Goal: Ask a question: Seek information or help from site administrators or community

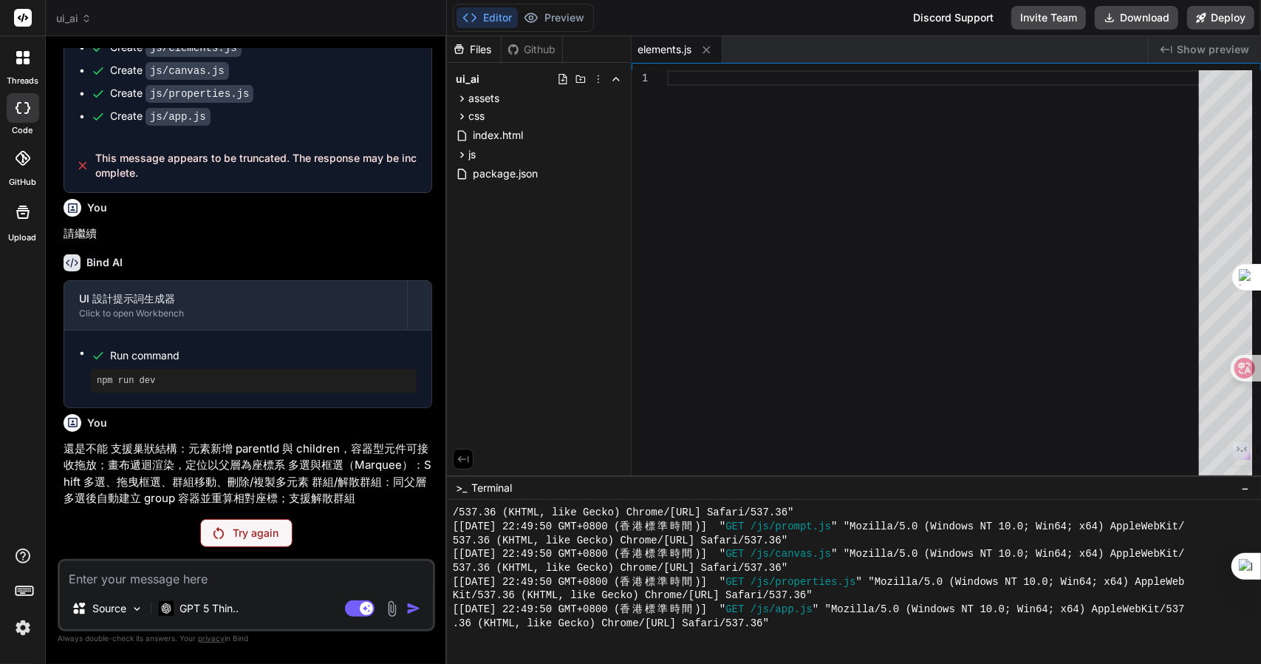
scroll to position [758, 0]
click at [67, 10] on header "ui_ai Created with Pixso." at bounding box center [246, 18] width 401 height 36
click at [72, 17] on span "ui_ai" at bounding box center [73, 18] width 35 height 15
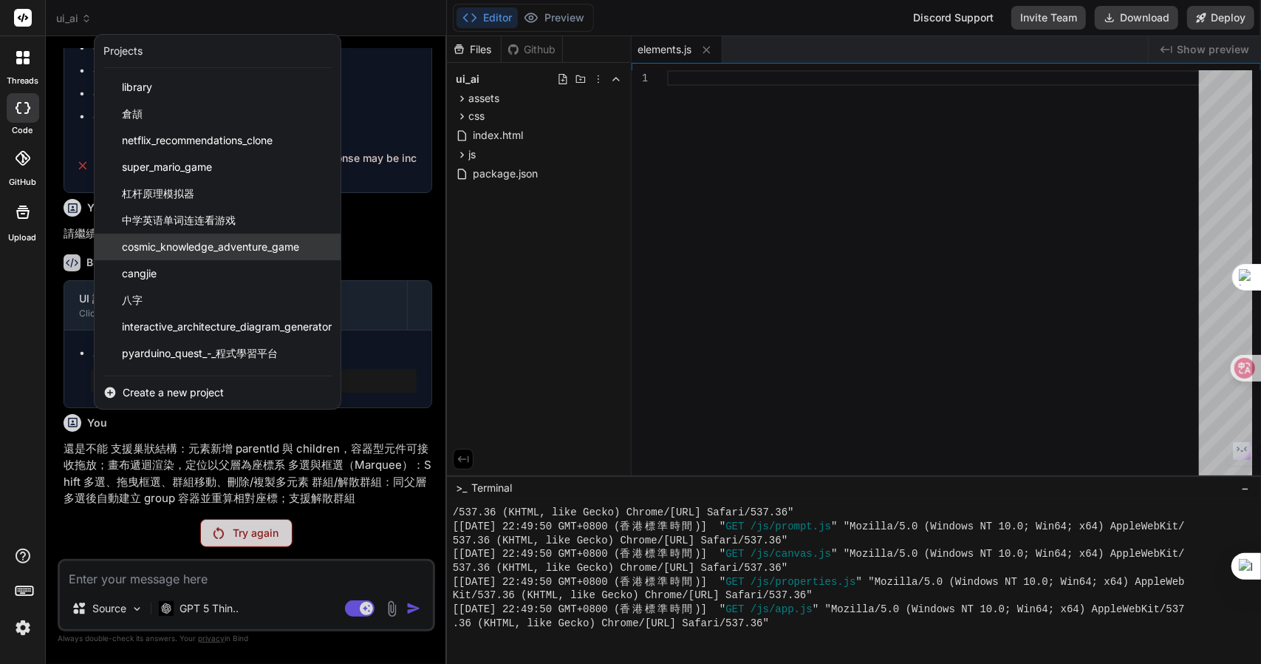
scroll to position [77, 0]
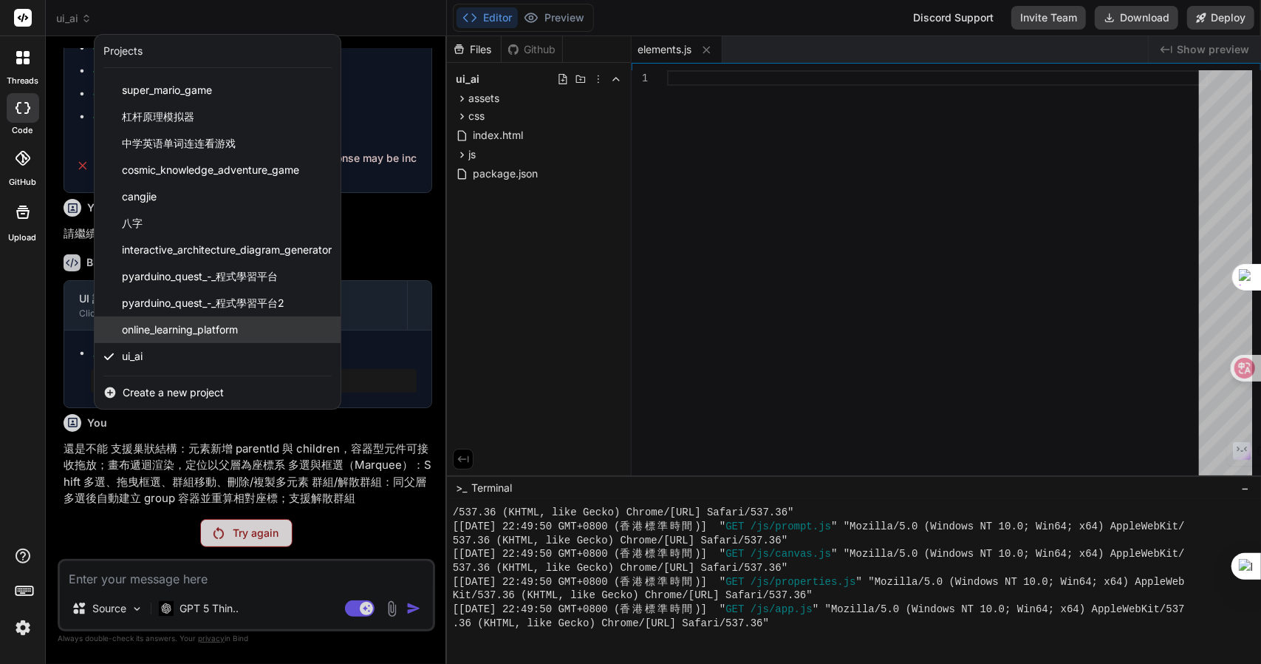
click at [179, 332] on span "online_learning_platform" at bounding box center [180, 329] width 116 height 15
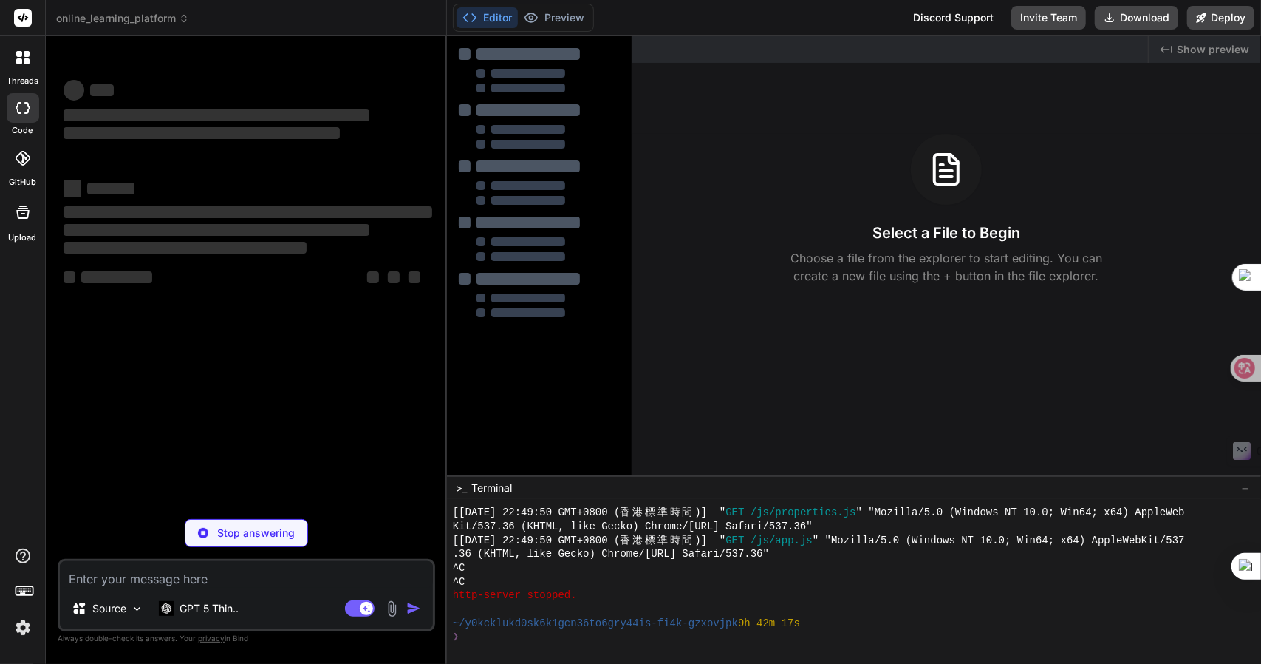
scroll to position [828, 0]
click at [102, 17] on span "online_learning_platform" at bounding box center [122, 18] width 133 height 15
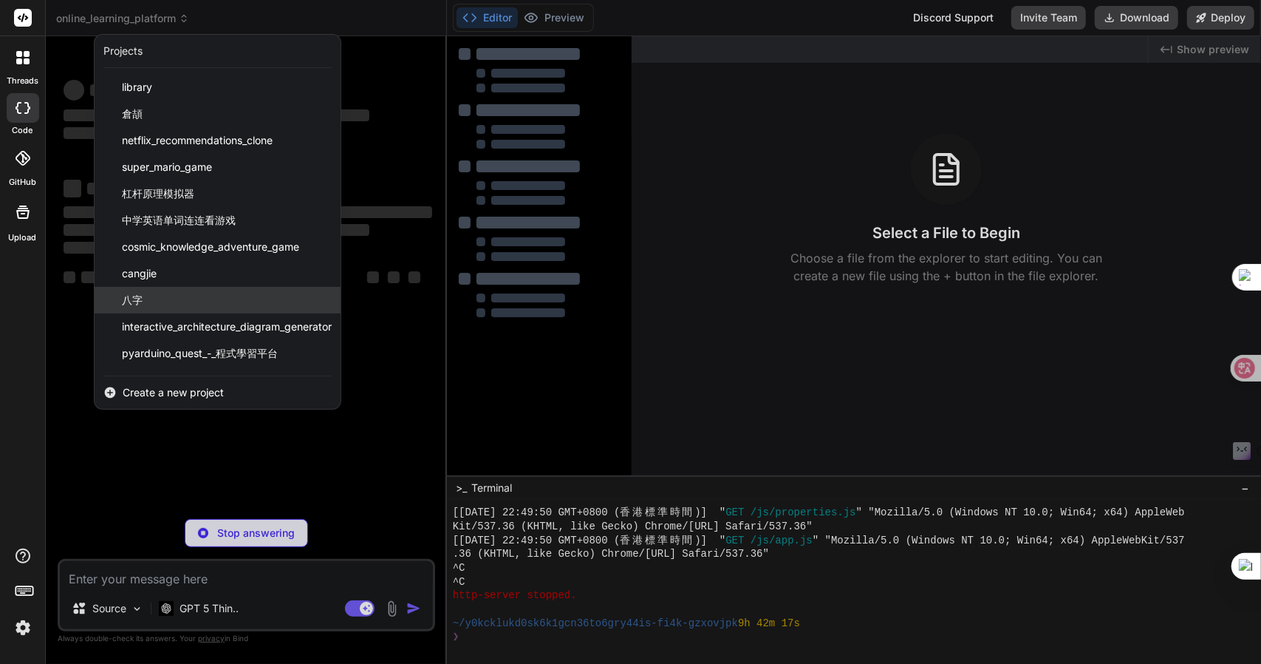
scroll to position [77, 0]
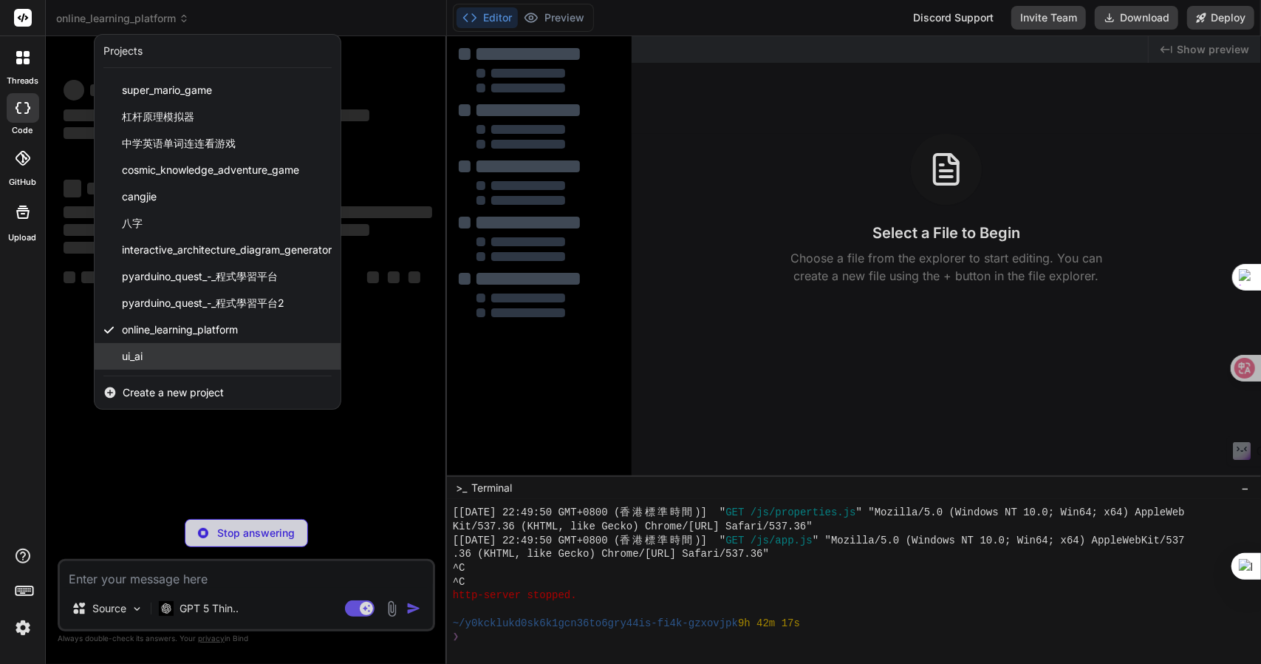
click at [163, 348] on div "ui_ai" at bounding box center [218, 356] width 246 height 27
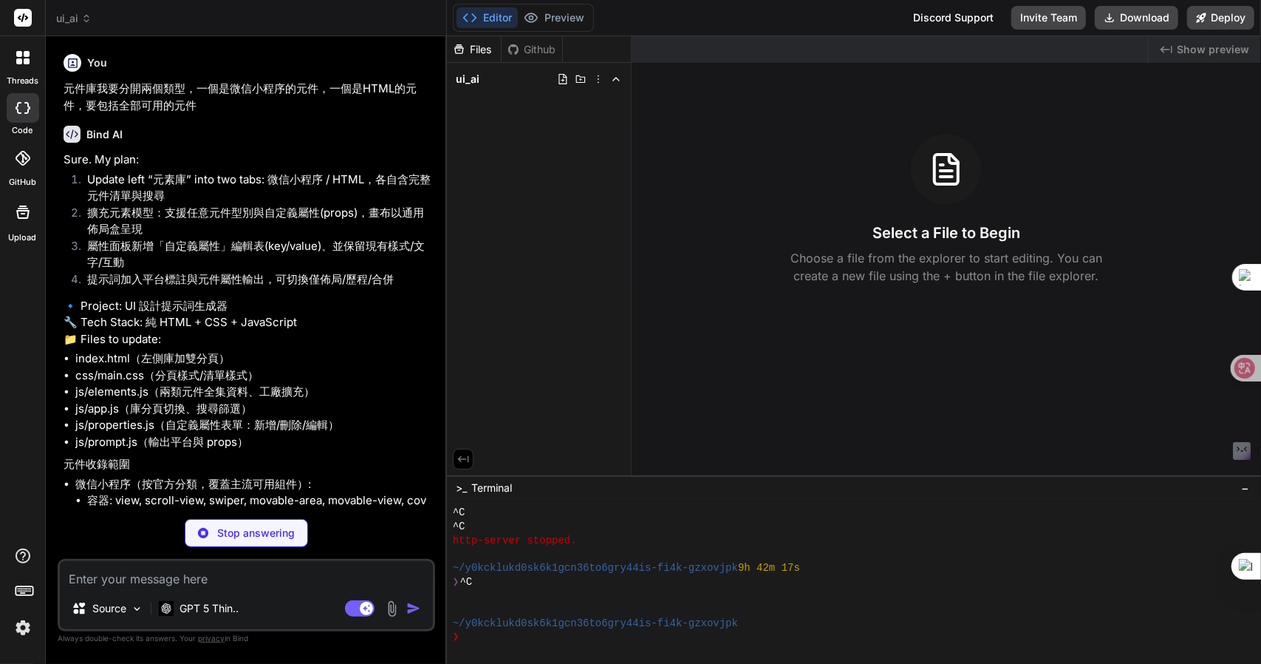
type textarea "x"
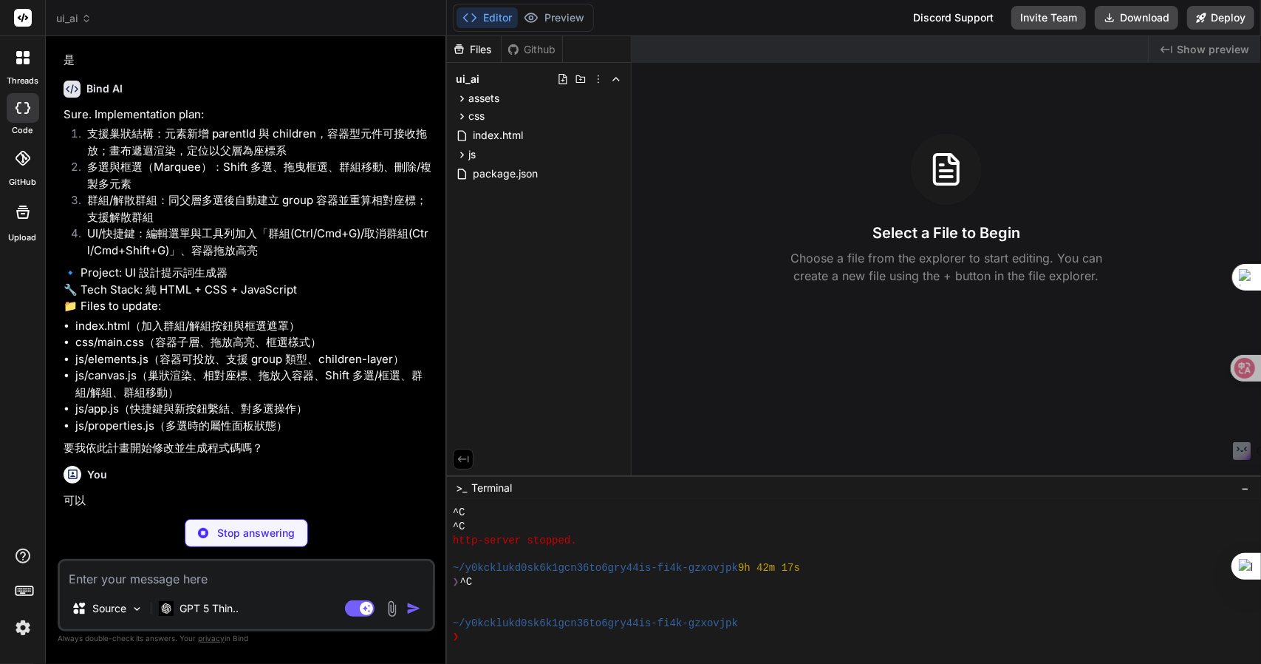
scroll to position [1910, 0]
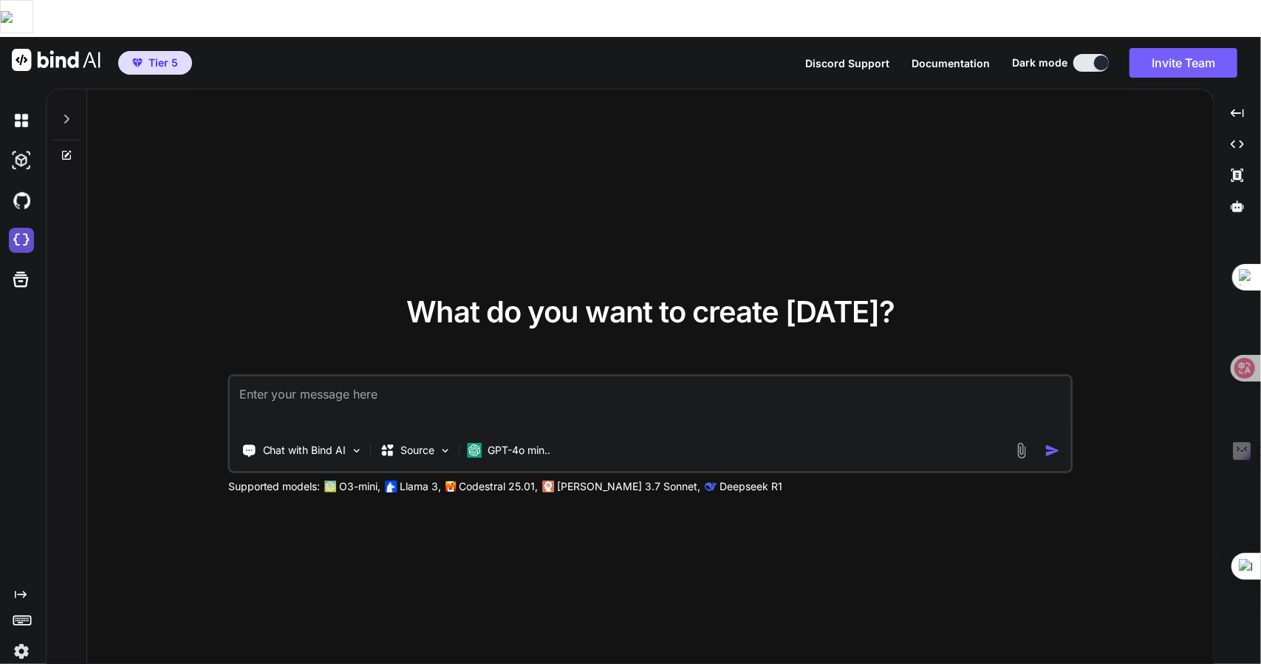
click at [18, 228] on img at bounding box center [21, 240] width 25 height 25
click at [21, 228] on img at bounding box center [21, 240] width 25 height 25
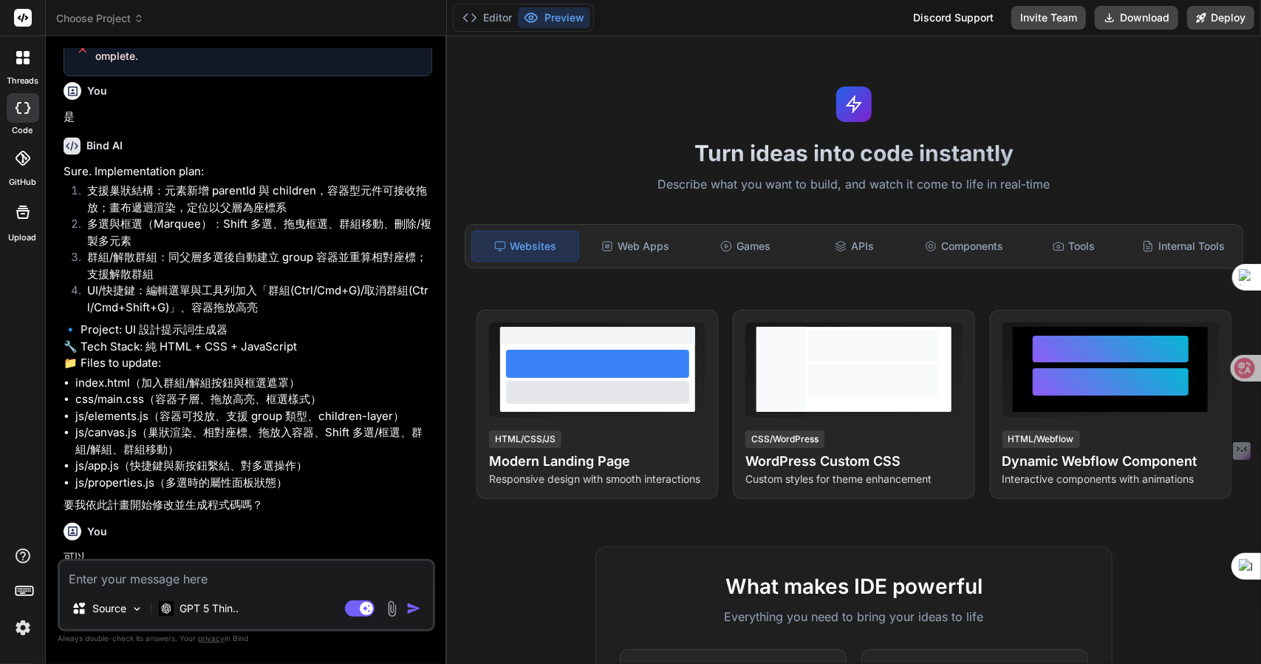
type textarea "x"
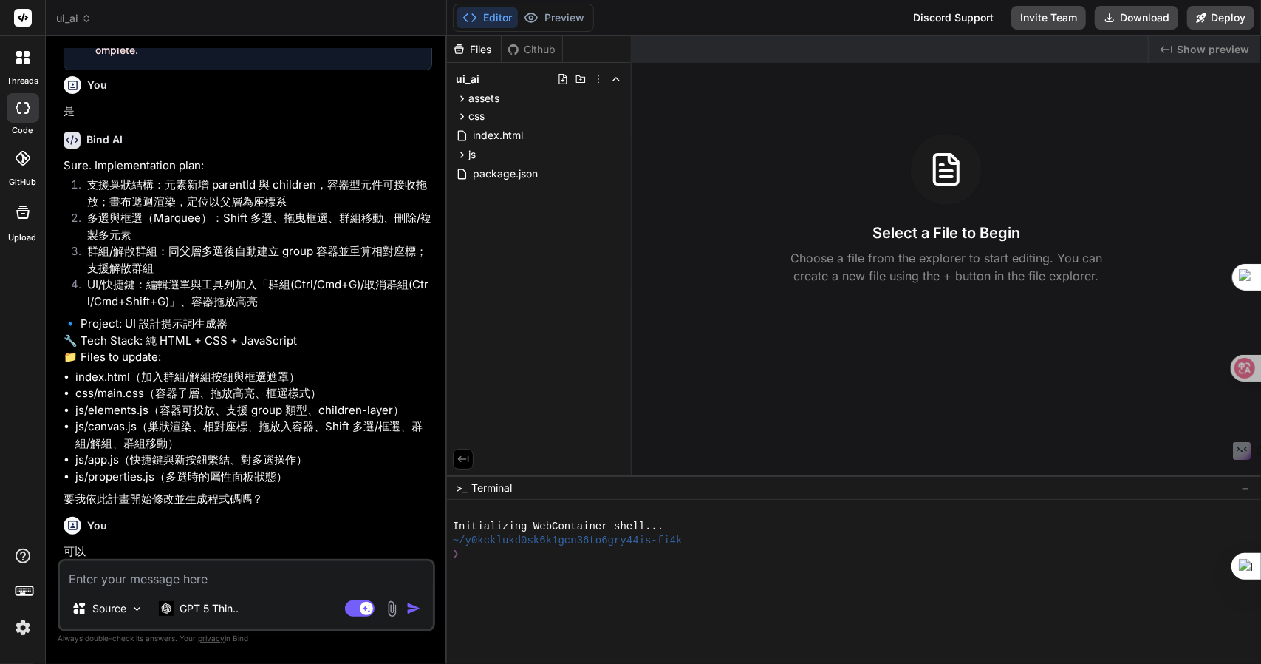
scroll to position [1859, 0]
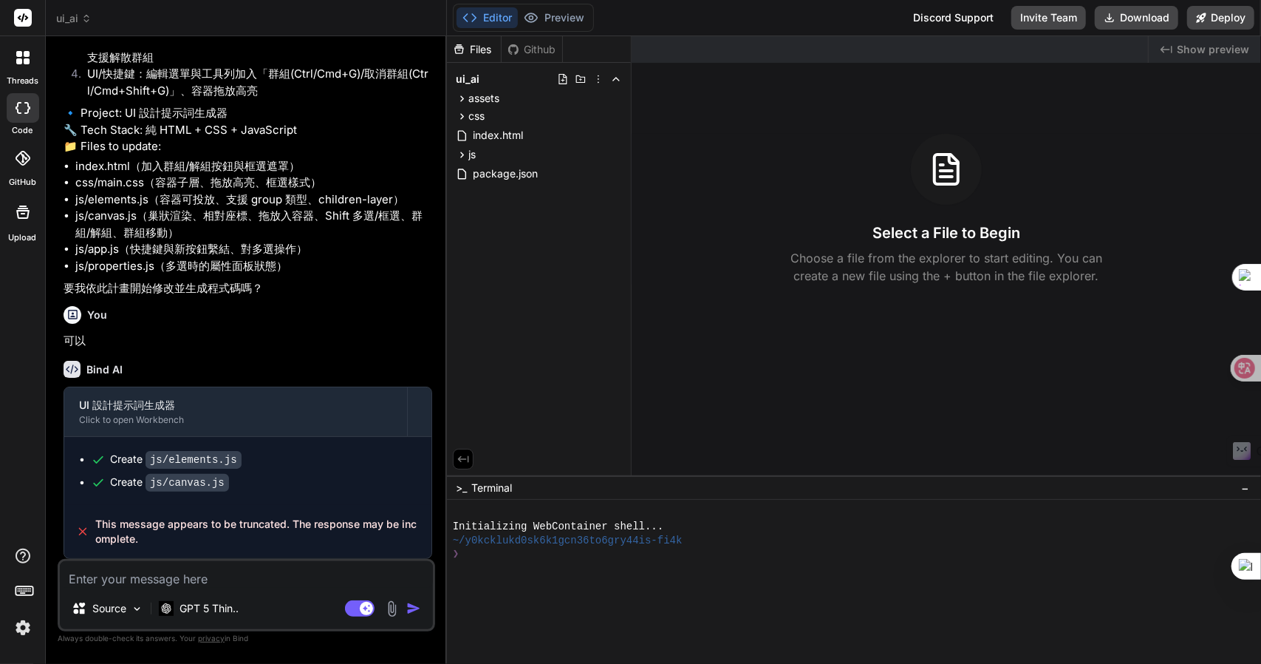
type textarea "卜"
type textarea "x"
type textarea "卜口"
type textarea "x"
type textarea "卜口一"
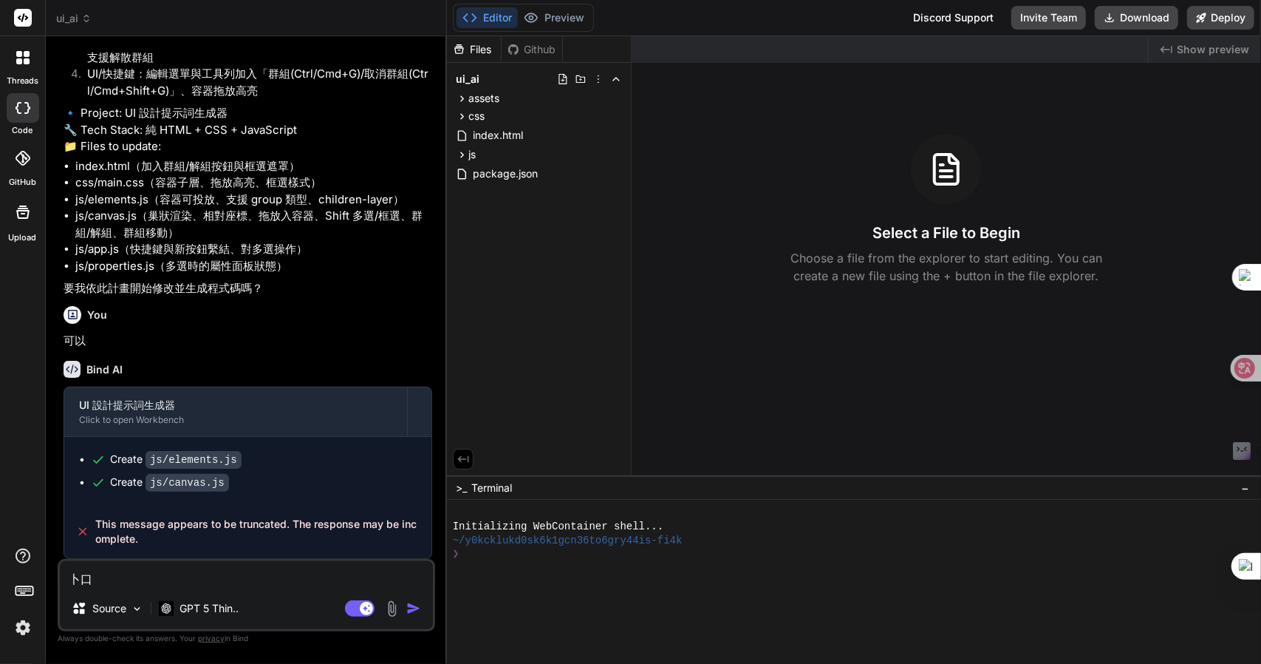
type textarea "x"
type textarea "卜口一手"
type textarea "x"
type textarea "卜口一手月"
type textarea "x"
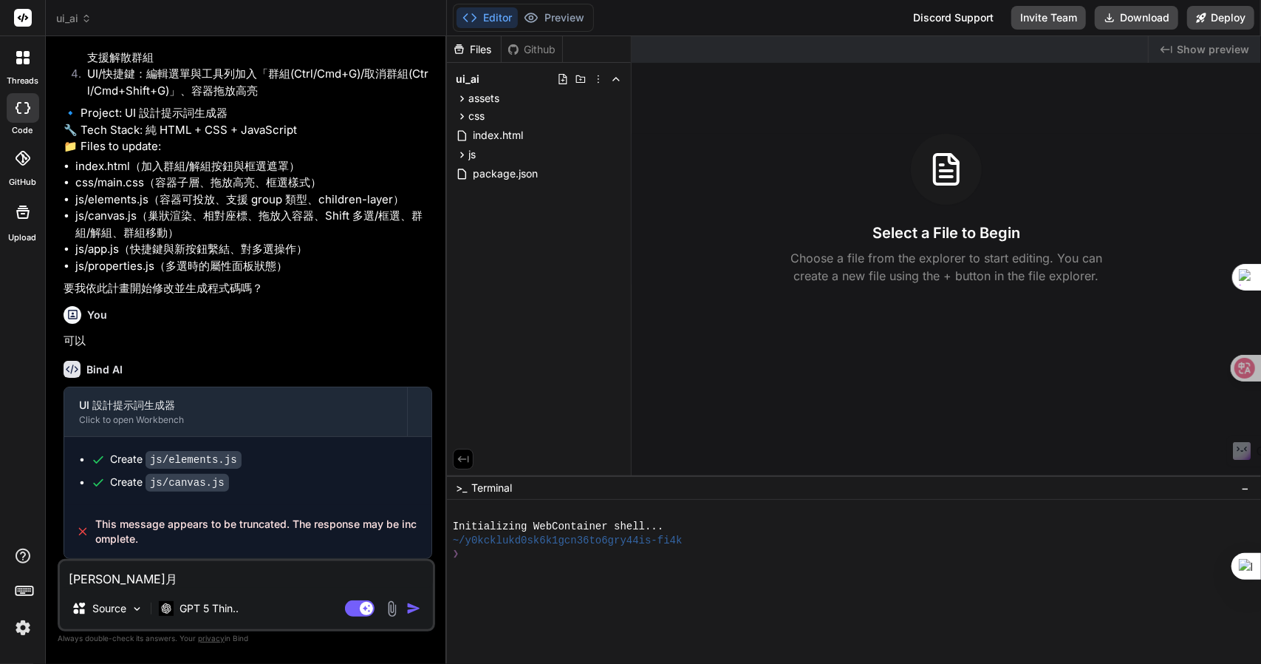
type textarea "x"
type textarea "卜"
type textarea "x"
type textarea "卜口"
type textarea "x"
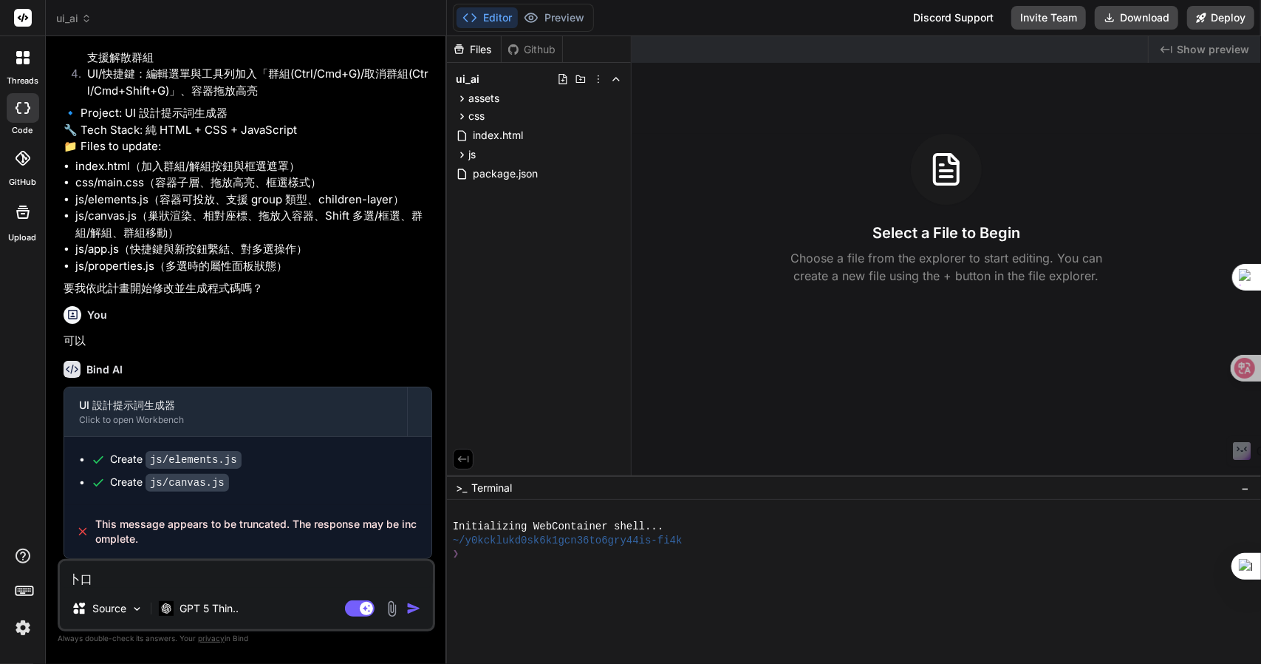
type textarea "卜口手"
type textarea "x"
type textarea "[PERSON_NAME]"
type textarea "x"
type textarea "[PERSON_NAME]"
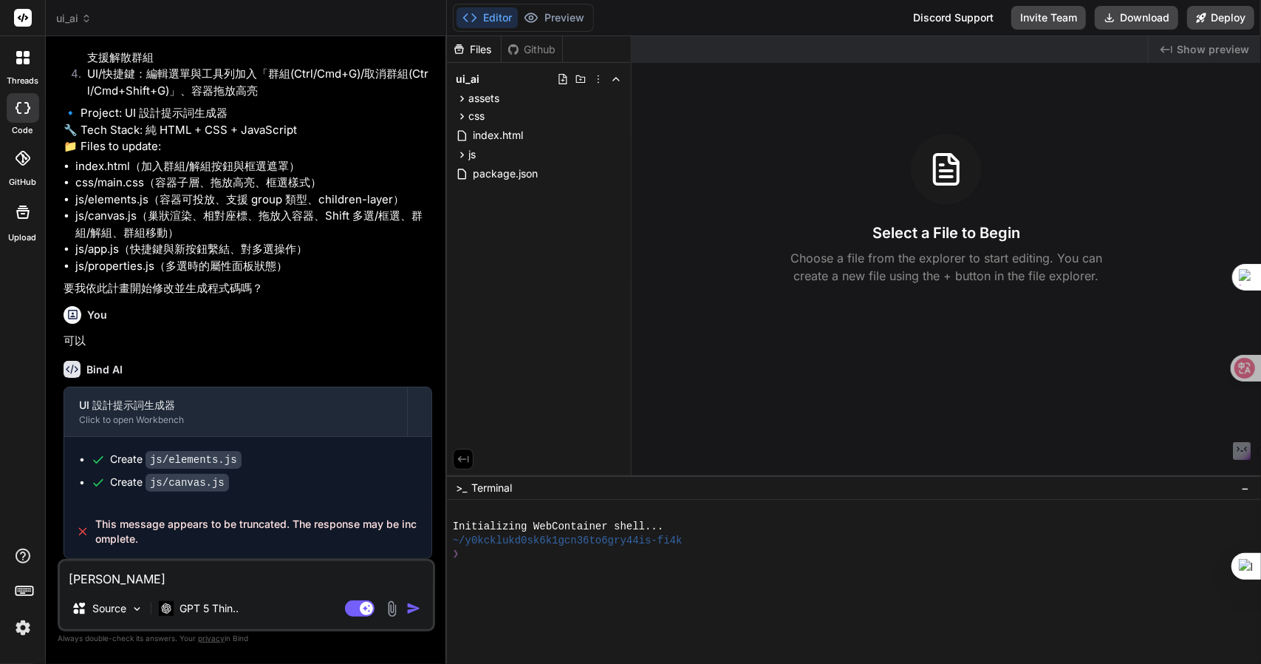
type textarea "x"
type textarea "請"
type textarea "x"
type textarea "請女"
type textarea "x"
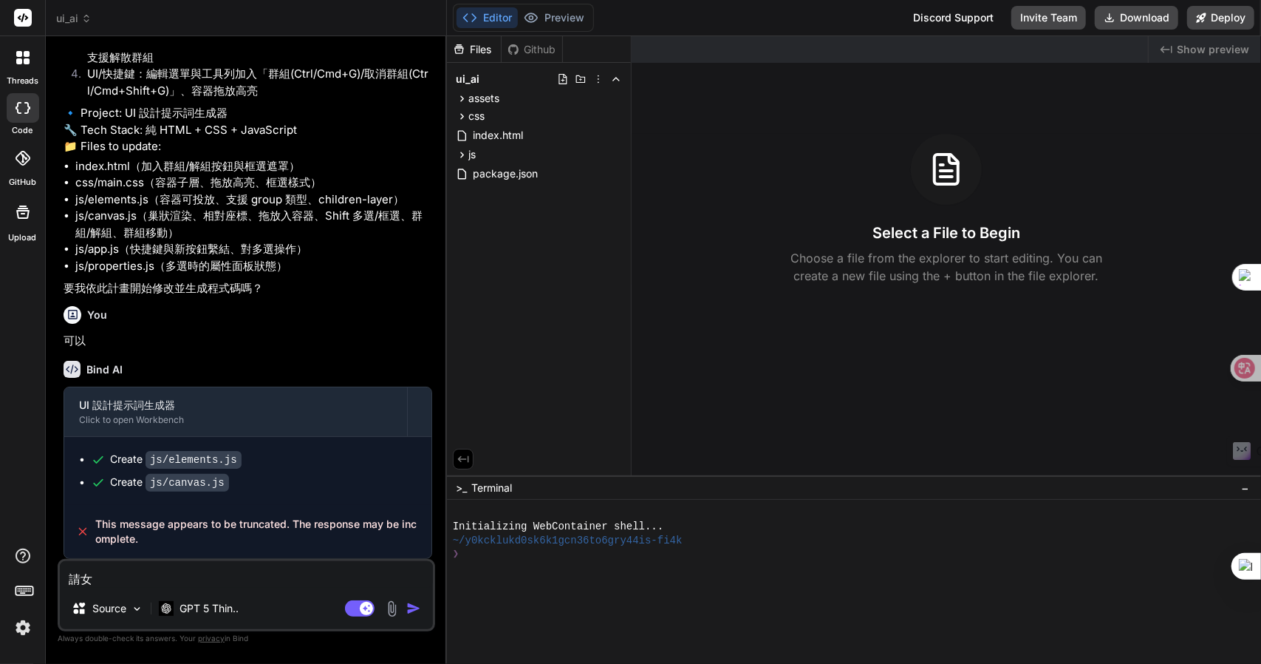
type textarea "請女火"
type textarea "x"
type textarea "請女火女"
type textarea "x"
type textarea "請女火女戈"
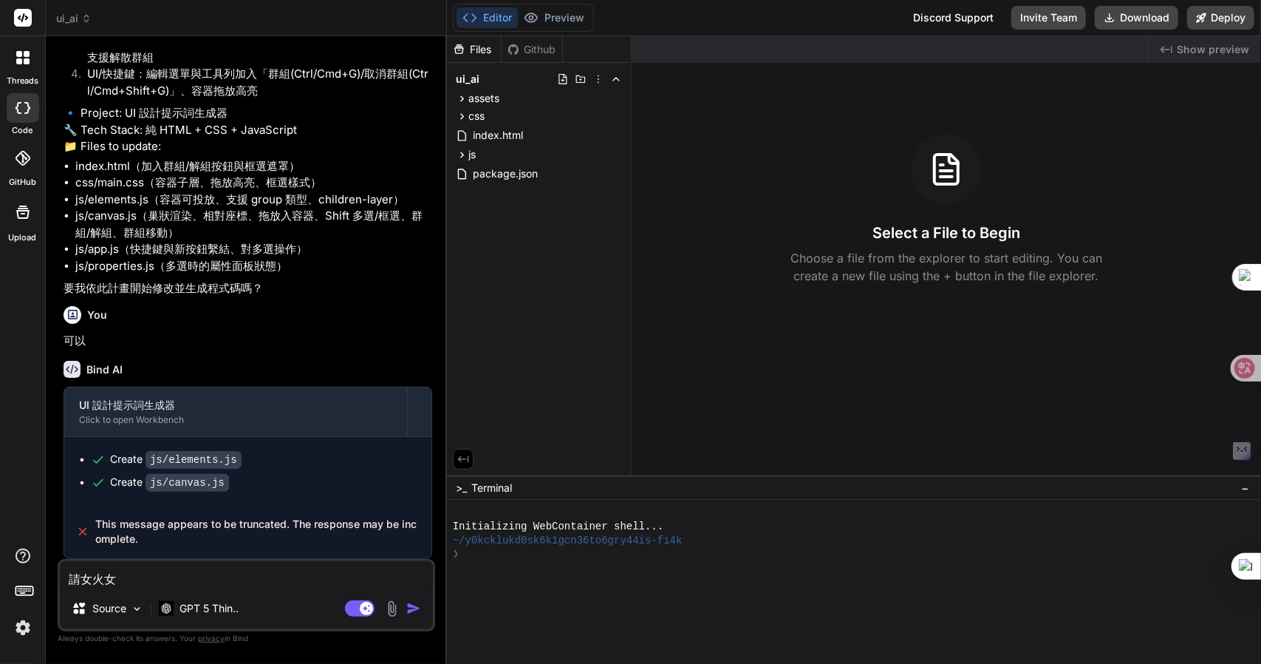
type textarea "x"
type textarea "請女火女"
type textarea "x"
type textarea "請女火女女"
type textarea "x"
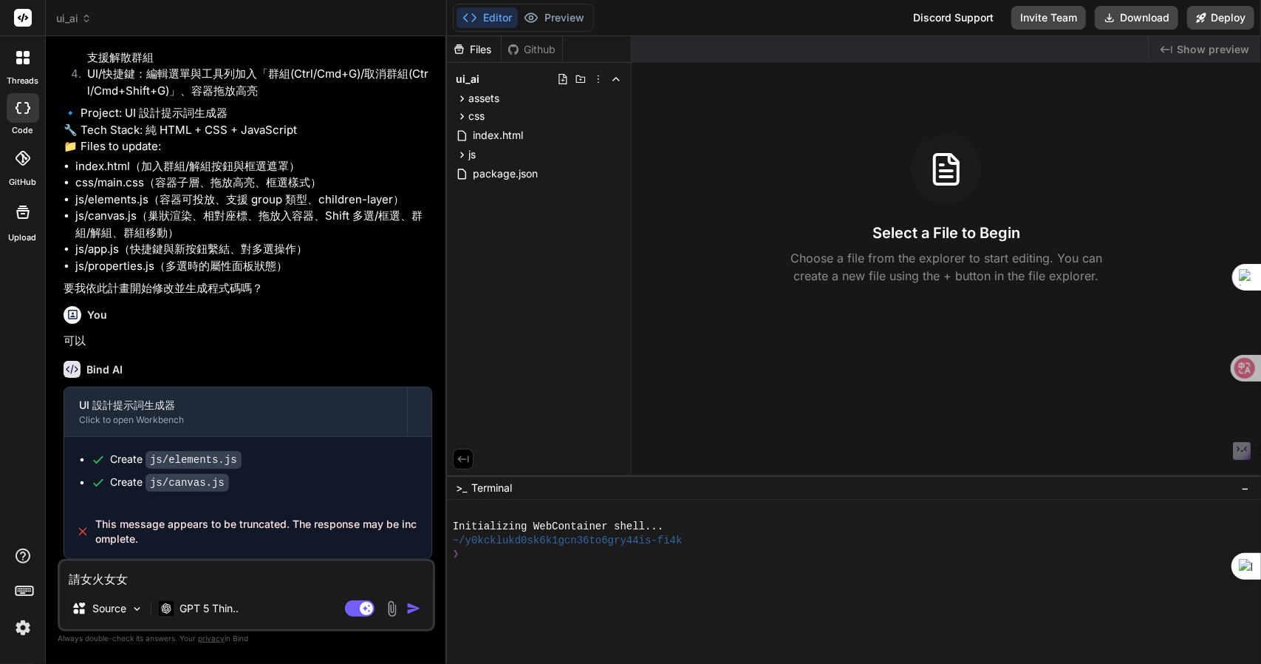
type textarea "請女火女女[PERSON_NAME]"
type textarea "x"
type textarea "請繼"
type textarea "x"
type textarea "請繼女"
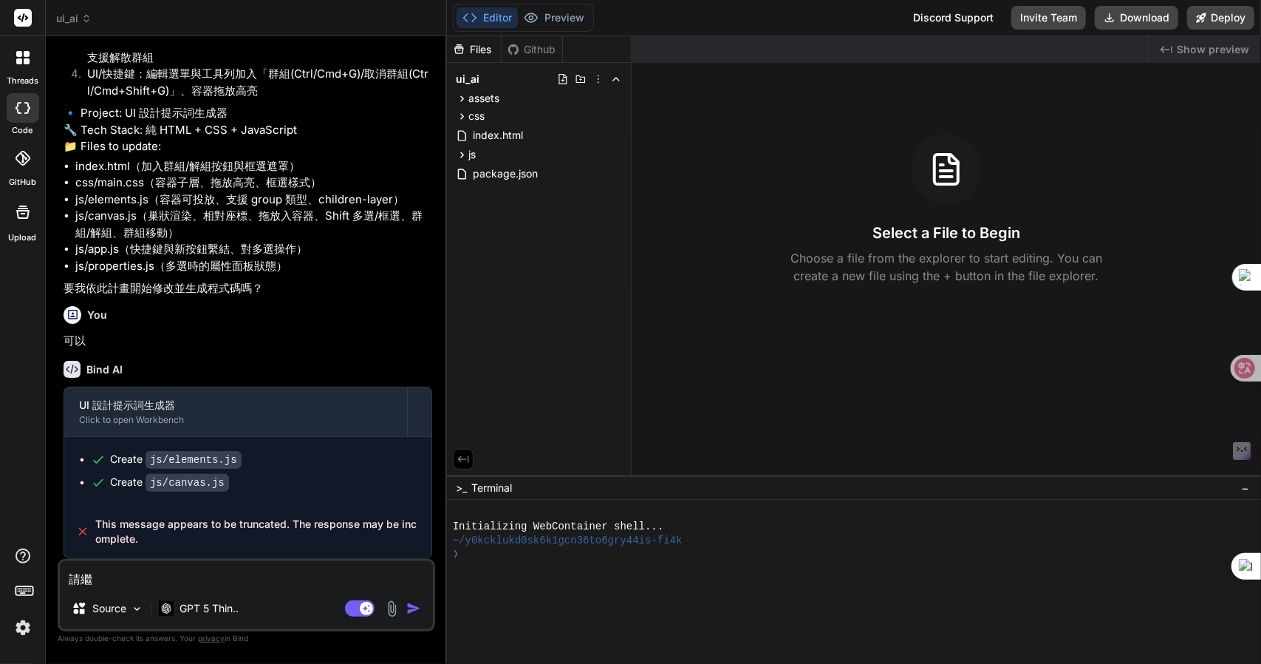
type textarea "x"
type textarea "請繼女火"
type textarea "x"
type textarea "請繼女火土"
type textarea "x"
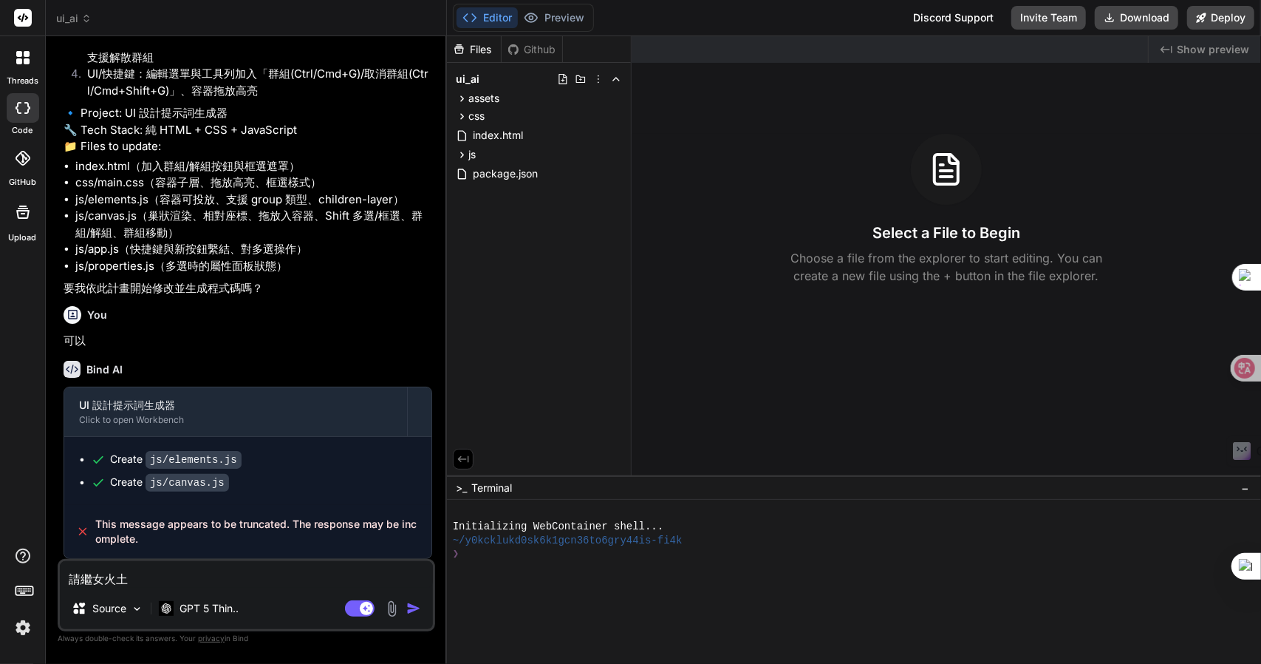
type textarea "請繼女火土田"
type textarea "x"
type textarea "請繼女火[PERSON_NAME]"
type textarea "x"
type textarea "請繼續"
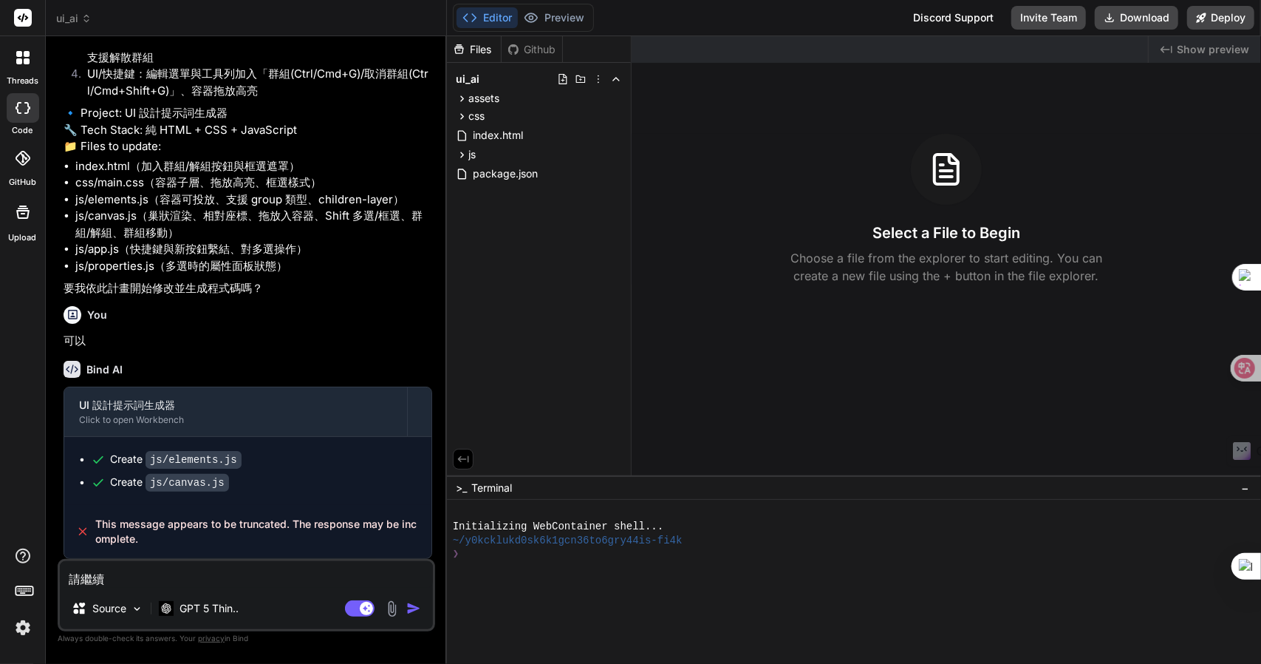
type textarea "x"
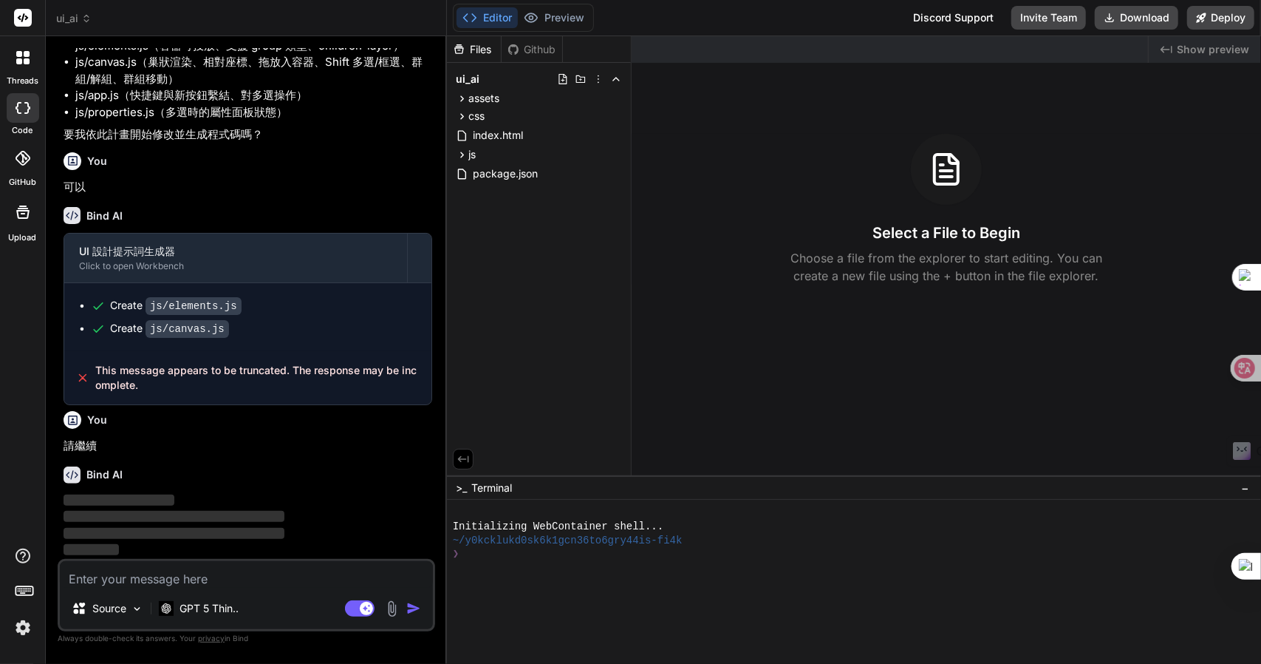
scroll to position [2012, 0]
click at [176, 517] on span "‌" at bounding box center [174, 516] width 221 height 11
click at [226, 581] on textarea at bounding box center [246, 574] width 373 height 27
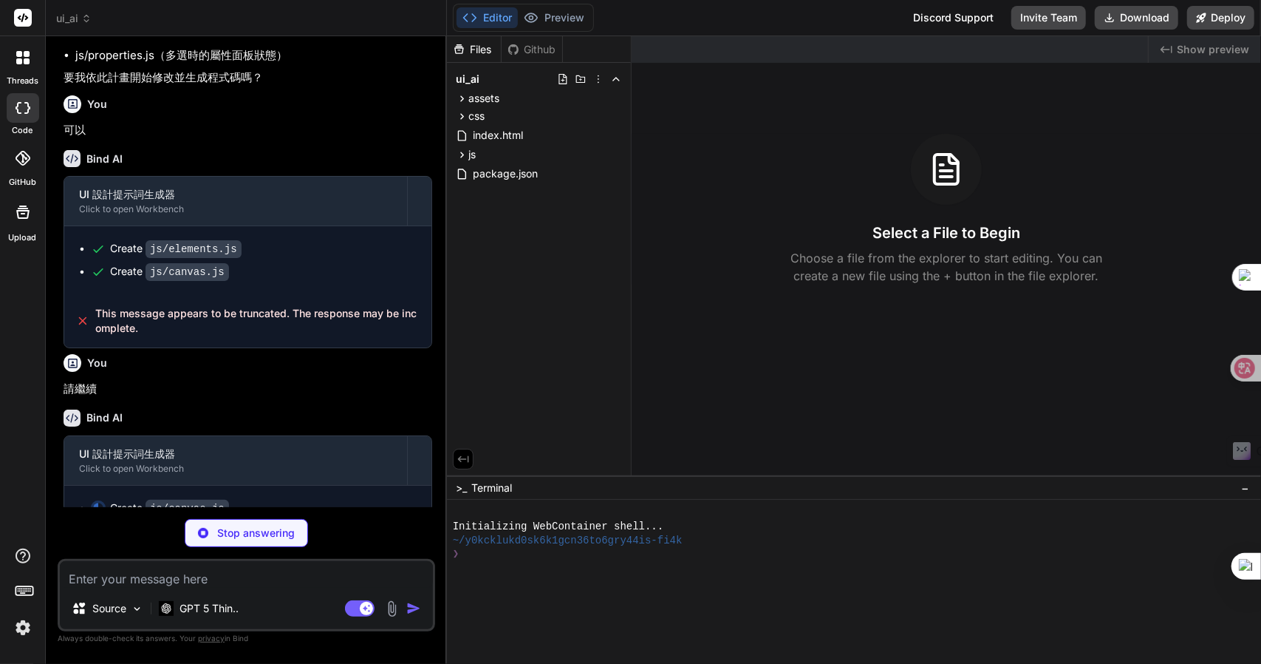
scroll to position [2092, 0]
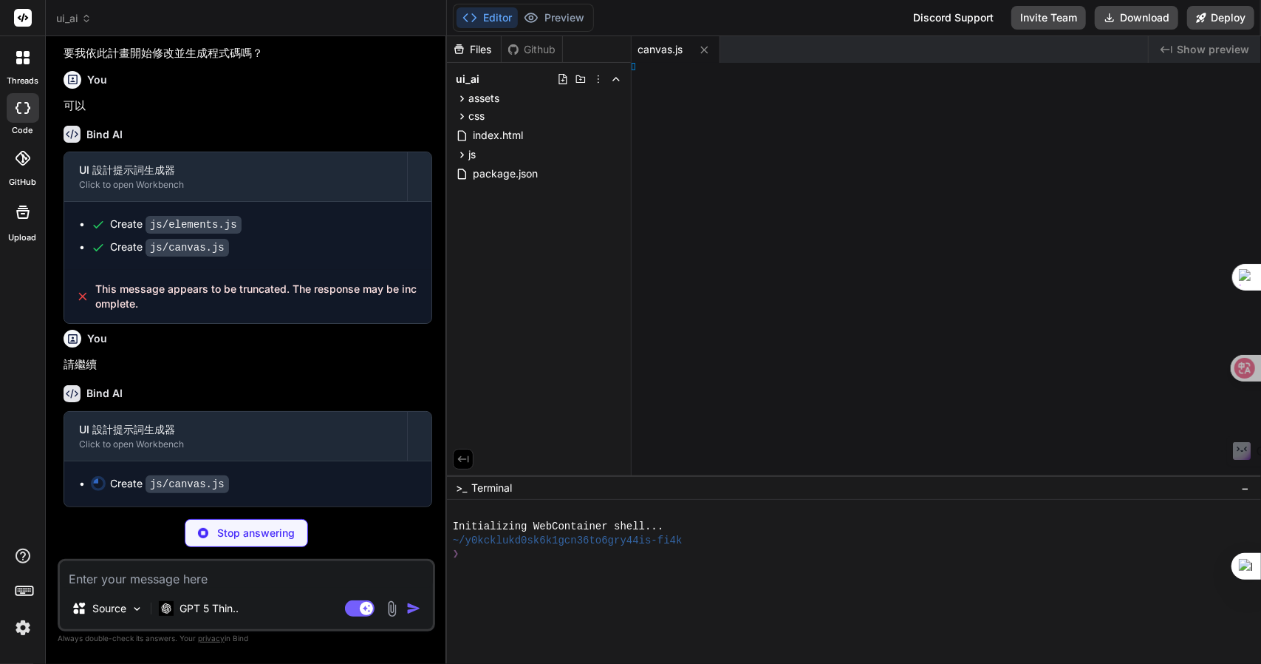
type textarea "x"
type textarea "}); })();"
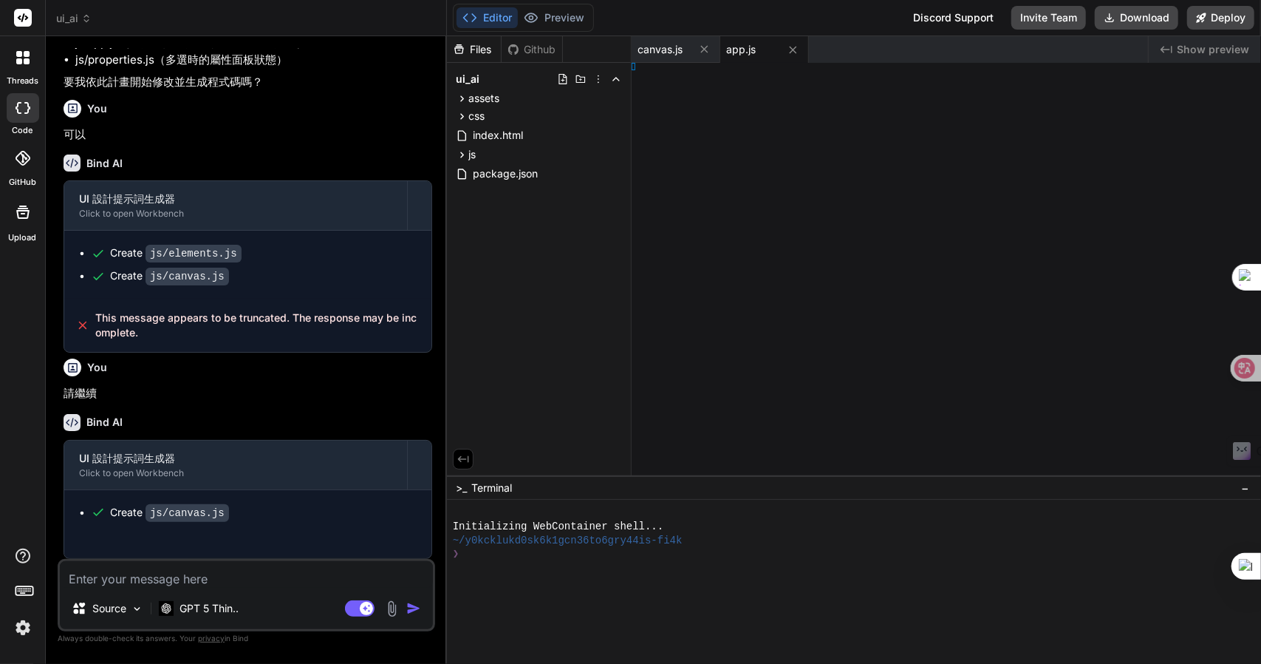
type textarea "x"
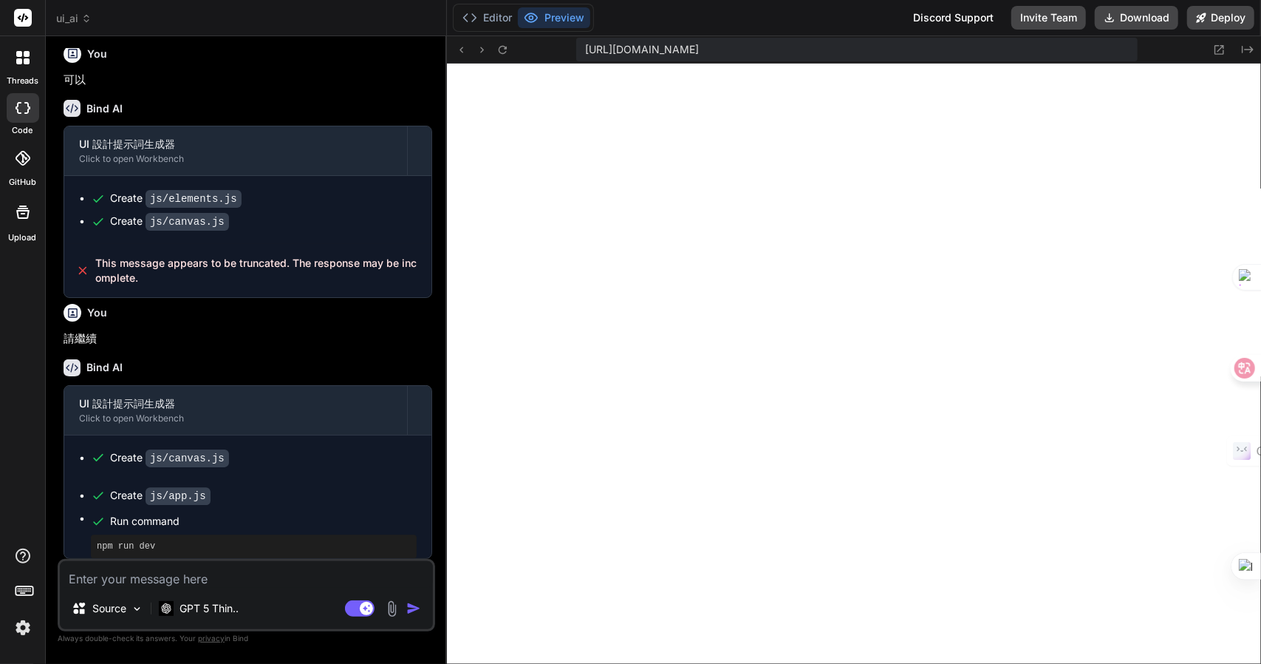
type textarea "window.app = new App(); }); })();"
type textarea "x"
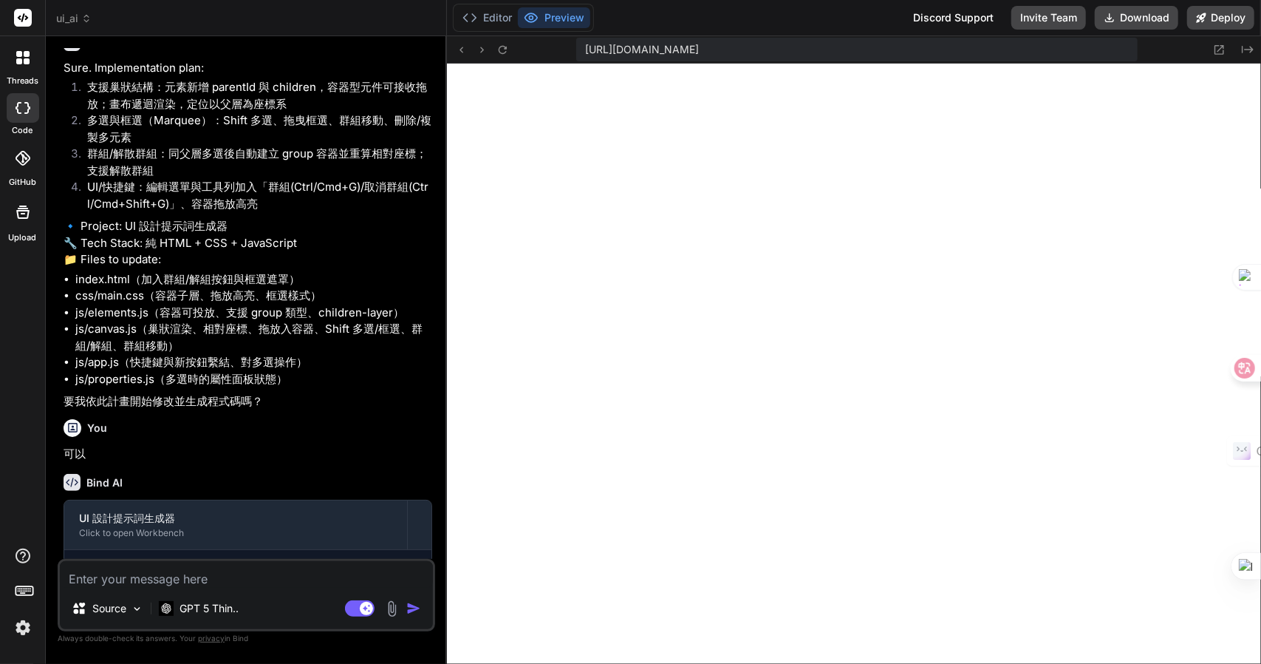
scroll to position [2118, 0]
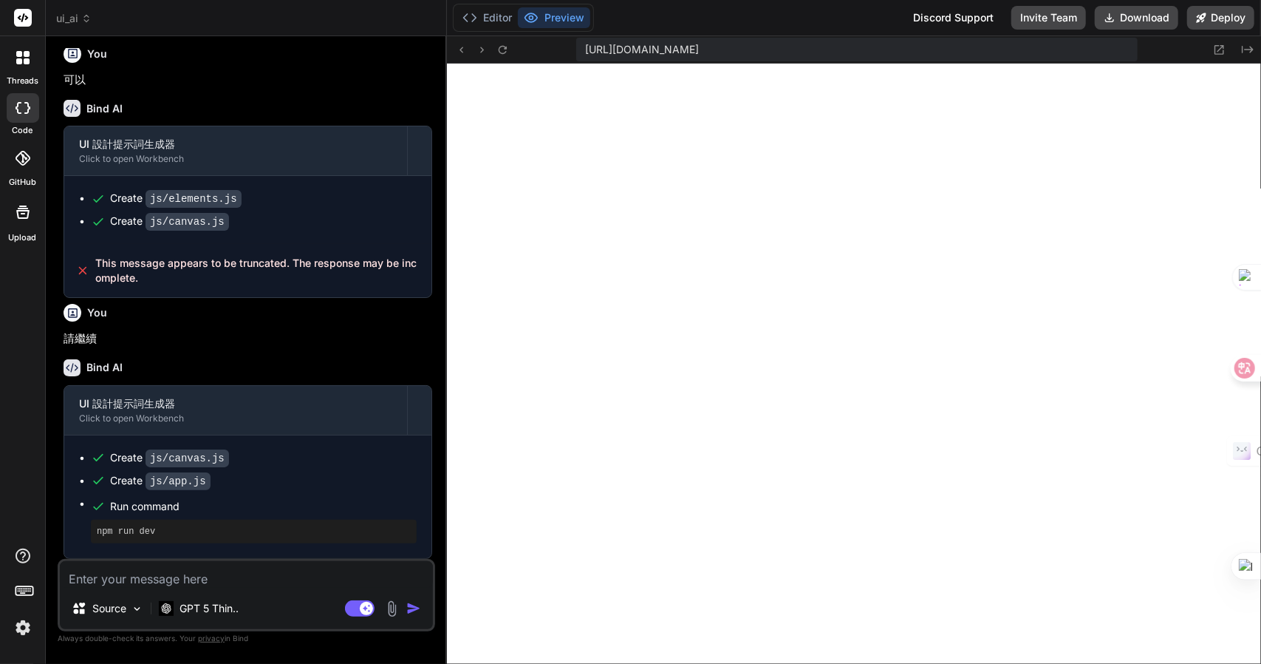
click at [226, 568] on textarea at bounding box center [246, 574] width 373 height 27
type textarea "一"
type textarea "x"
type textarea "一土"
type textarea "x"
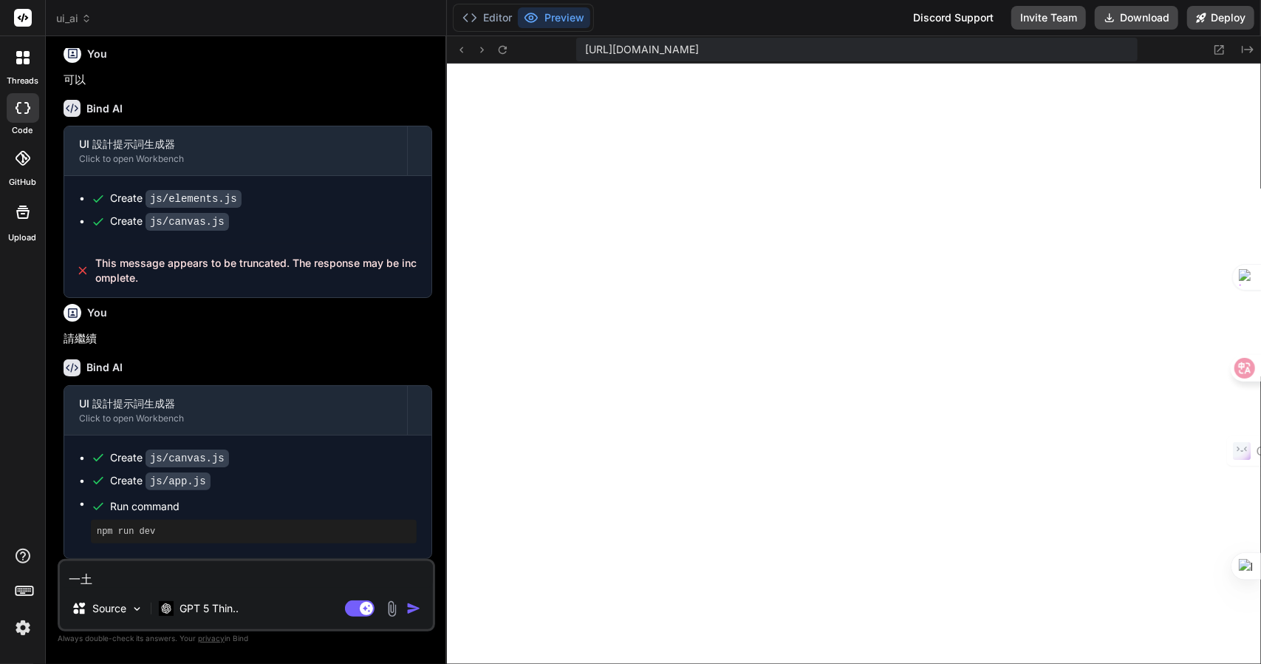
type textarea "一土山"
type textarea "x"
type textarea "一土山月"
type textarea "x"
type textarea "一土山月山"
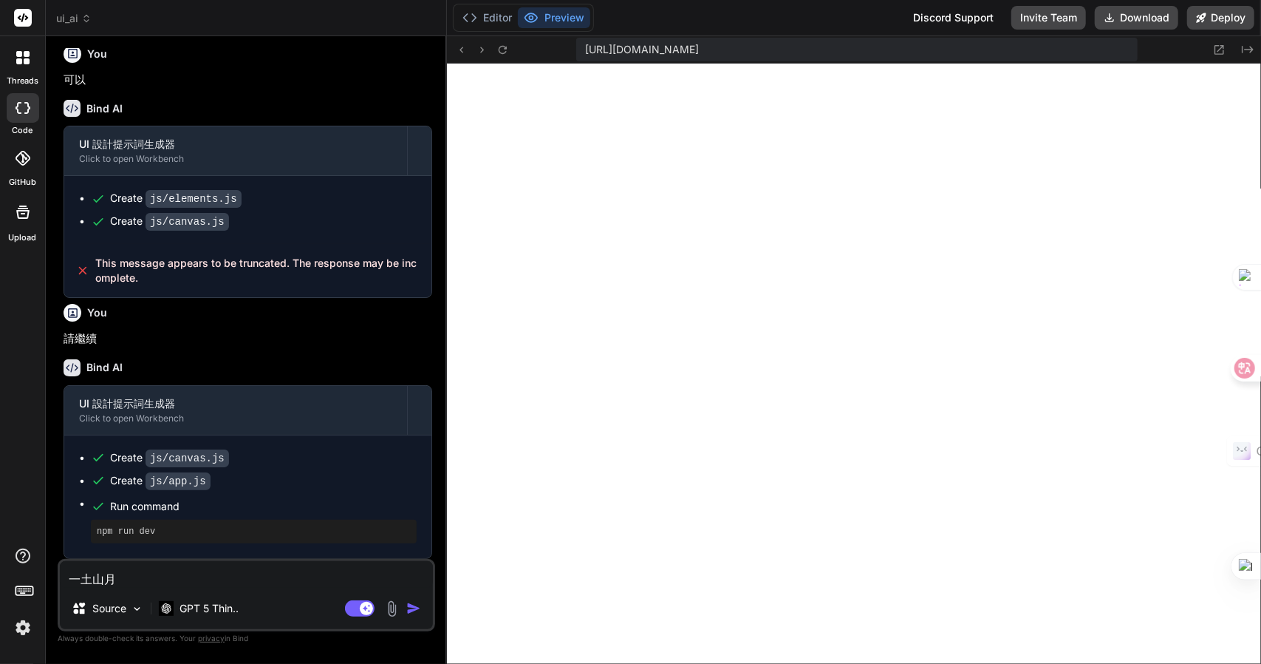
type textarea "x"
type textarea "一土山月"
type textarea "x"
type textarea "一土山"
type textarea "x"
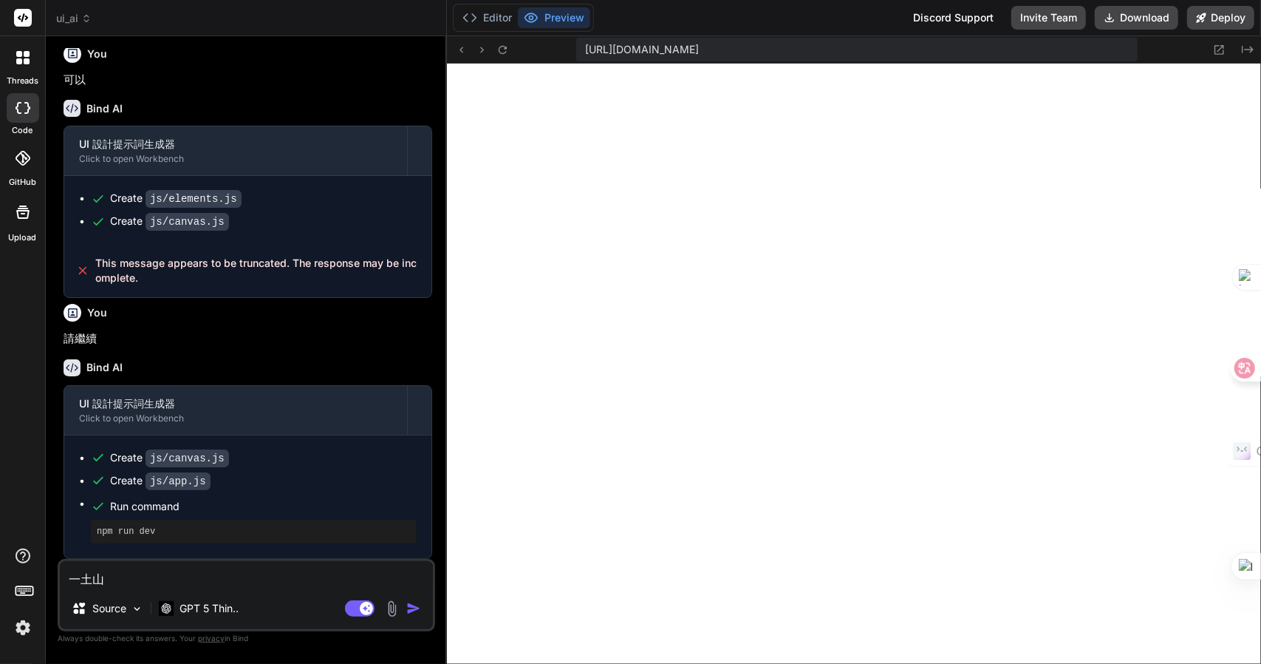
type textarea "一土"
type textarea "x"
type textarea "一土月"
type textarea "x"
type textarea "一土月山"
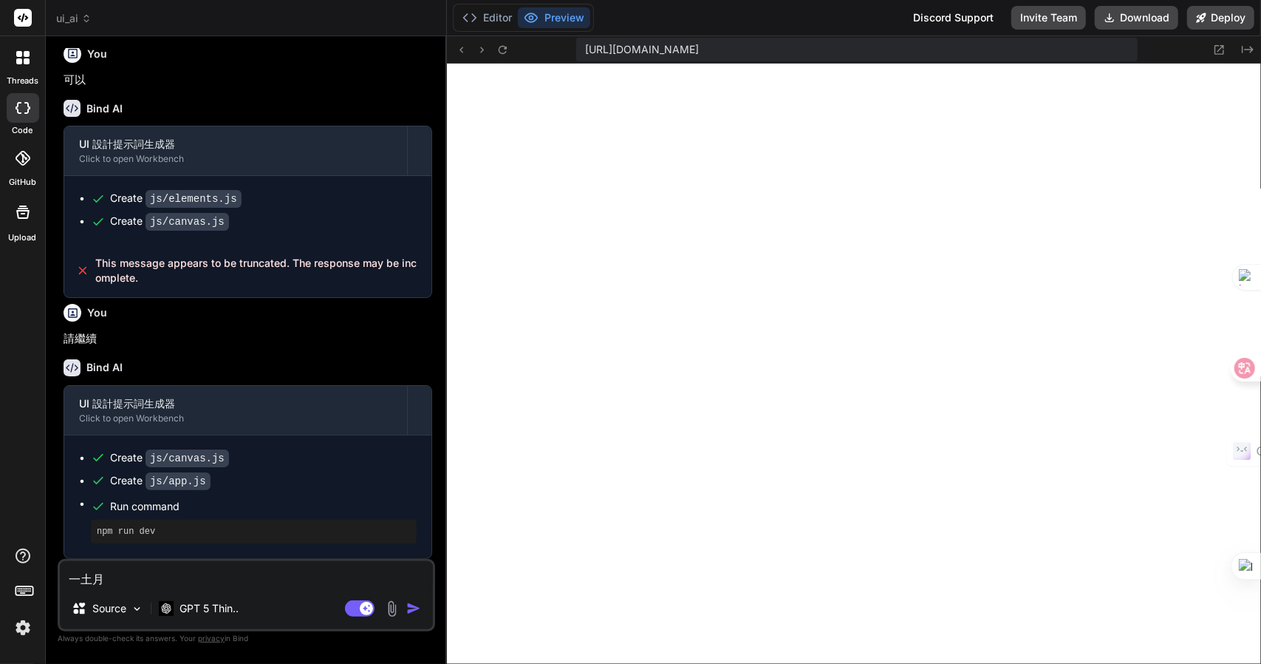
type textarea "x"
type textarea "一土月[GEOGRAPHIC_DATA]"
type textarea "x"
type textarea "現"
type textarea "x"
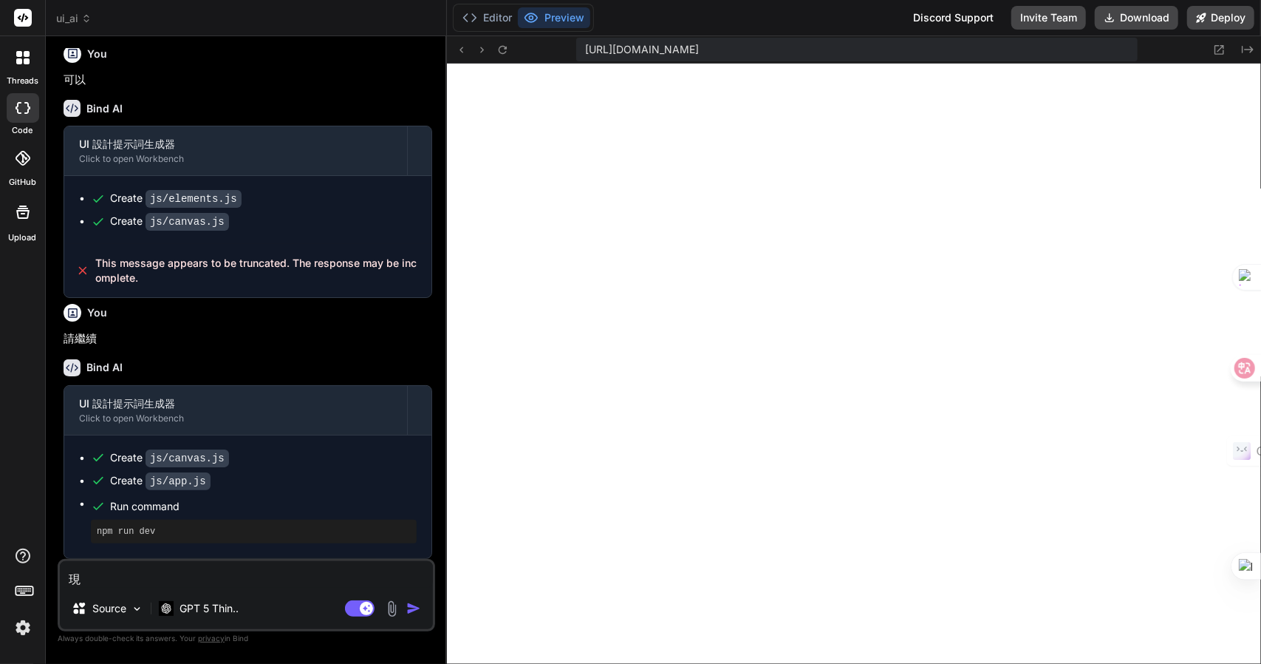
type textarea "現大"
type textarea "x"
type textarea "現大中"
type textarea "x"
type textarea "現大中土"
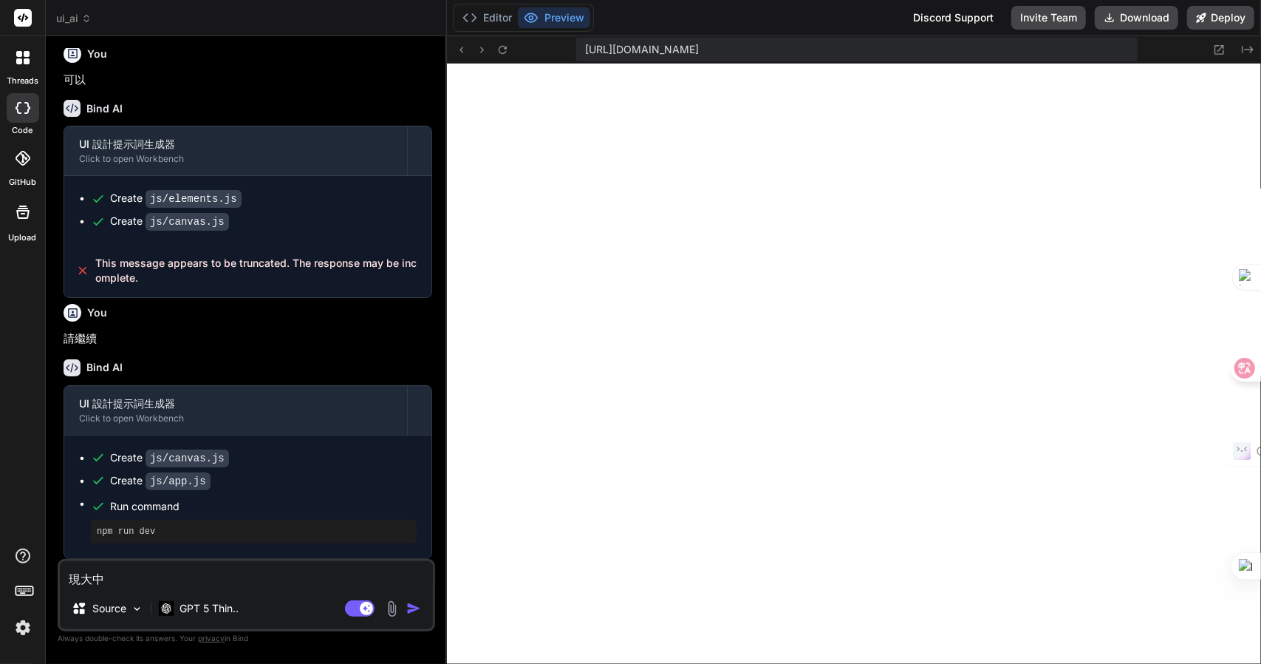
type textarea "x"
type textarea "現在"
type textarea "x"
type textarea "現在一"
type textarea "x"
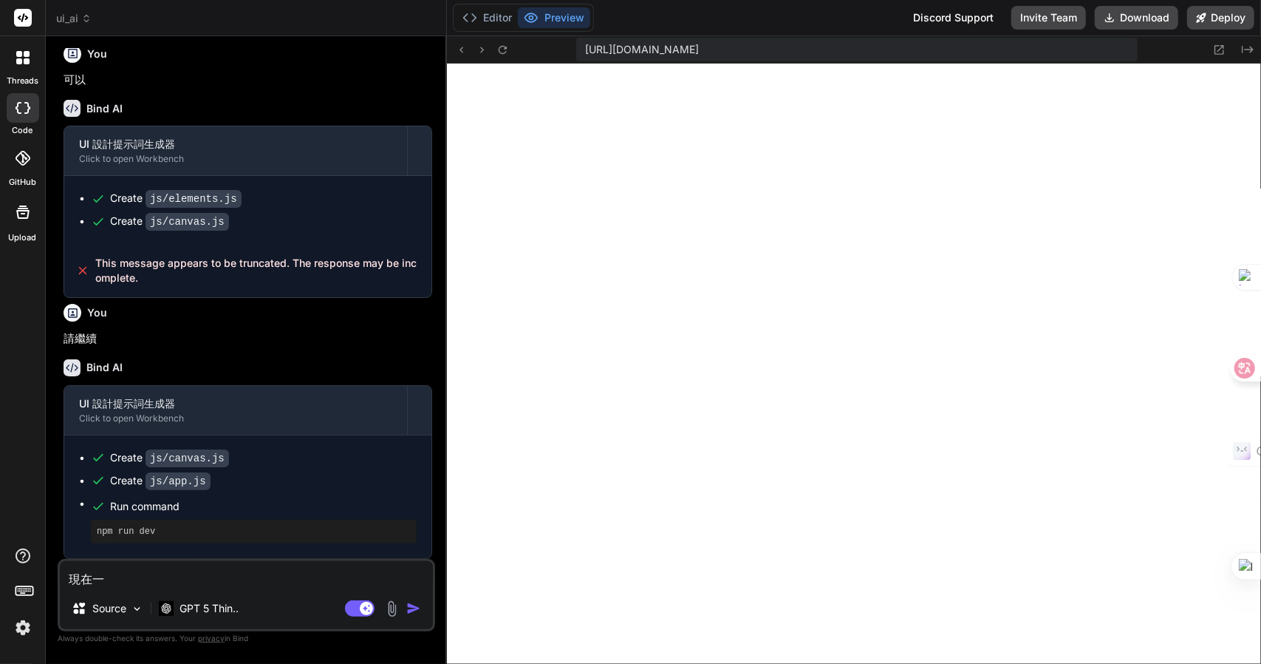
type textarea "現在一一"
type textarea "x"
type textarea "現在一一山"
type textarea "x"
type textarea "現在元"
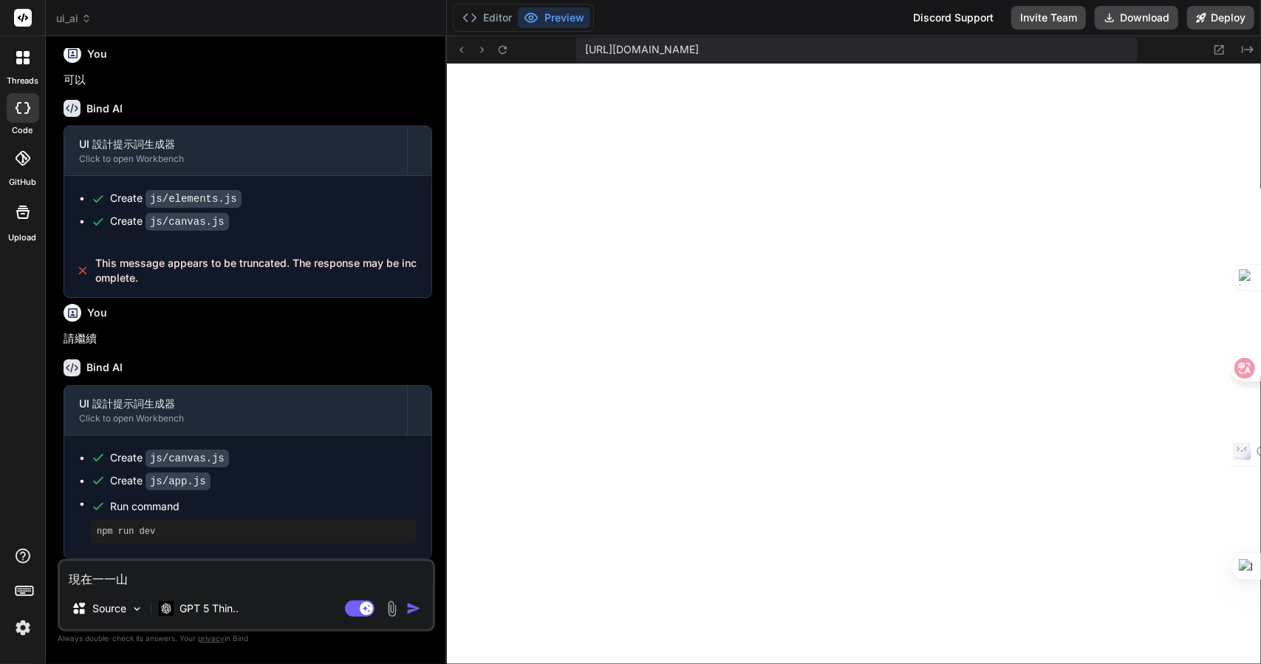
type textarea "x"
type textarea "現在元戈"
type textarea "x"
type textarea "現在元"
type textarea "x"
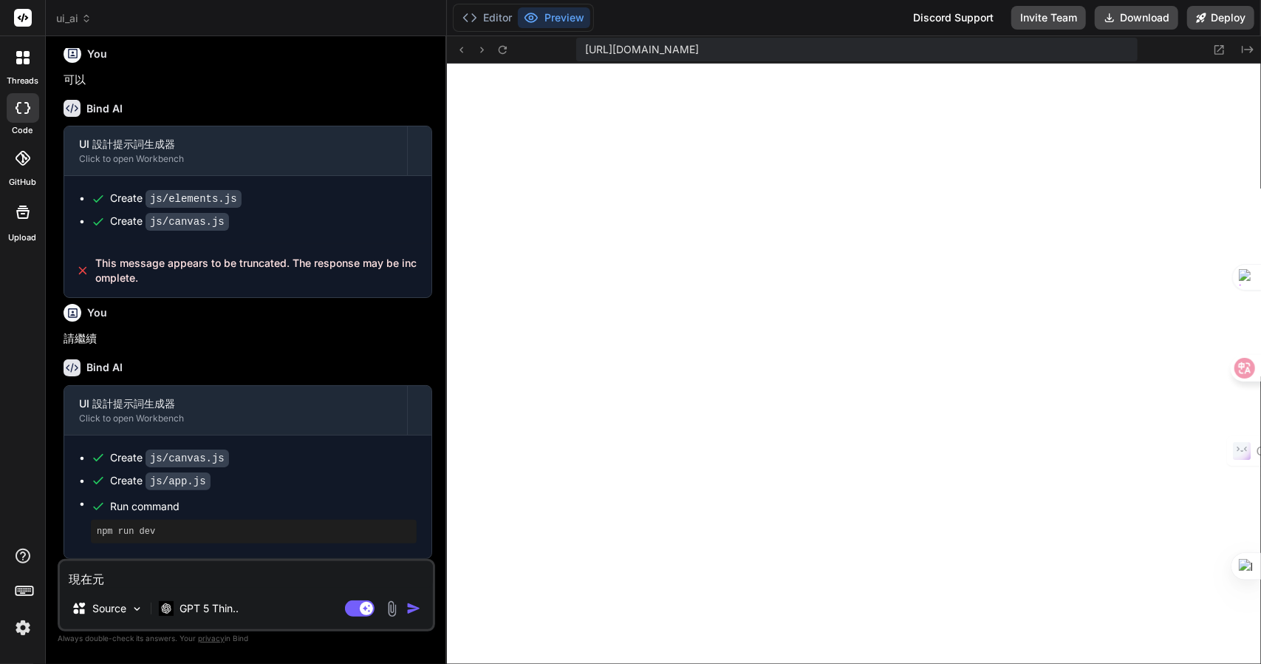
type textarea "現在元人"
type textarea "x"
type textarea "現在元人竹"
type textarea "x"
type textarea "現在元人竹手"
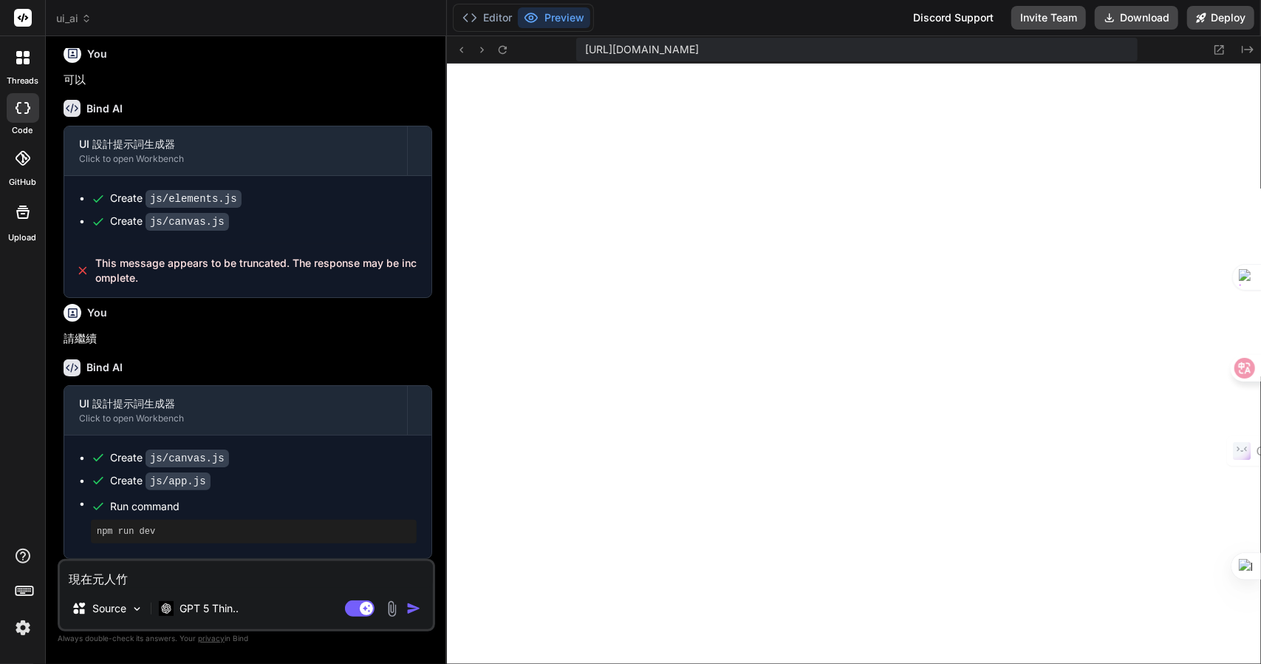
type textarea "x"
type textarea "現在元件"
type textarea "x"
type textarea "現在元件戈"
type textarea "x"
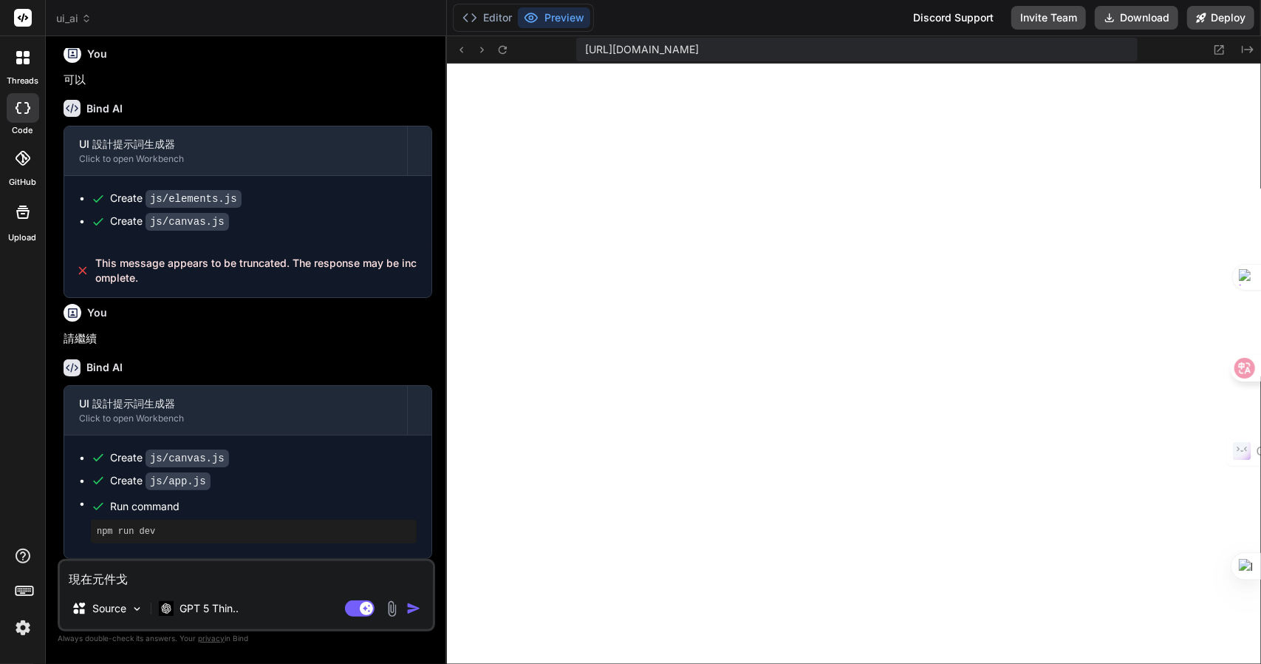
type textarea "現在元件戈十"
type textarea "x"
type textarea "現在元件戈十田"
type textarea "x"
type textarea "現在元件戈十田十"
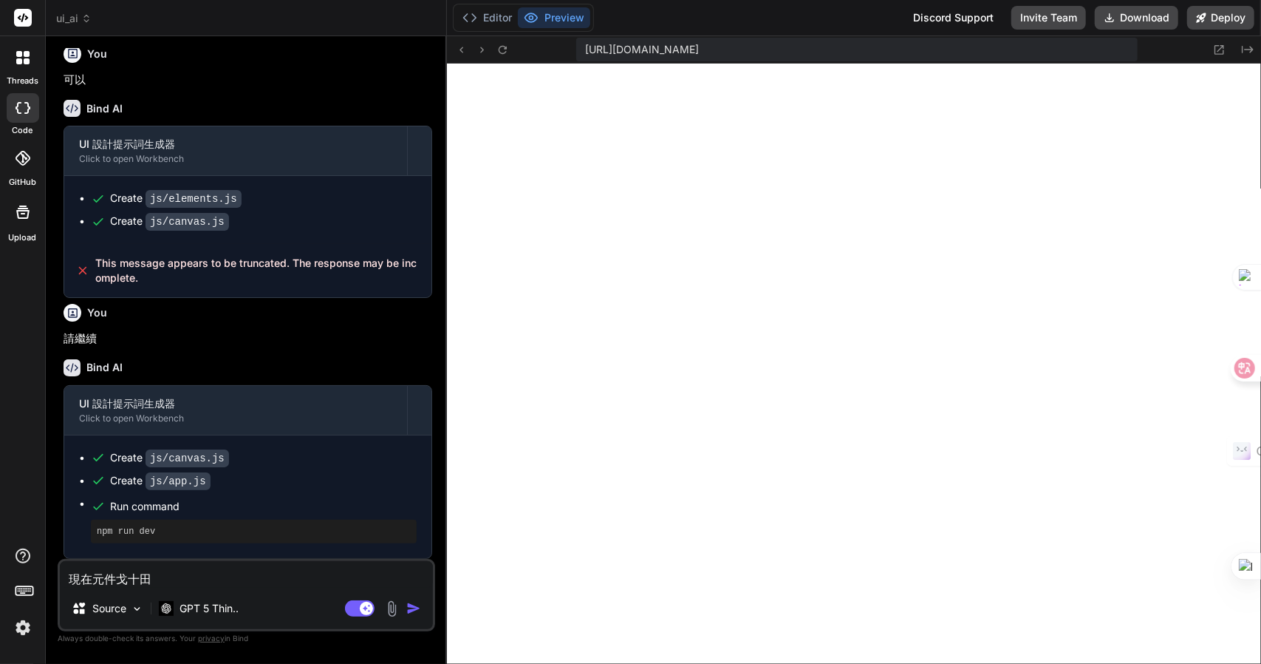
type textarea "x"
type textarea "現在元件庫"
type textarea "x"
type textarea "現在元件庫中"
type textarea "x"
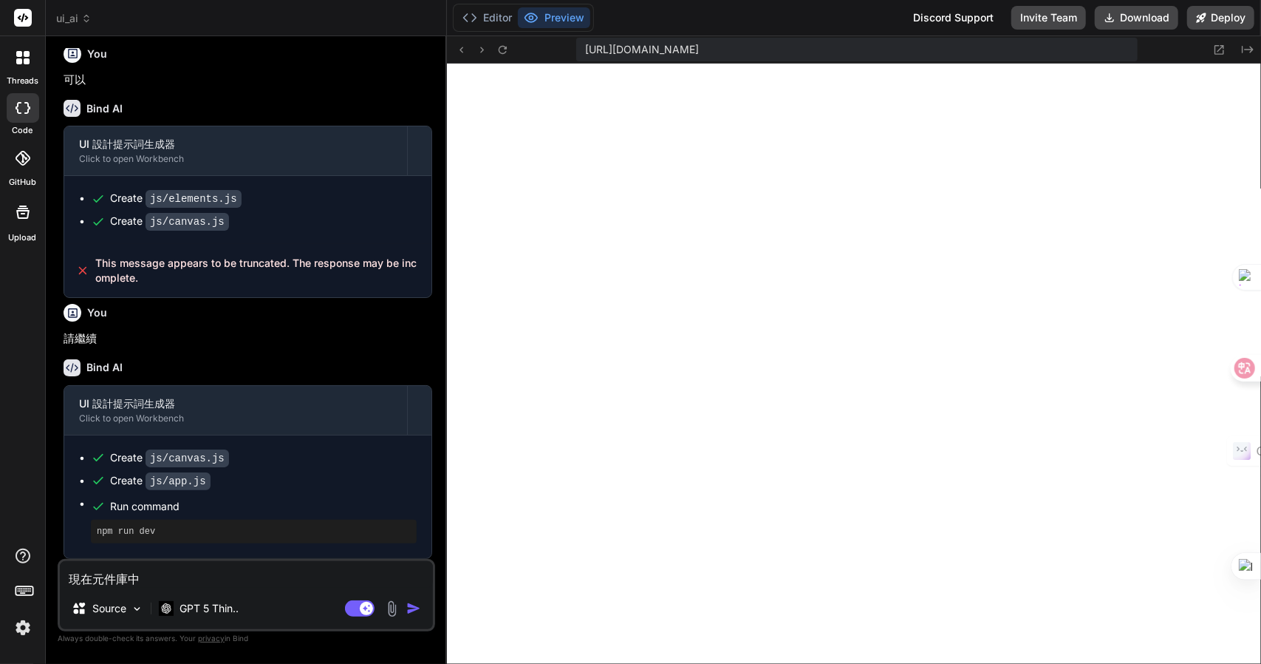
type textarea "現在元件庫中水"
type textarea "x"
type textarea "現在元件庫中水弓"
type textarea "x"
type textarea "現在元件庫中水弓水"
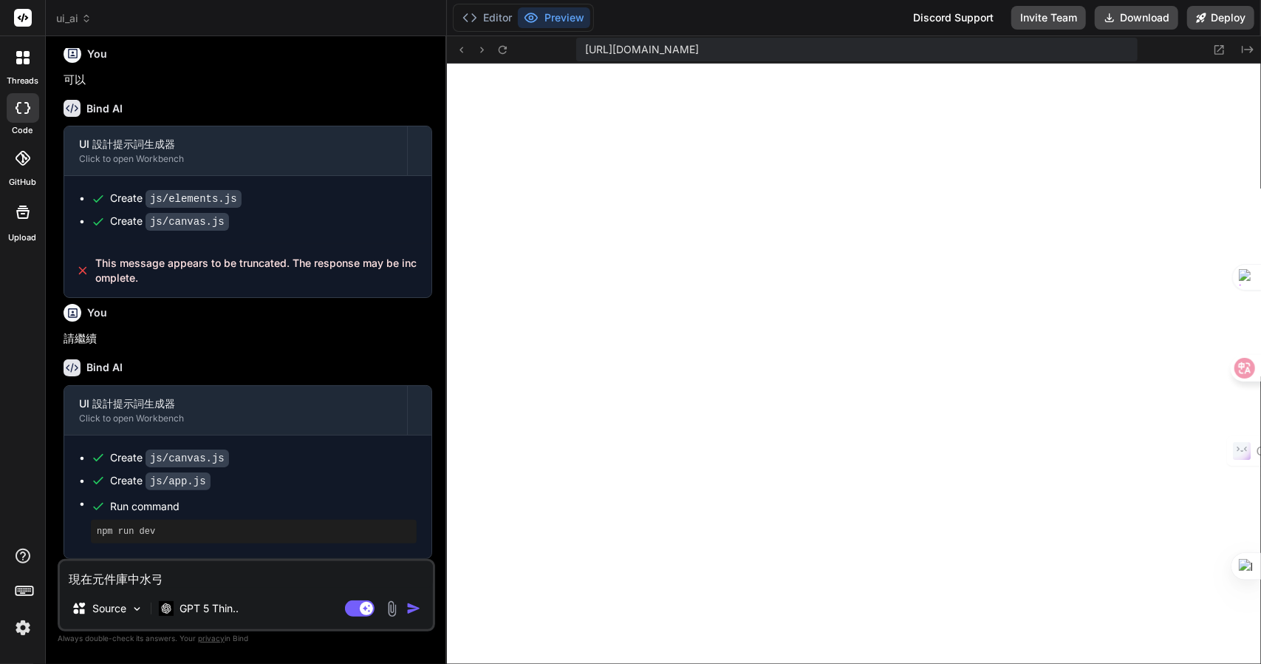
type textarea "x"
type textarea "現在元件庫中沒"
type textarea "x"
type textarea "現在元件庫中沒大"
type textarea "x"
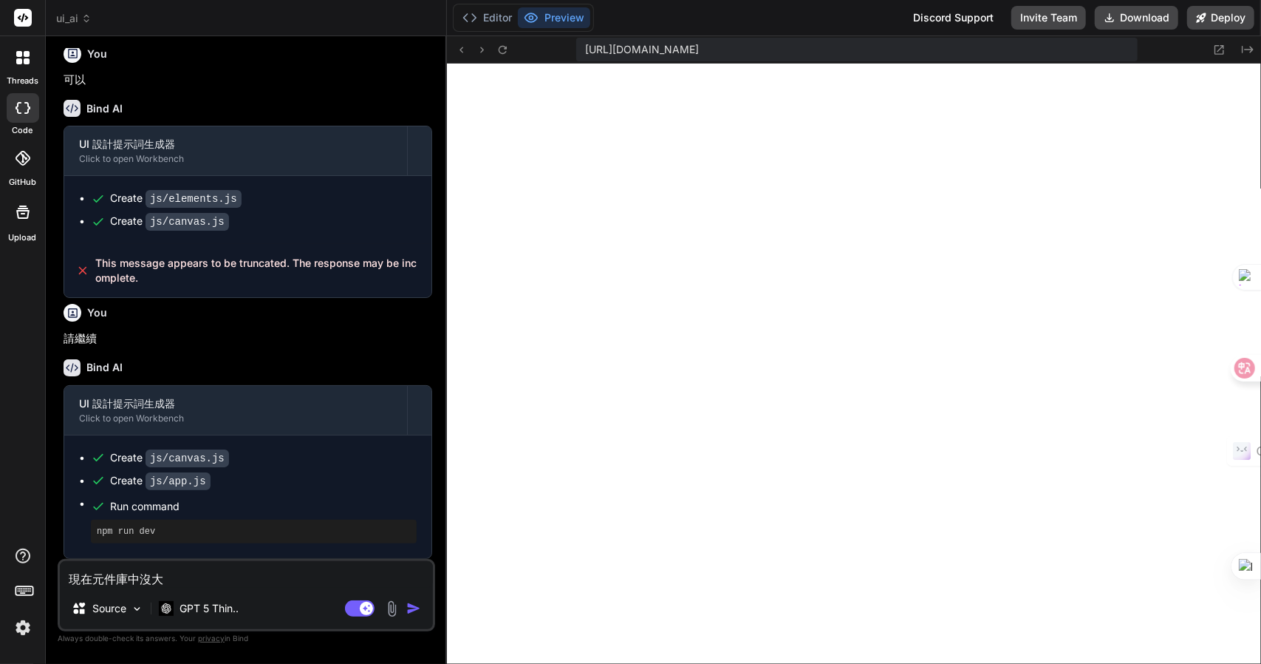
type textarea "現在元件庫中沒大月"
type textarea "x"
type textarea "現在元件庫中沒有"
type textarea "x"
type textarea "現在元件庫中沒有人"
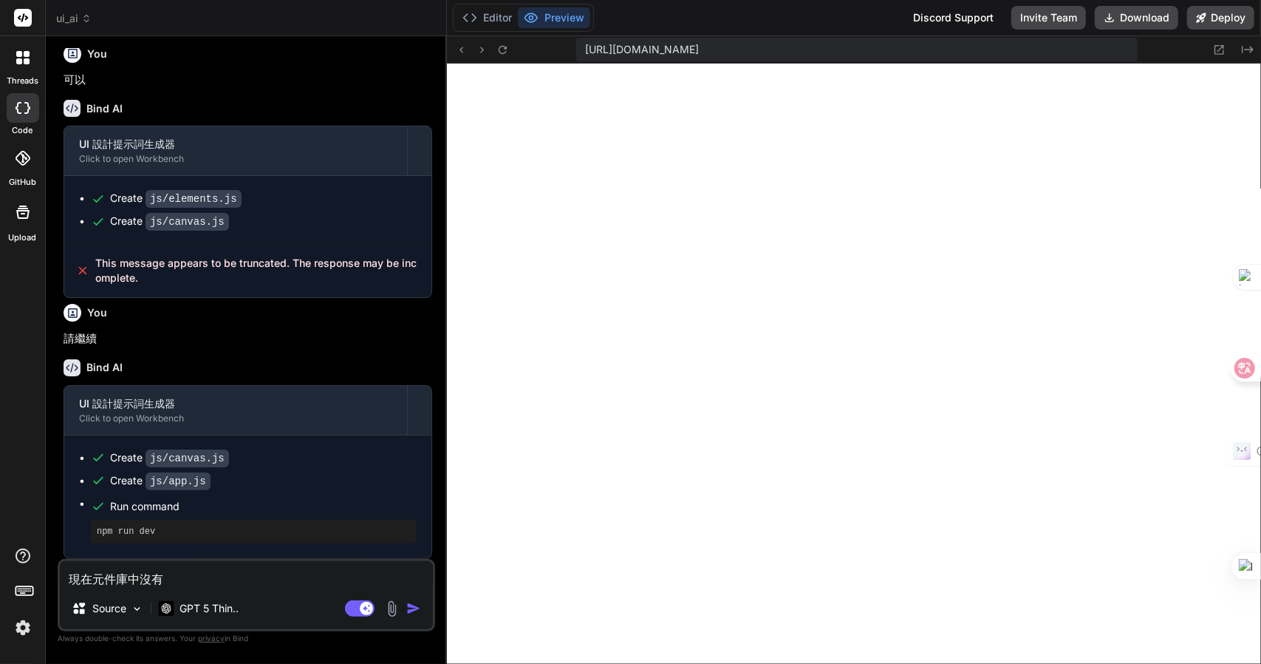
type textarea "x"
type textarea "現在元件庫中沒有人竹"
type textarea "x"
type textarea "現在元件庫中沒有人竹土"
type textarea "x"
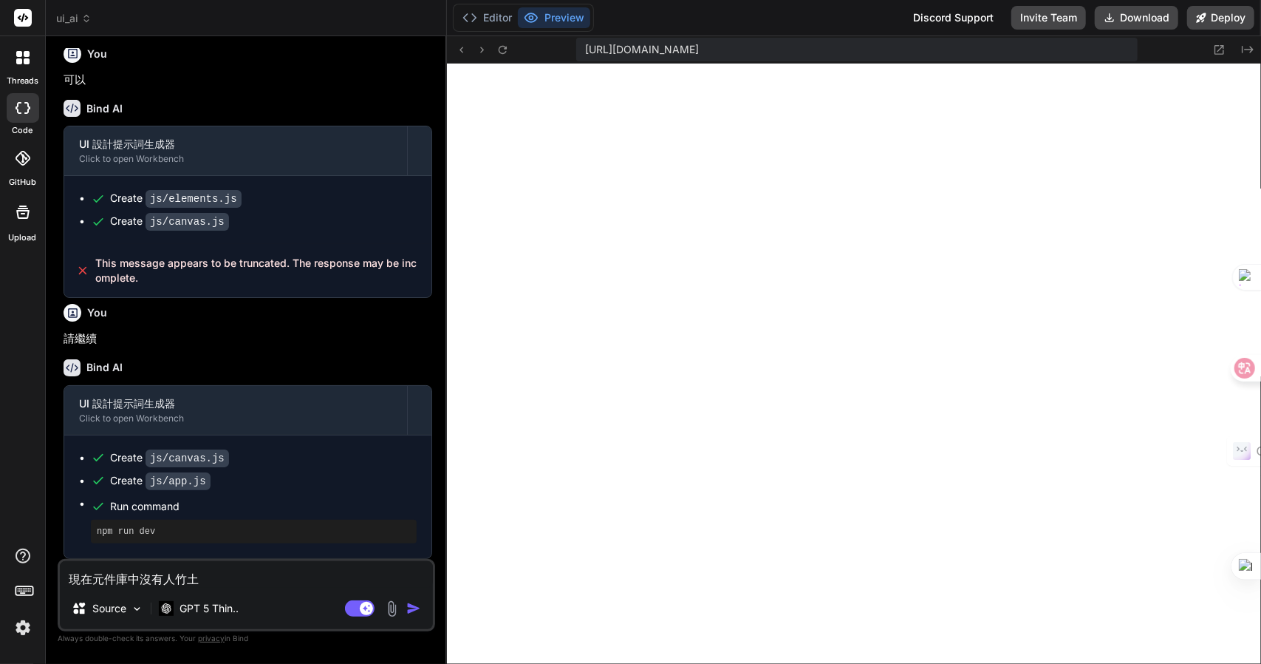
type textarea "現在元件庫中沒有任"
type textarea "x"
type textarea "現在元件庫中沒有任人"
type textarea "x"
type textarea "現在元件庫中沒有任人一"
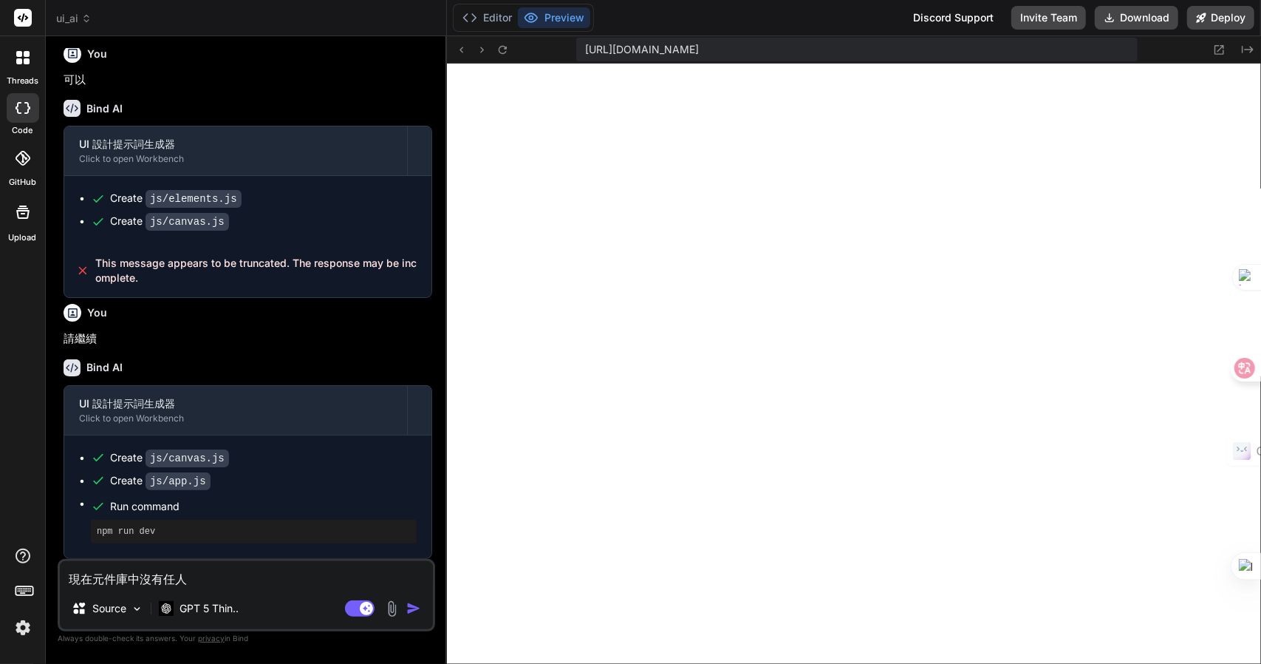
type textarea "x"
type textarea "現在元件庫中沒有任人一弓"
type textarea "x"
type textarea "現在元件庫中沒有任人一弓口"
type textarea "x"
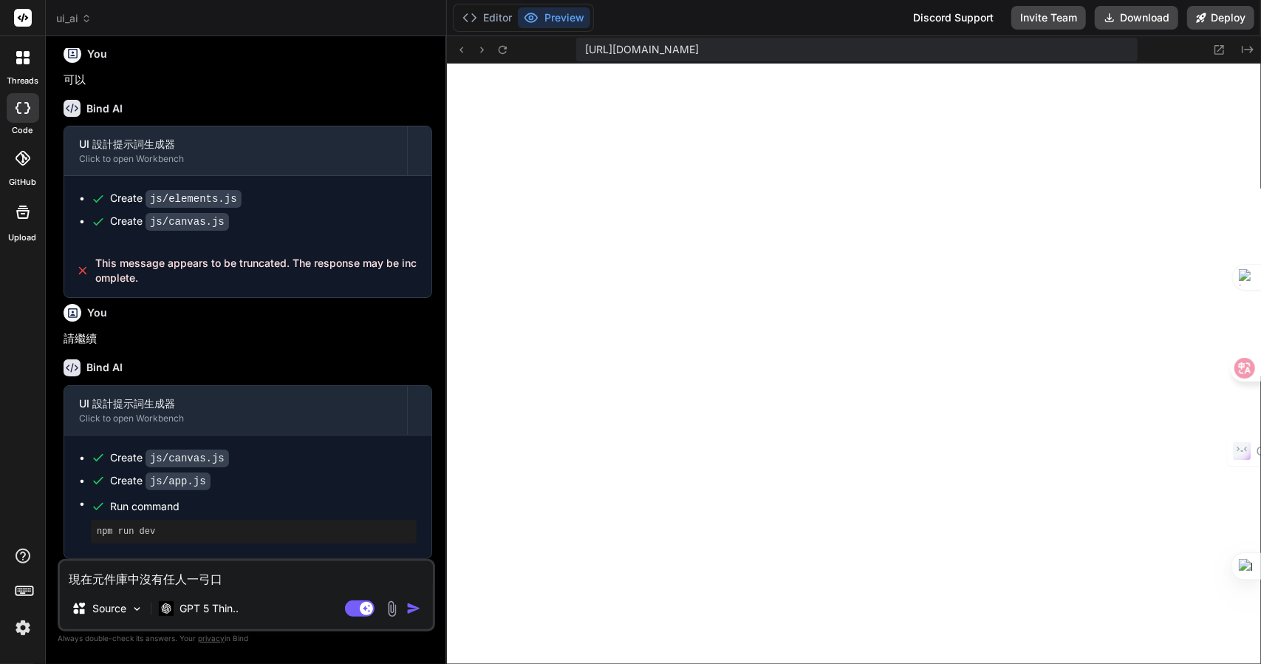
type textarea "現在元件庫中沒有任何"
type textarea "x"
type textarea "現在元件庫中沒有任何一"
type textarea "x"
type textarea "現在元件庫中沒有任何一一"
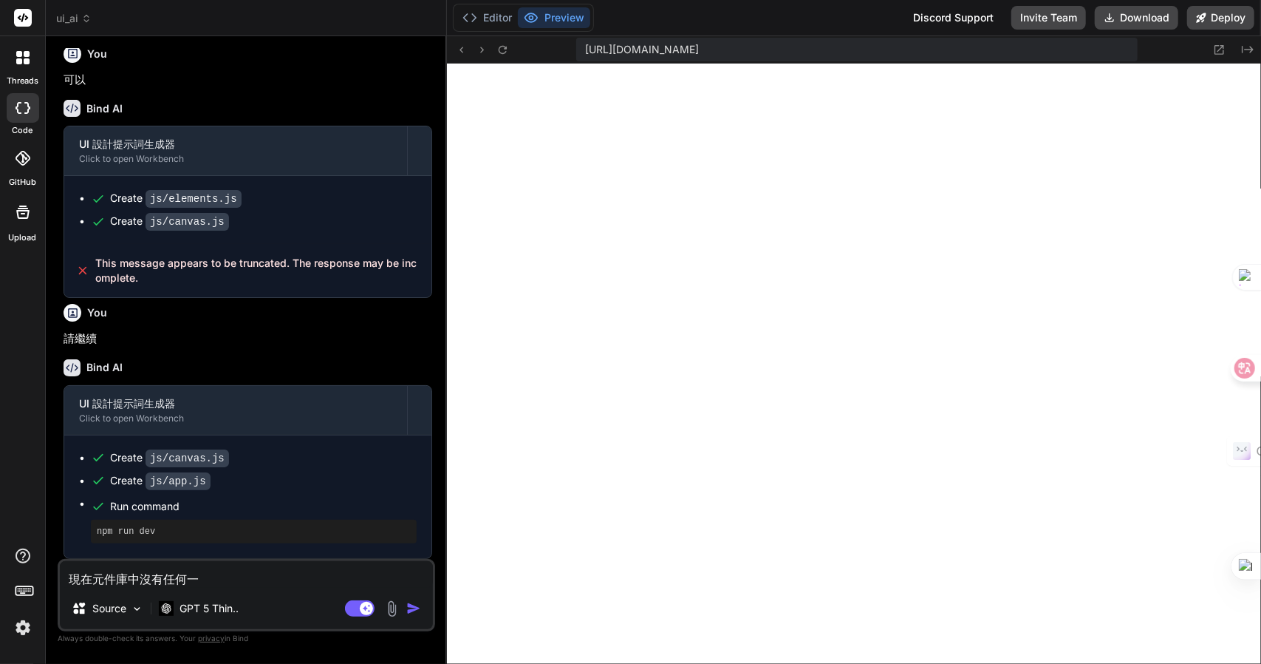
type textarea "x"
type textarea "現在元件庫中沒有任何一一山"
type textarea "x"
type textarea "現在元件庫中沒有任何元"
type textarea "x"
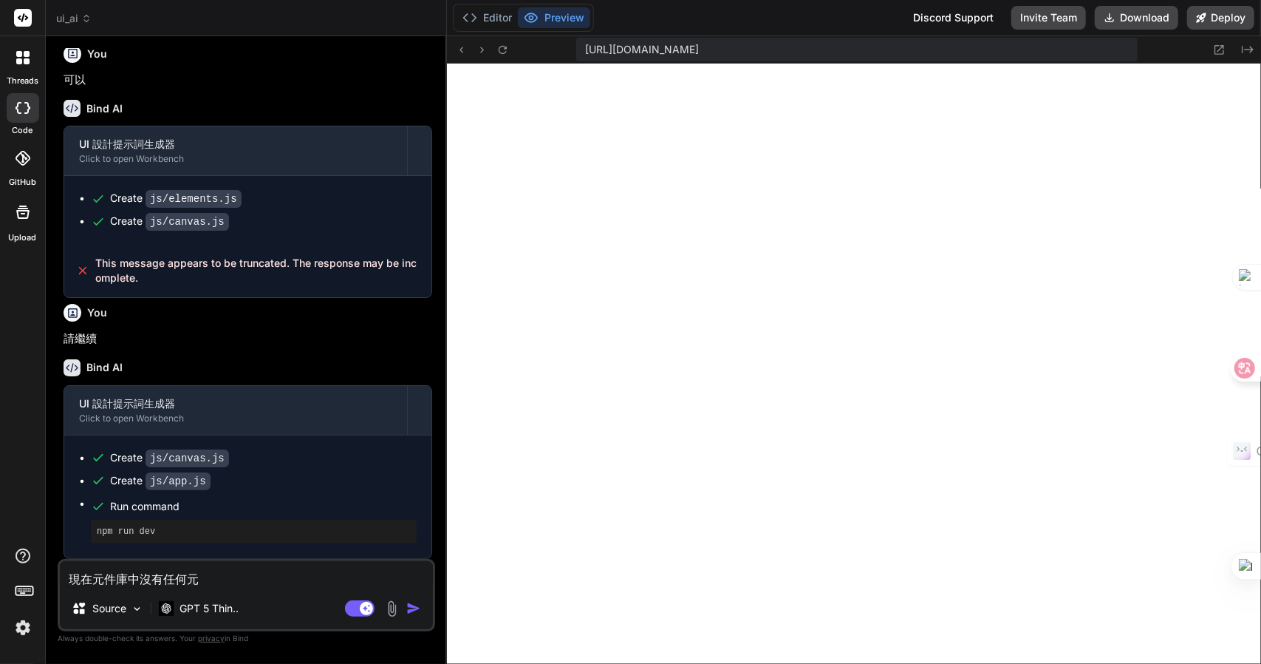
type textarea "現在元件庫中沒有任何元人"
type textarea "x"
type textarea "現在元件庫中沒有任何元人竹"
type textarea "x"
type textarea "現在元件庫中沒有任何元人竹手"
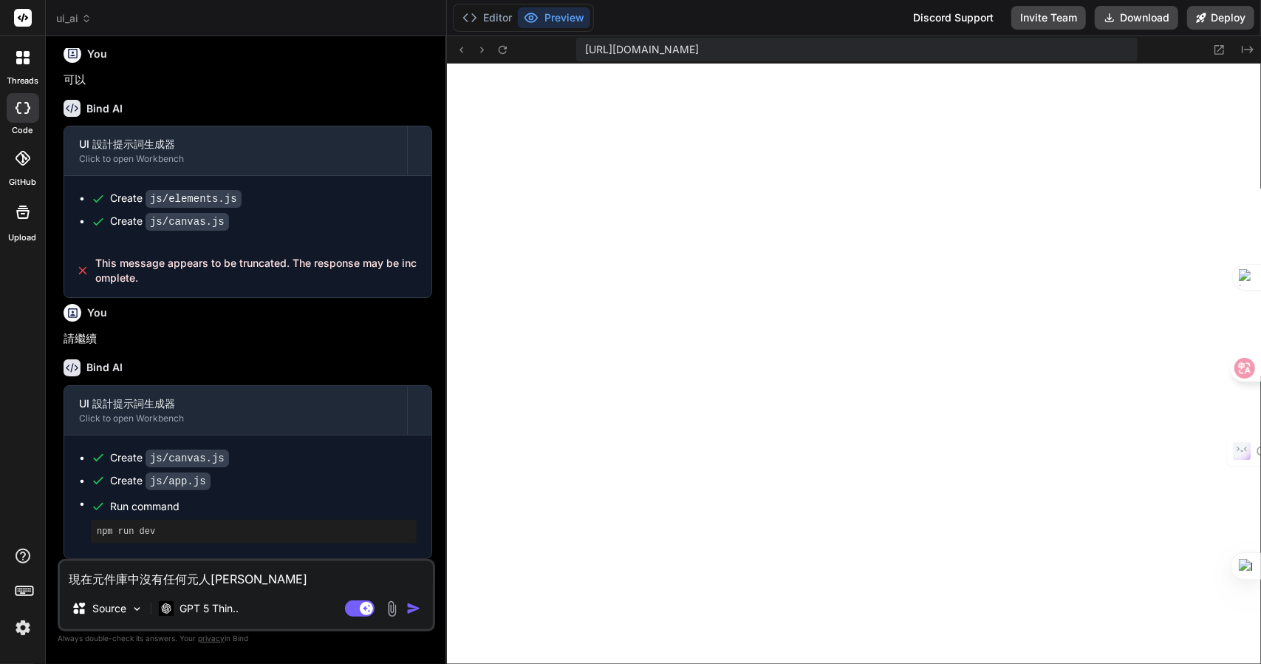
type textarea "x"
type textarea "現在元件庫中沒有任何元人竹手手"
type textarea "x"
type textarea "現在元件庫中沒有任何元Z"
type textarea "x"
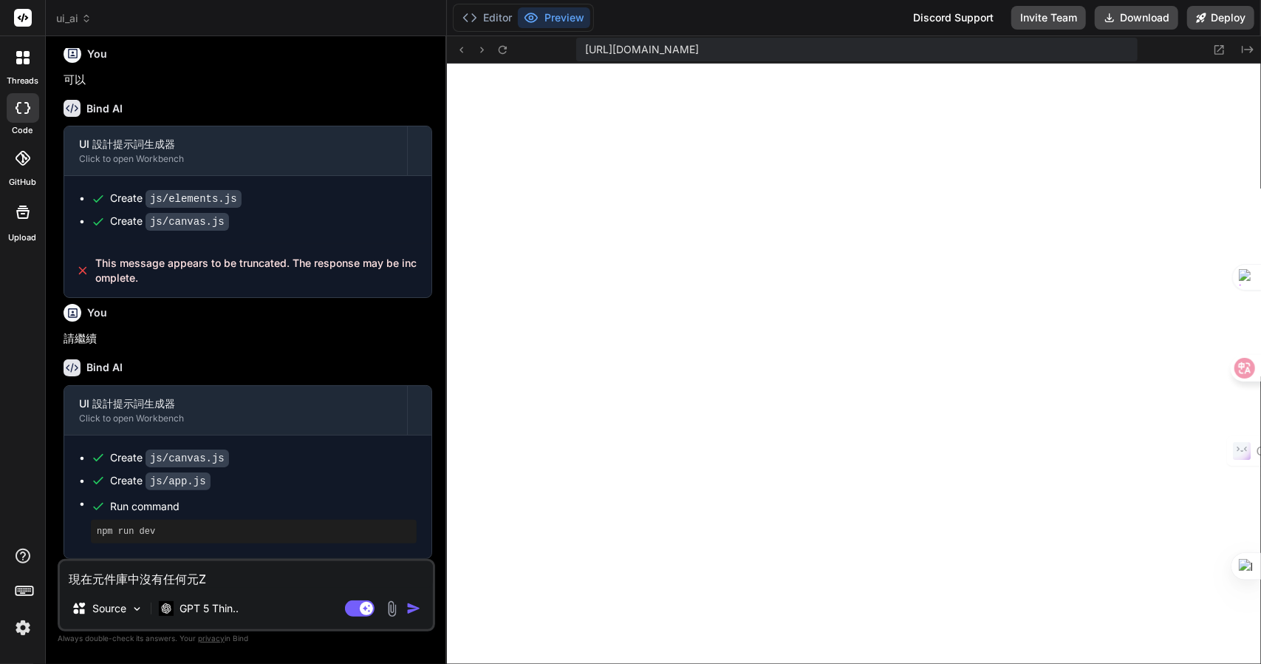
type textarea "現在元件庫中沒有任何元Z難"
type textarea "x"
type textarea "現在元件庫中沒有任何元Z難日"
type textarea "x"
type textarea "現在元件庫中沒有任何元Z難日月"
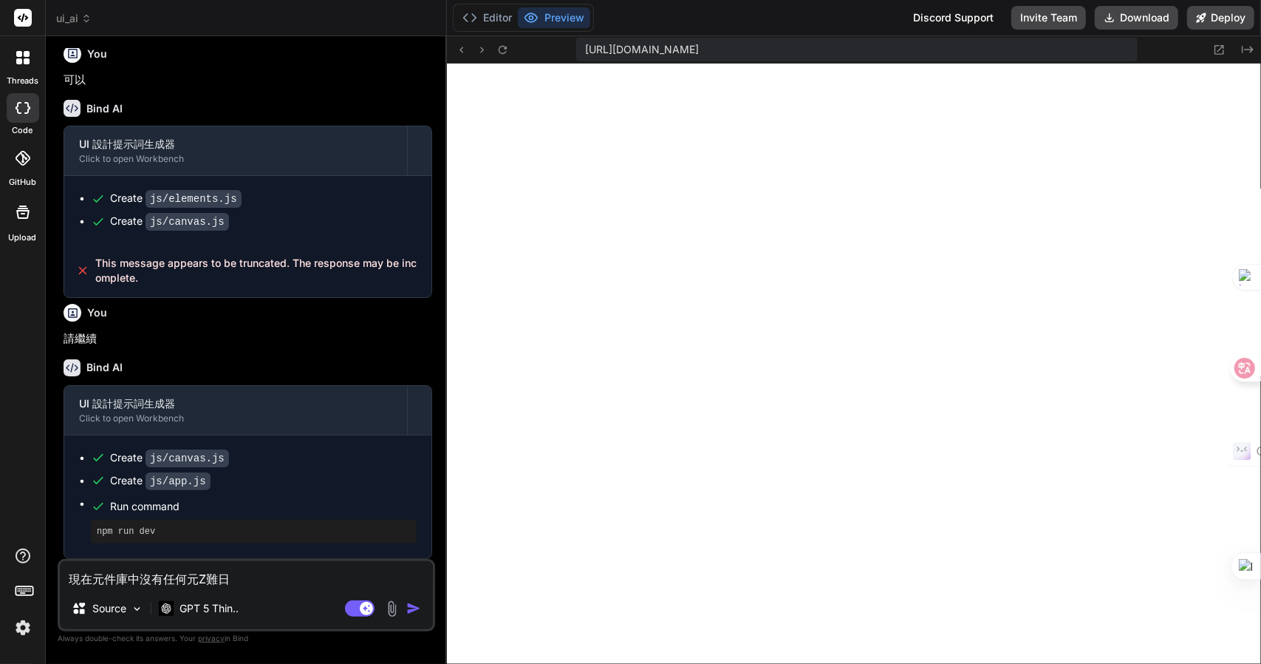
type textarea "x"
type textarea "現在元件庫中沒有任何元，"
type textarea "x"
type textarea "現在元件庫中沒有任何元"
type textarea "x"
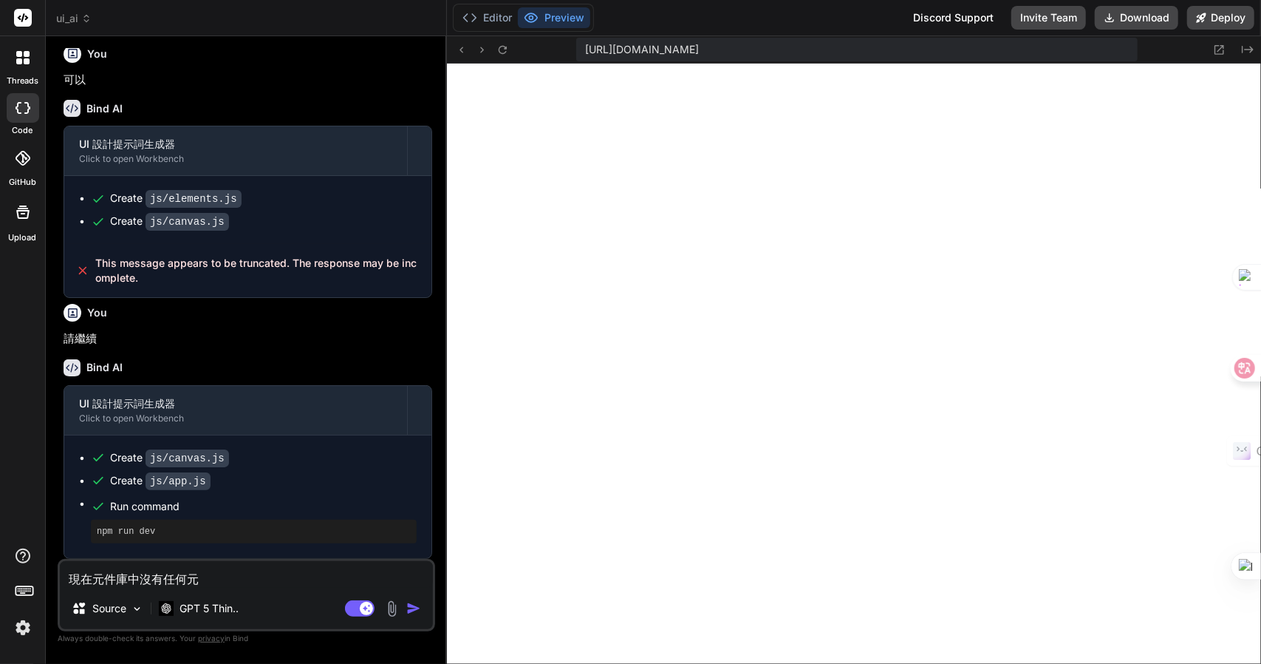
type textarea "現在元件庫中沒有任何元人"
type textarea "x"
type textarea "現在元件庫中沒有任何元人竹"
type textarea "x"
type textarea "現在元件庫中沒有任何元人竹手"
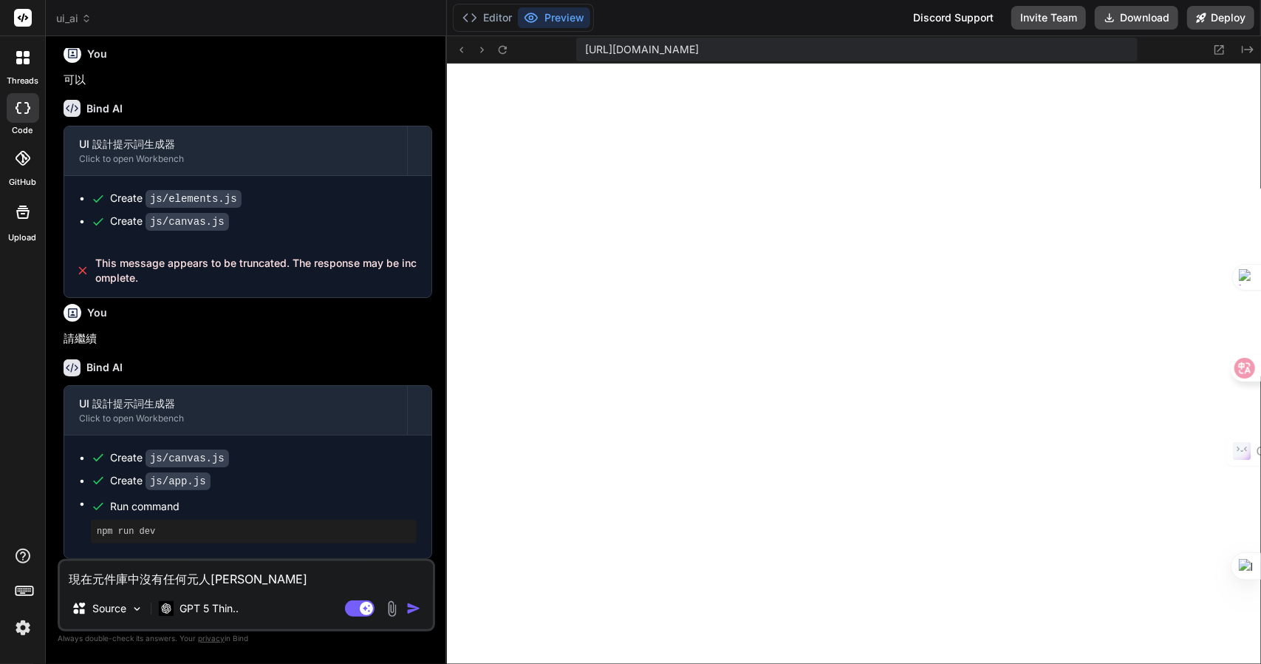
type textarea "x"
type textarea "現在元件庫中沒有任何元件"
type textarea "x"
type textarea "現在元件庫中沒有任何元件Z"
type textarea "x"
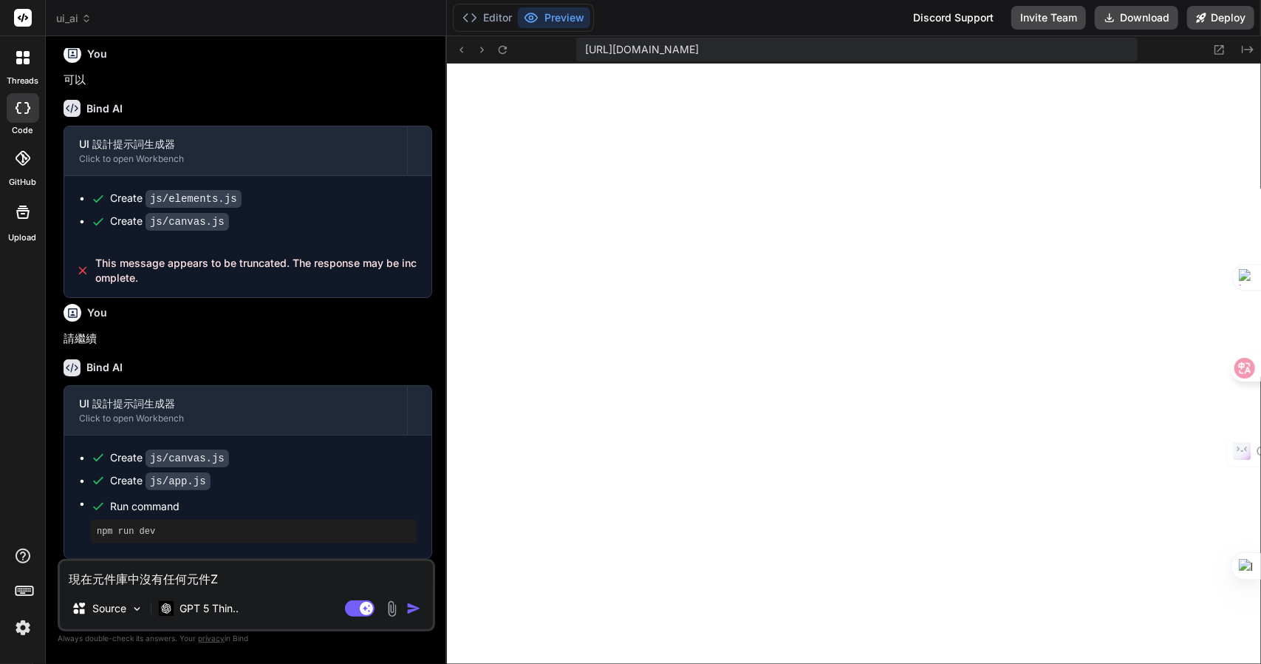
type textarea "現在元件庫中沒有任何元件Z難"
type textarea "x"
type textarea "現在元件庫中沒有任何元件Z難日"
type textarea "x"
type textarea "現在元件庫中沒有任何元件Z難日月"
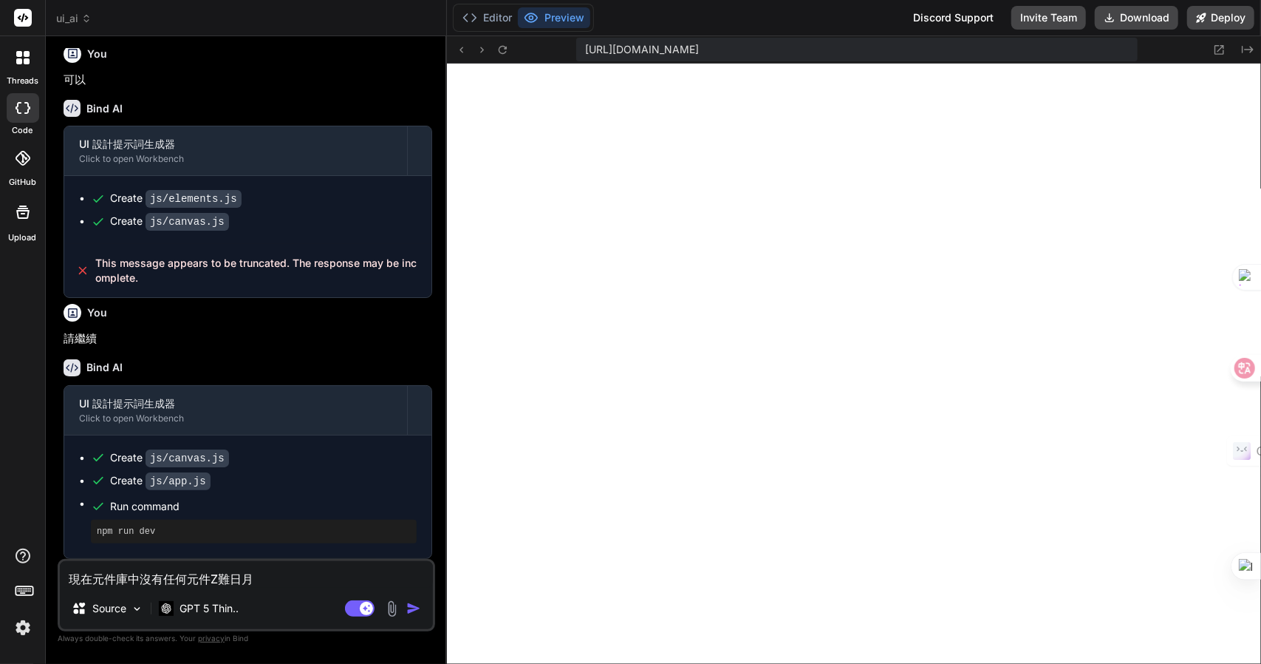
type textarea "x"
type textarea "現在元件庫中沒有任何元件，"
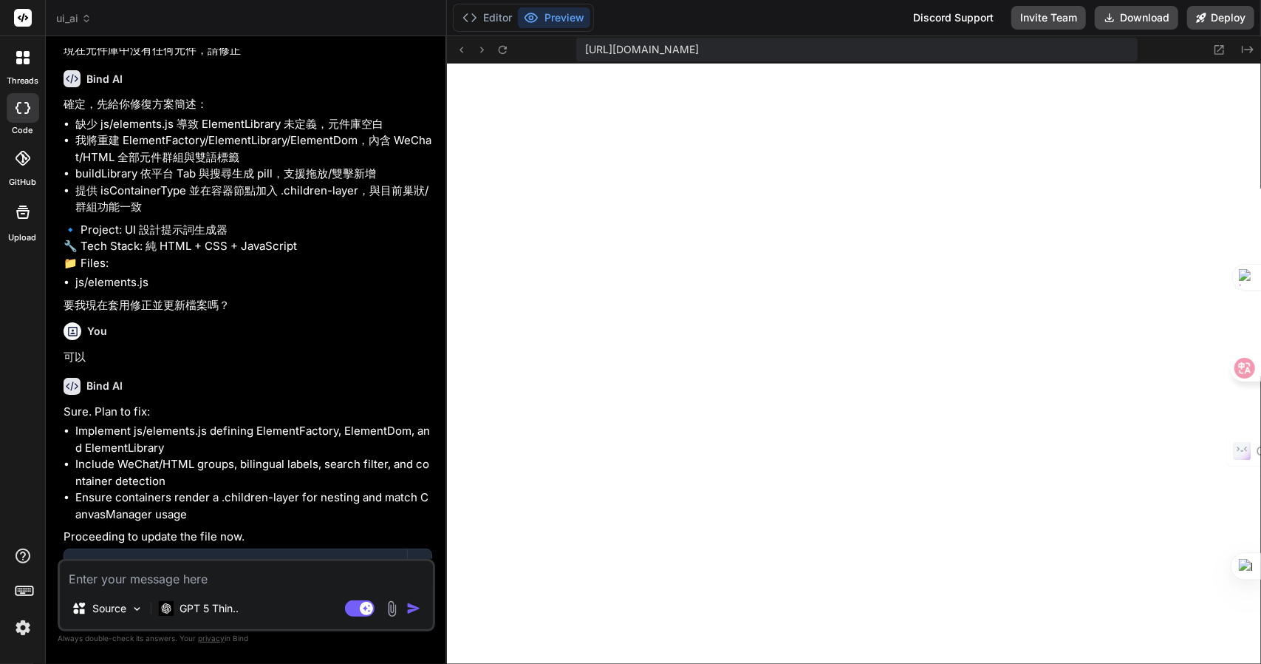
scroll to position [2839, 0]
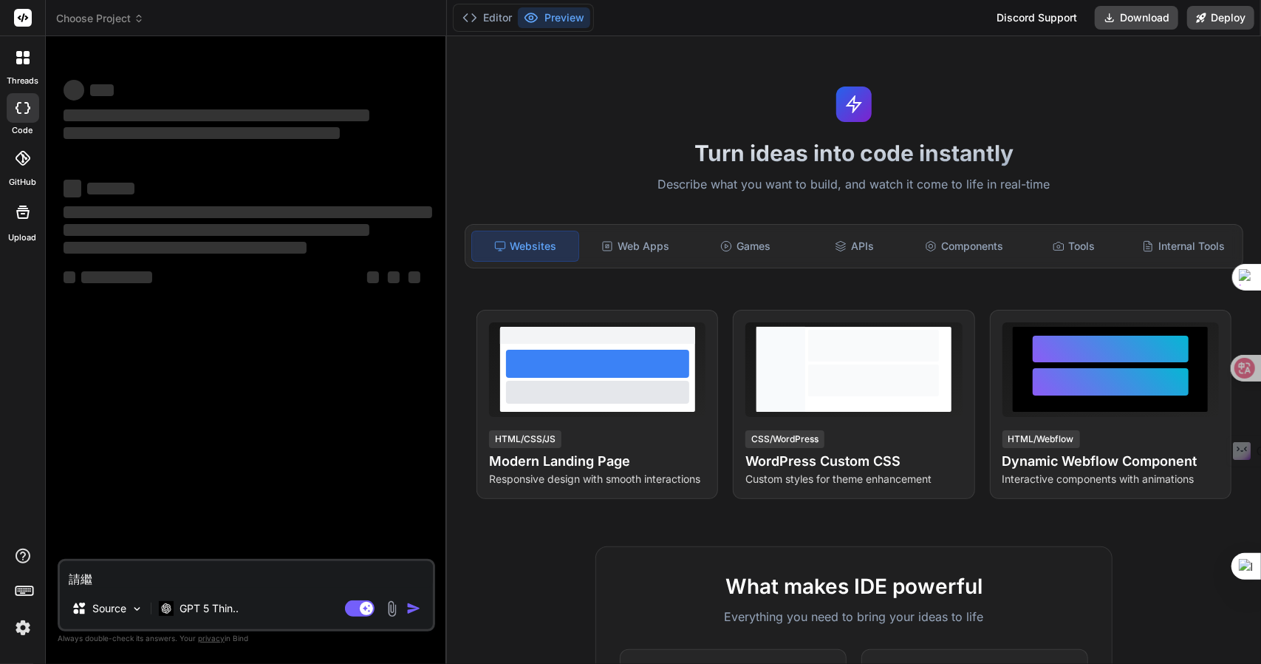
click at [130, 19] on span "Choose Project" at bounding box center [100, 18] width 88 height 15
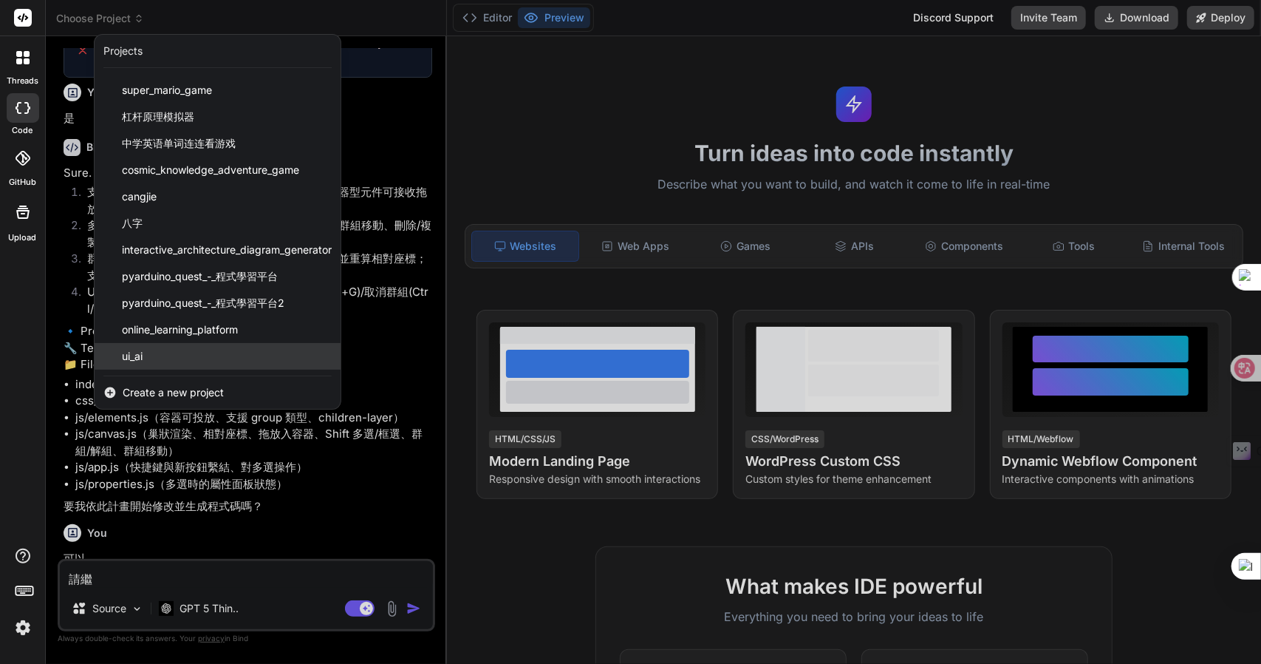
scroll to position [1590, 0]
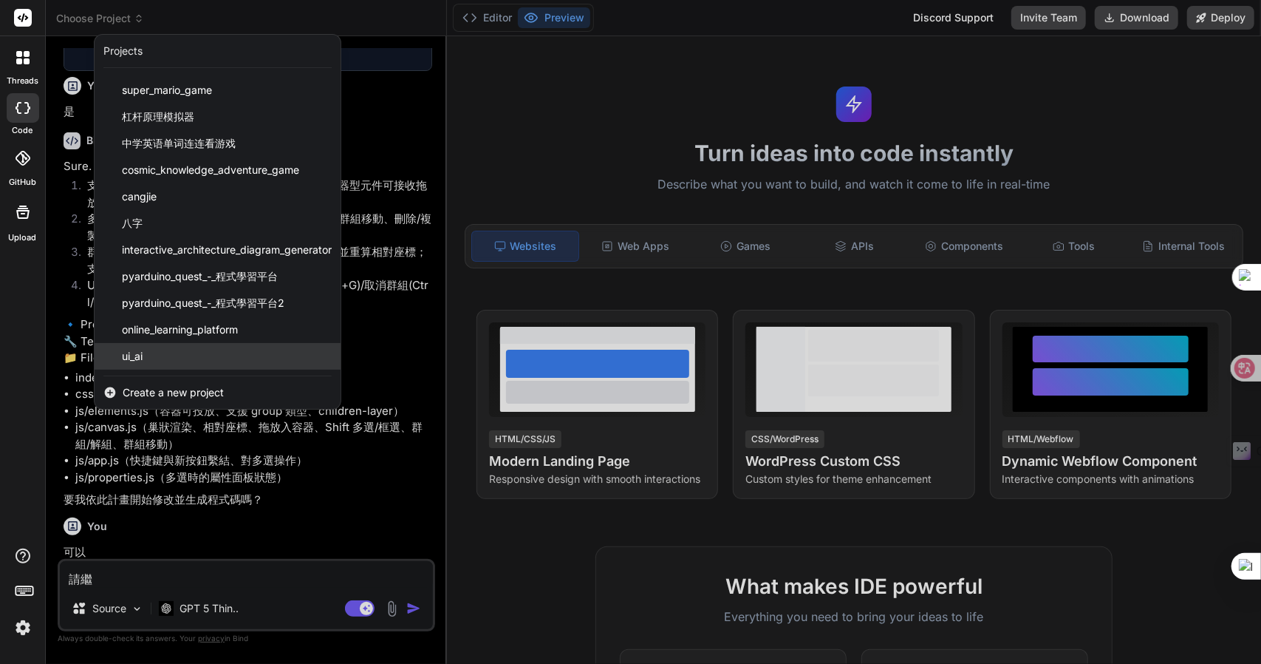
click at [171, 353] on div "ui_ai" at bounding box center [218, 356] width 246 height 27
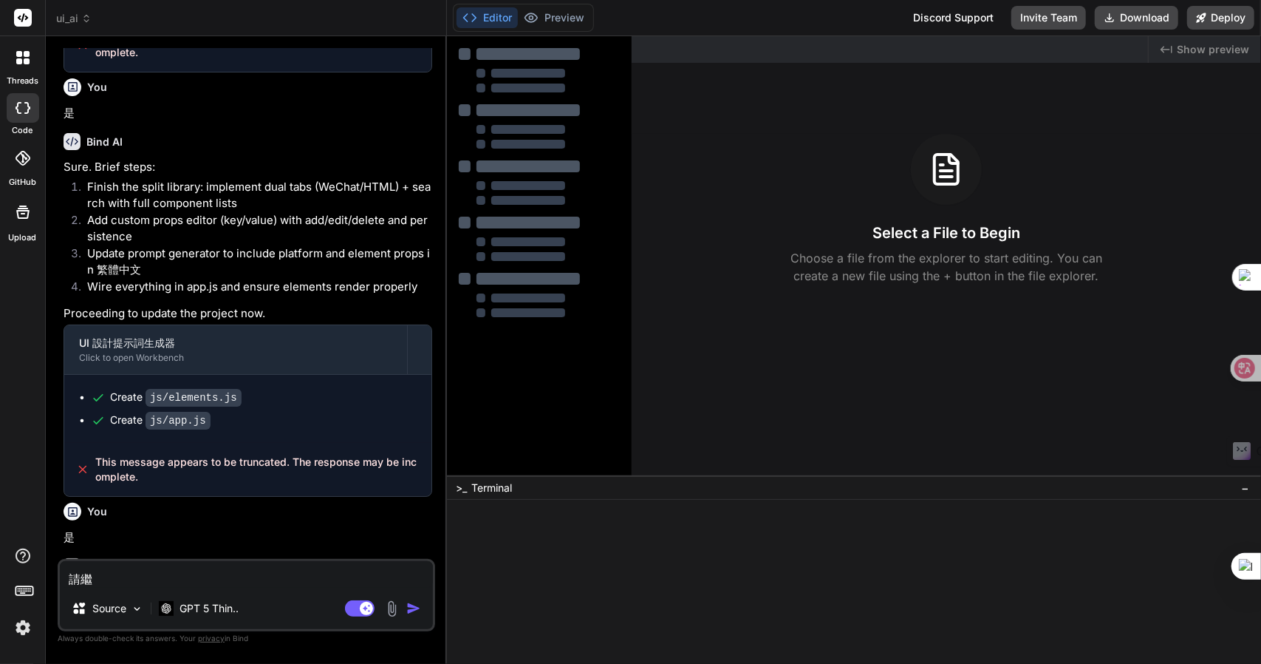
scroll to position [1859, 0]
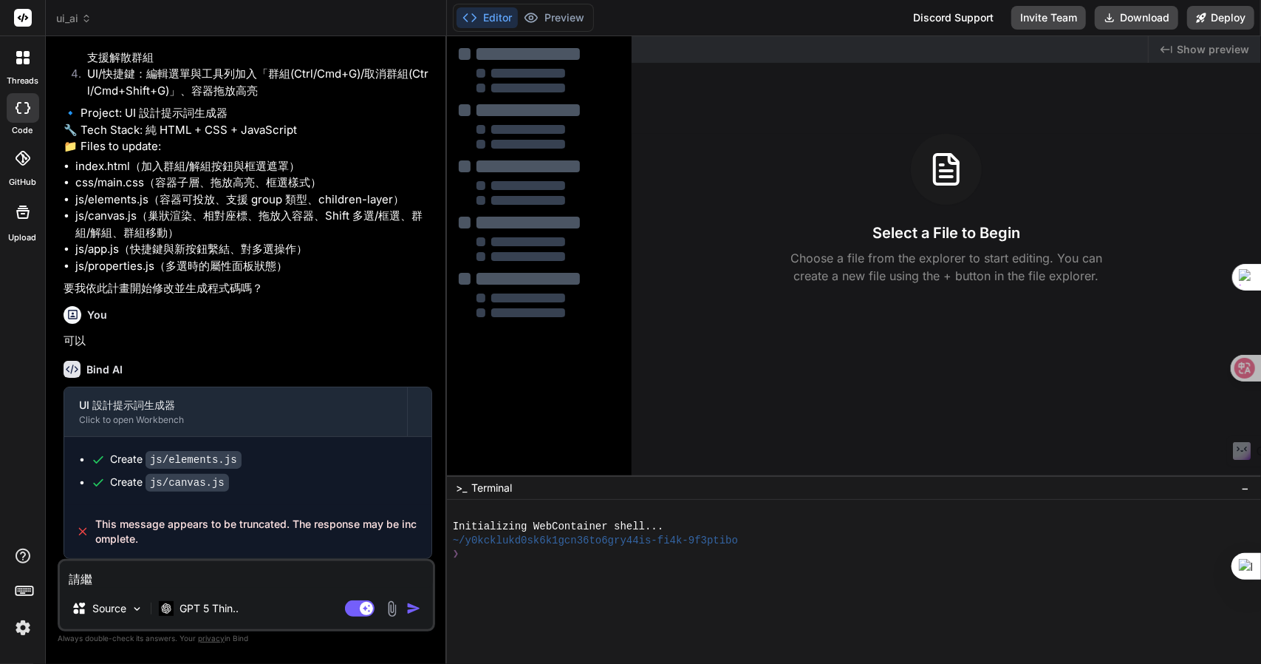
type textarea "x"
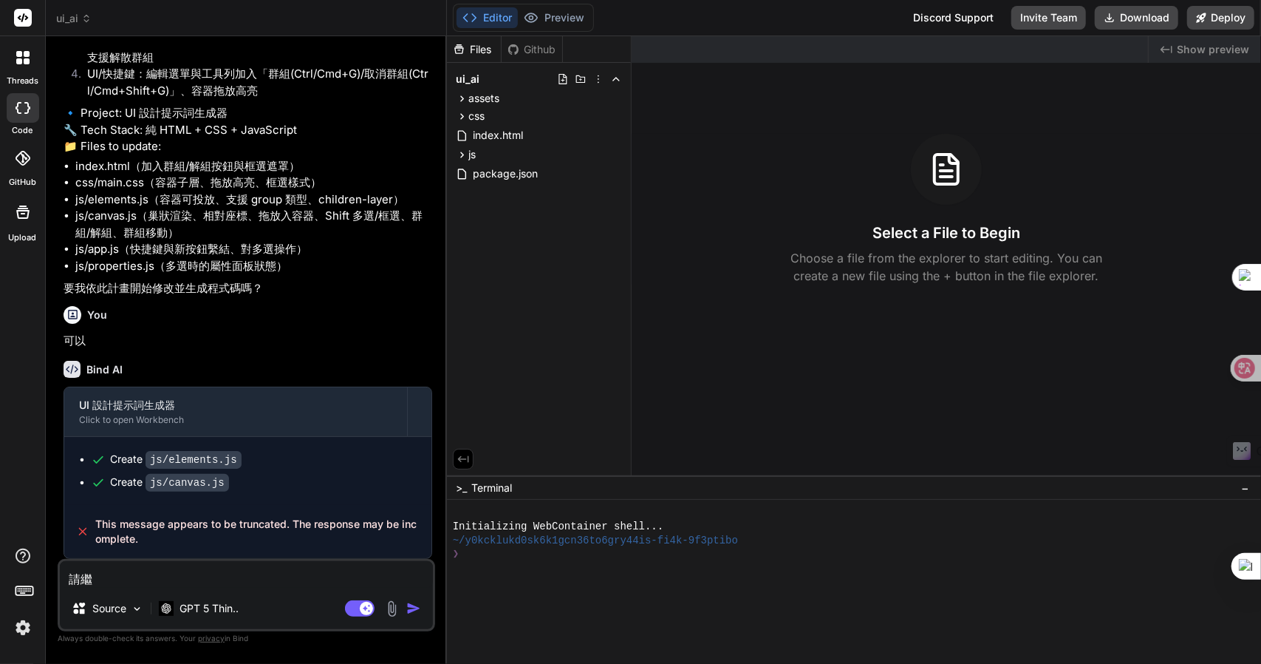
click at [197, 581] on textarea "請繼" at bounding box center [246, 574] width 373 height 27
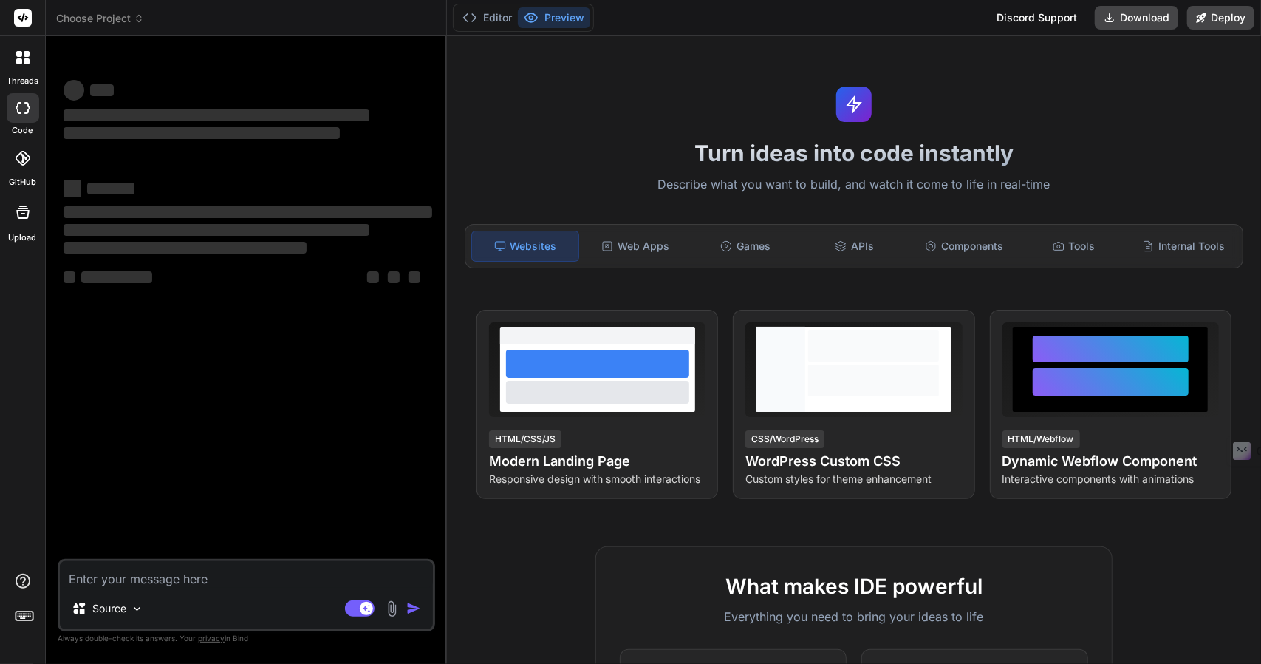
click at [108, 14] on span "Choose Project" at bounding box center [100, 18] width 88 height 15
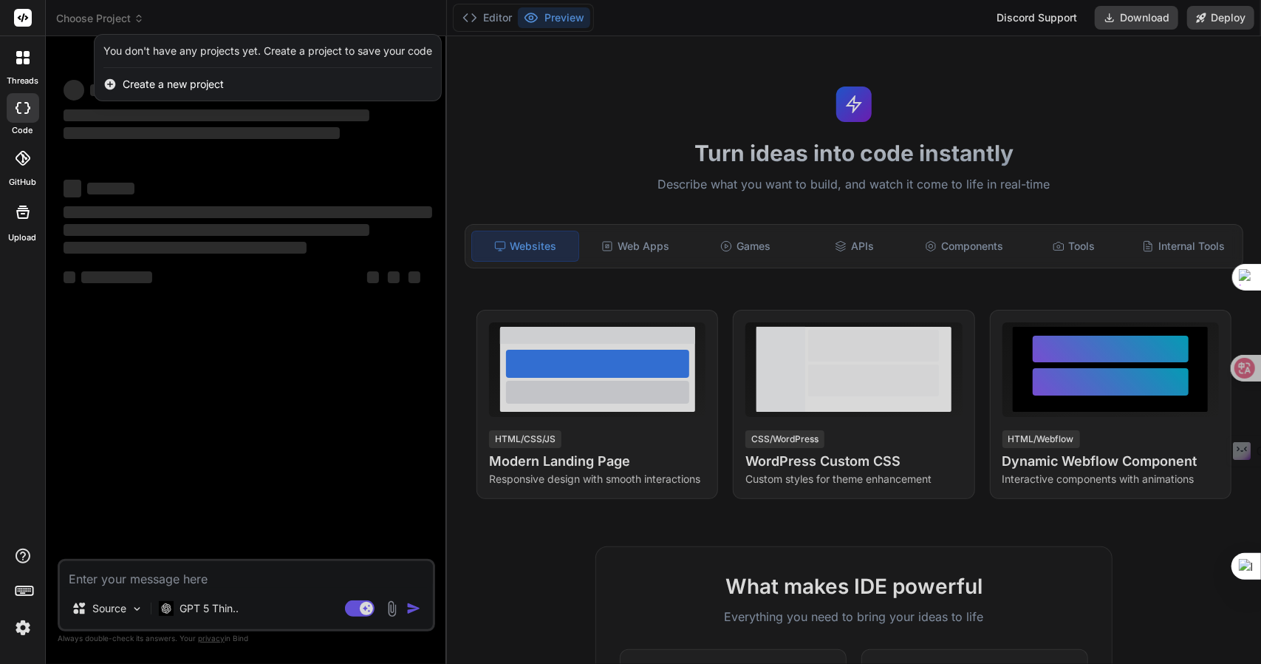
click at [111, 14] on div at bounding box center [630, 332] width 1261 height 664
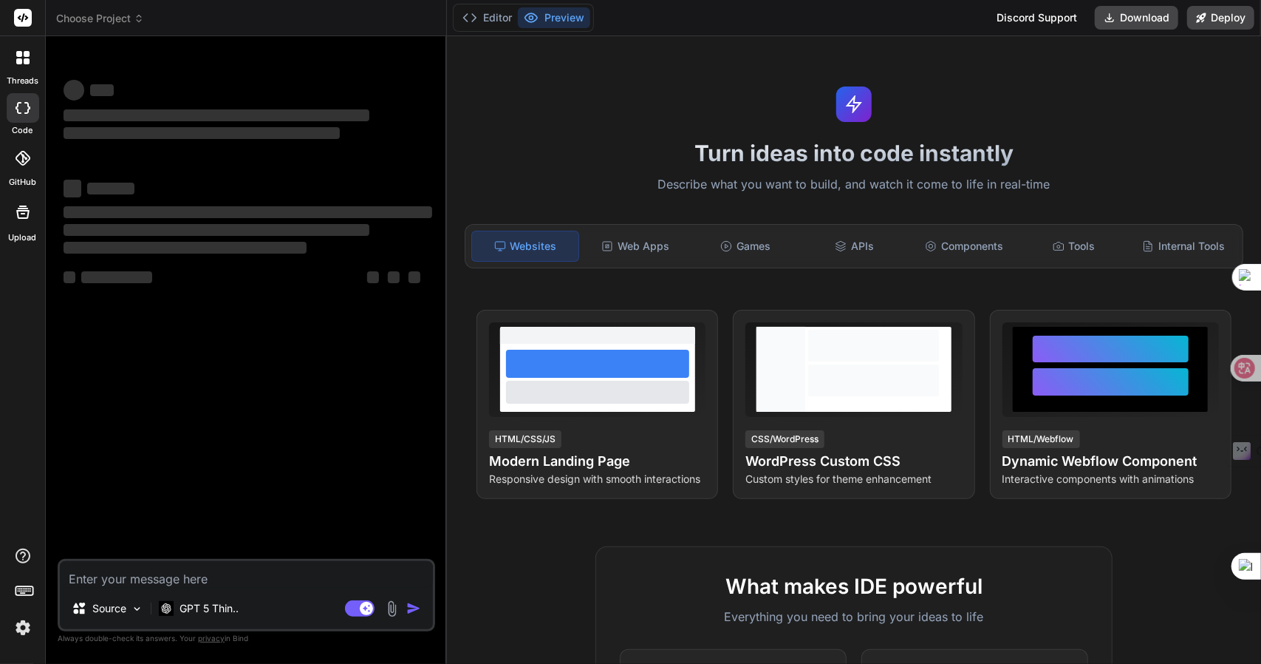
click at [111, 14] on span "Choose Project" at bounding box center [100, 18] width 88 height 15
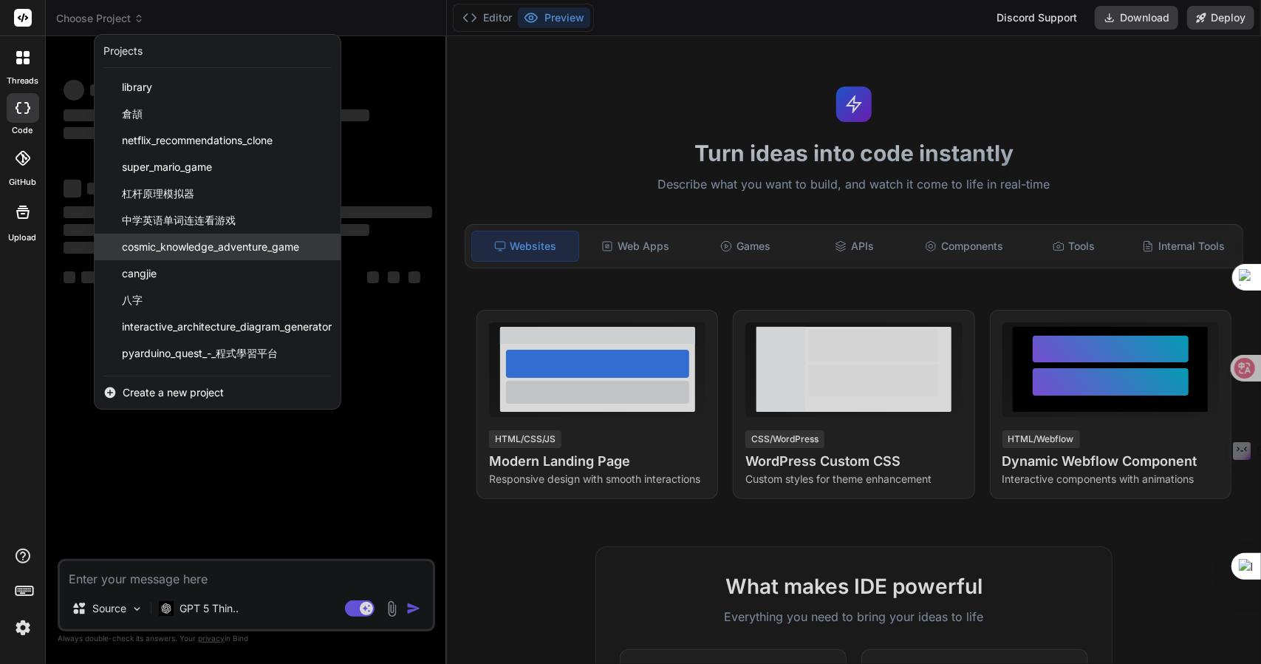
scroll to position [77, 0]
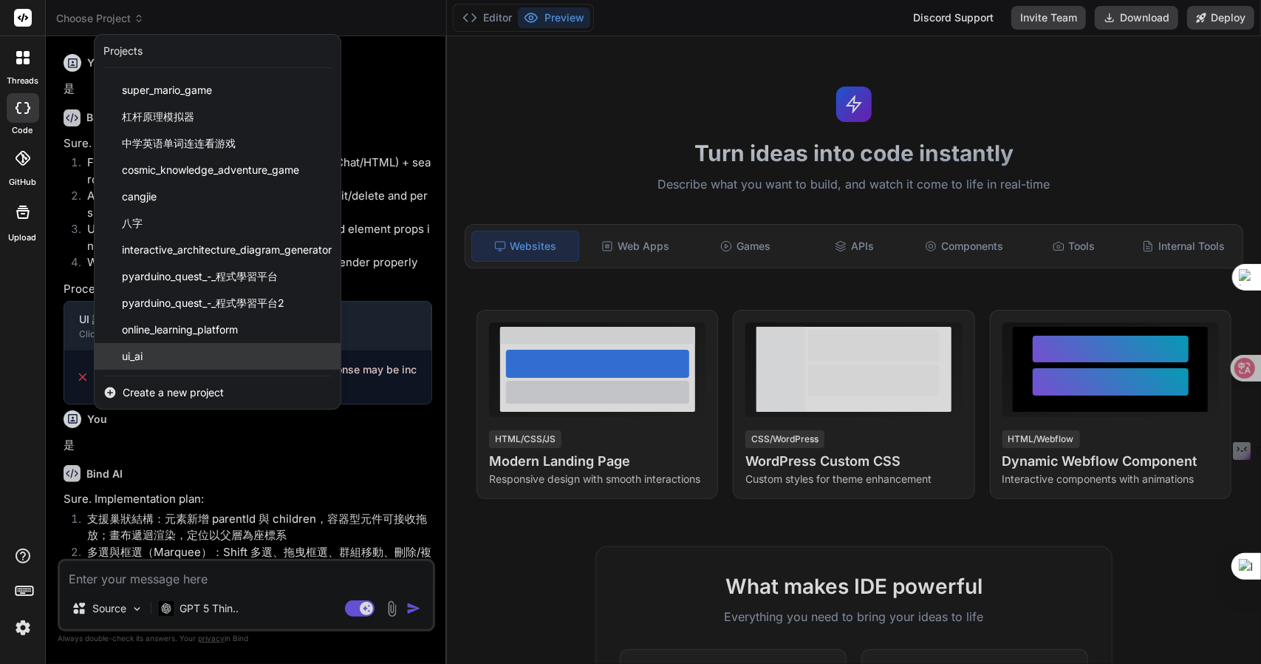
click at [179, 350] on div "ui_ai" at bounding box center [218, 356] width 246 height 27
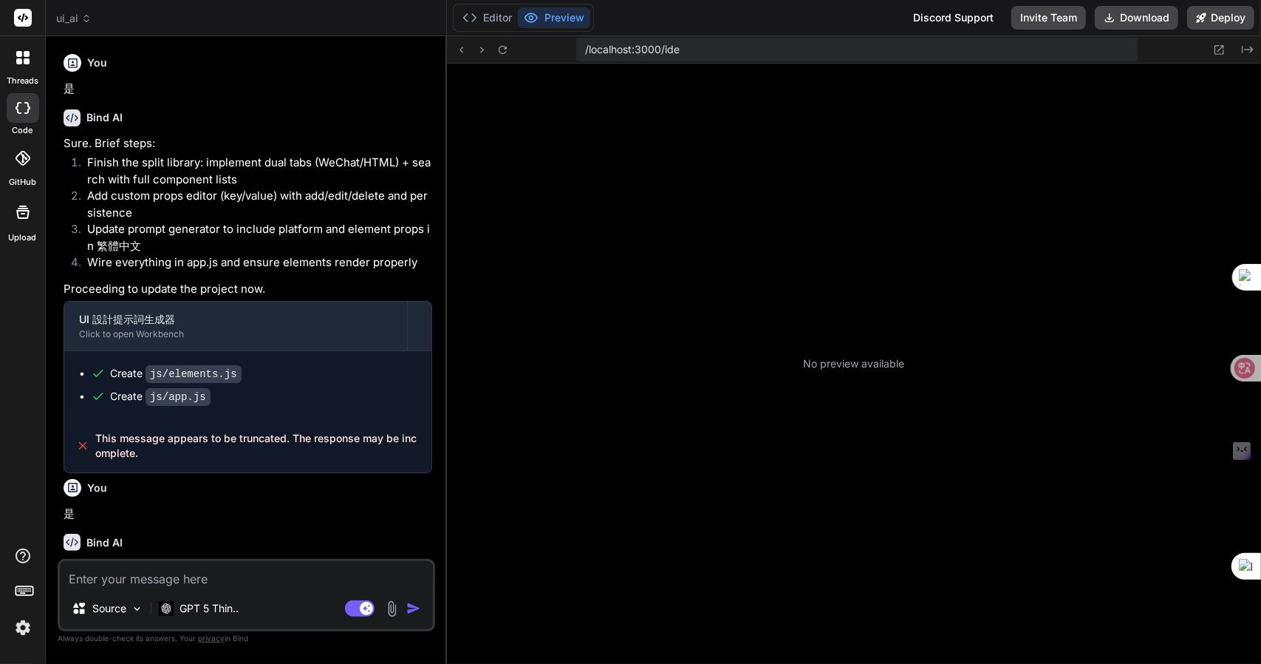
scroll to position [455, 0]
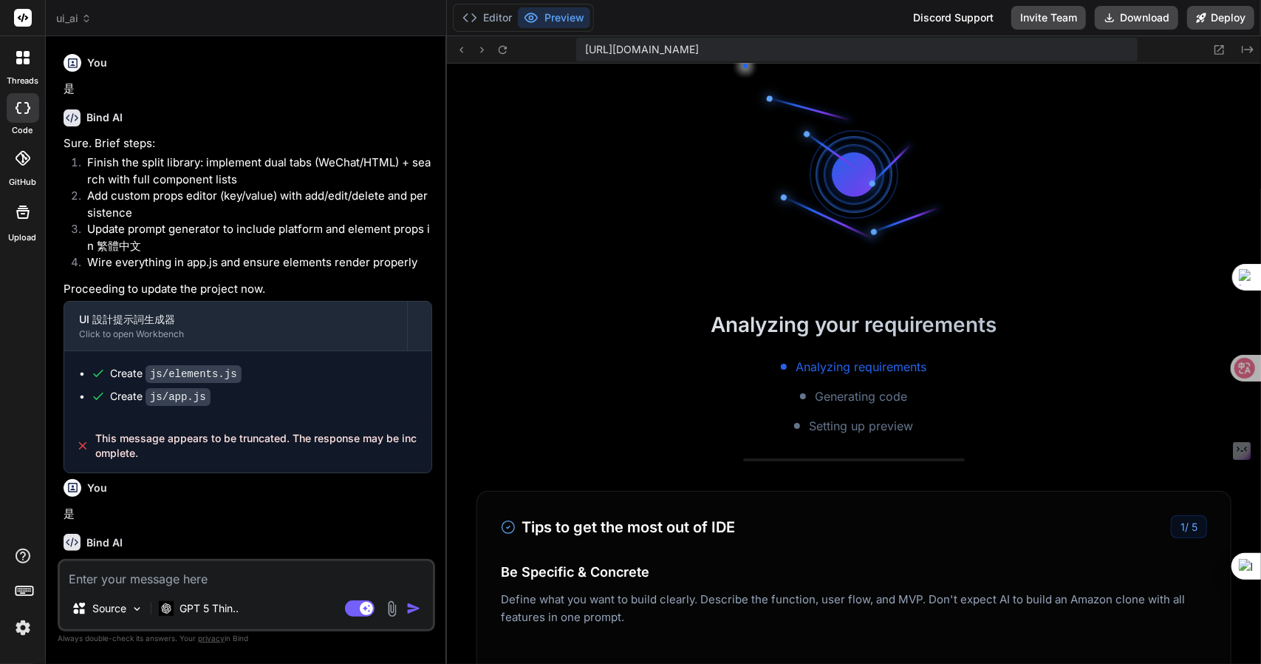
type textarea "x"
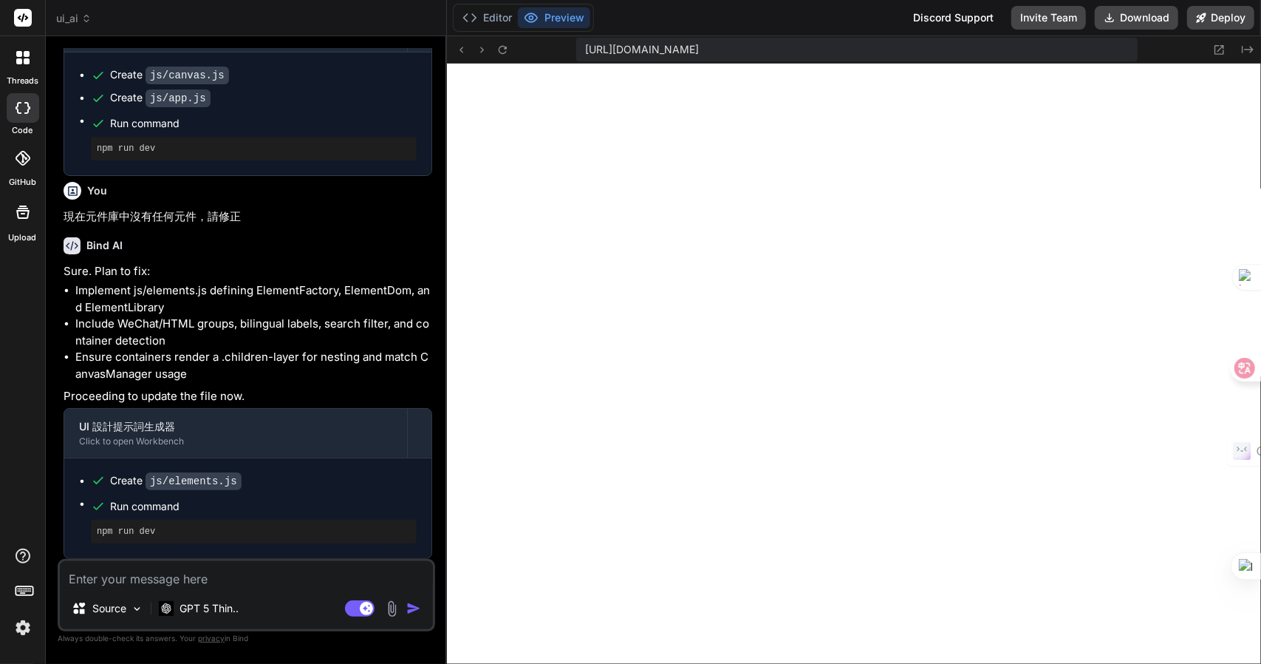
scroll to position [1281, 0]
click at [249, 579] on textarea at bounding box center [246, 574] width 373 height 27
type textarea "竹"
type textarea "x"
type textarea "竹手"
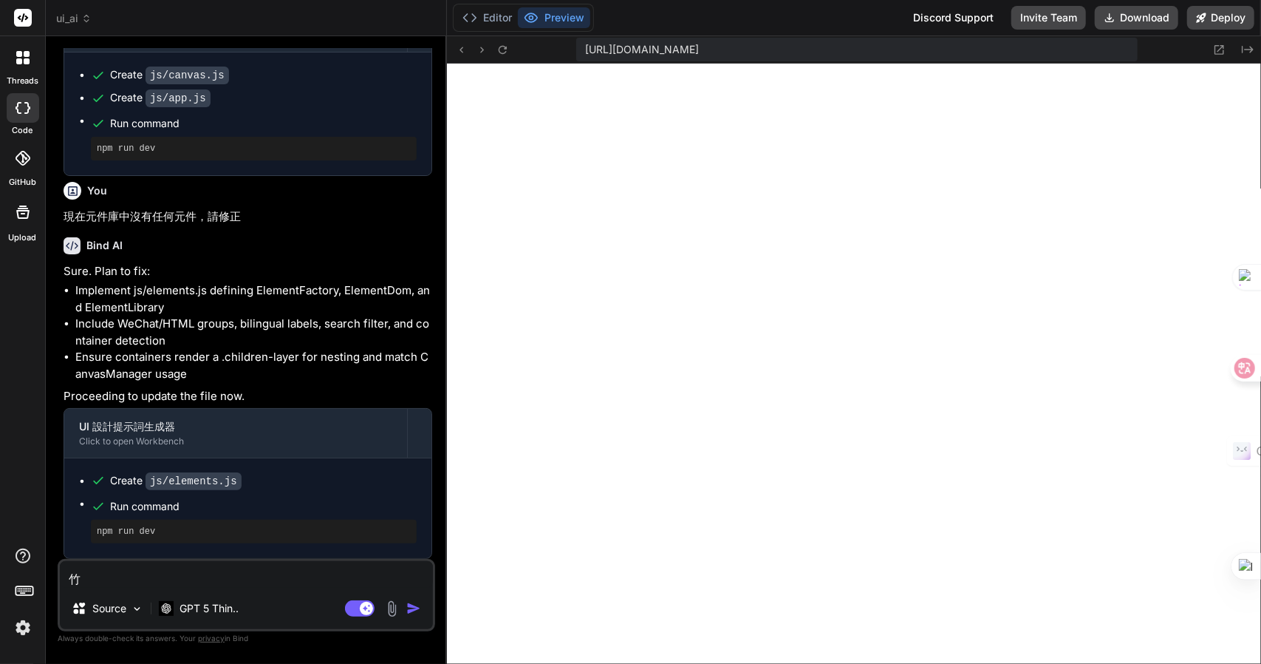
type textarea "x"
type textarea "竹手[PERSON_NAME]"
type textarea "x"
type textarea "我"
type textarea "x"
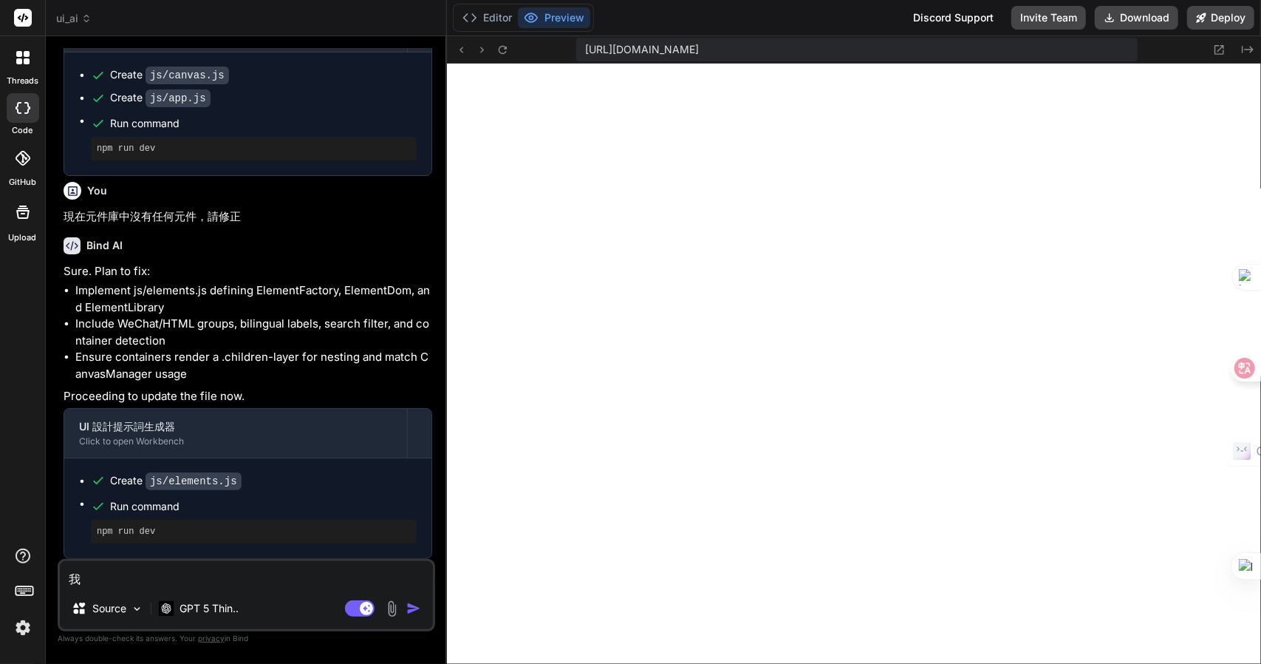
type textarea "[PERSON_NAME]"
type textarea "x"
type textarea "[PERSON_NAME]手"
type textarea "x"
type textarea "[PERSON_NAME]手月"
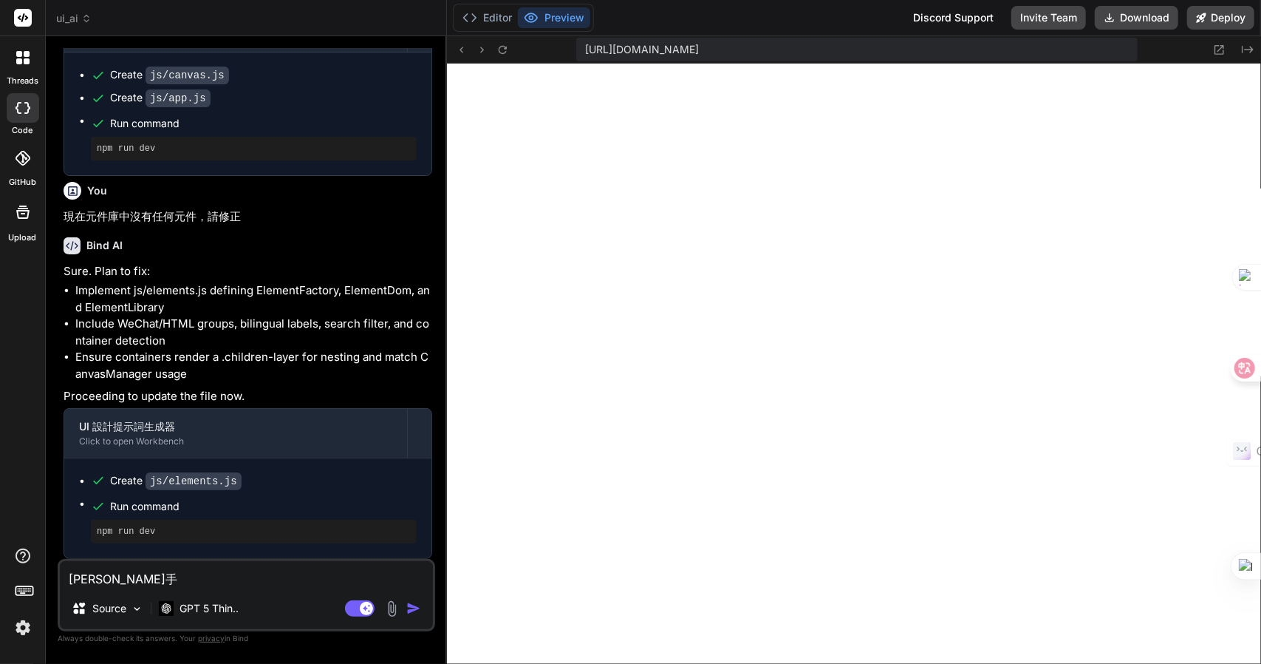
type textarea "x"
type textarea "我竹手[PERSON_NAME]"
type textarea "x"
type textarea "我看"
type textarea "x"
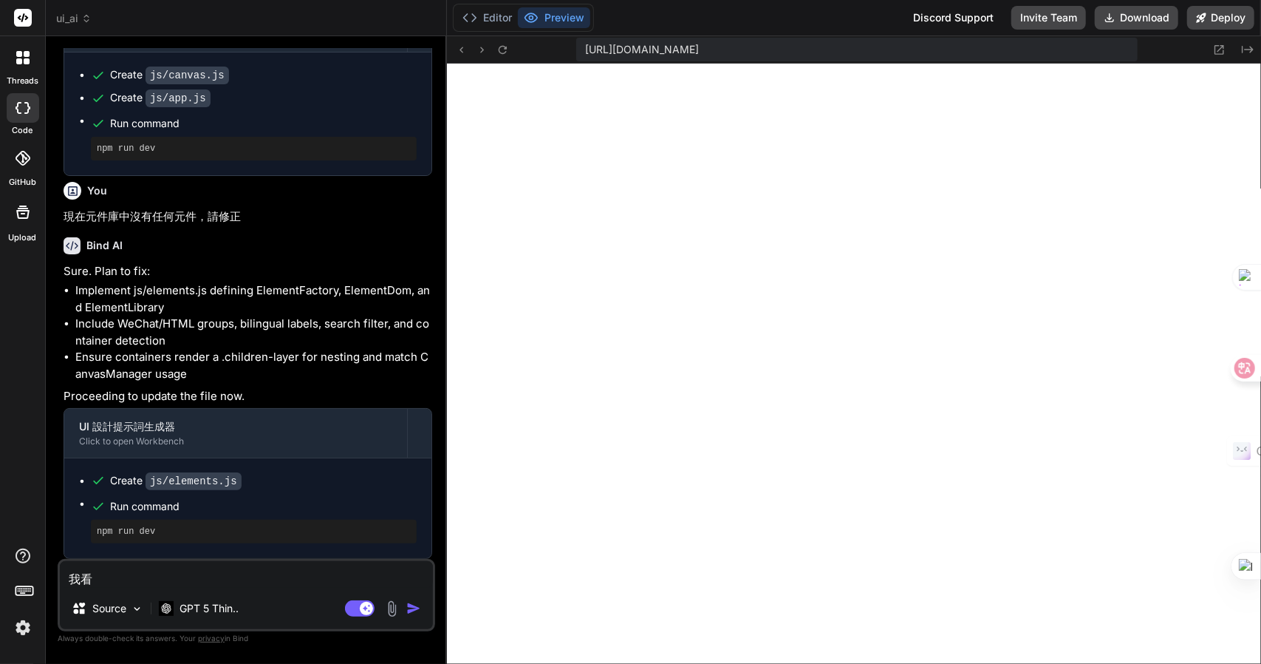
type textarea "我看一"
type textarea "x"
type textarea "我看一土"
type textarea "x"
type textarea "我看一土中"
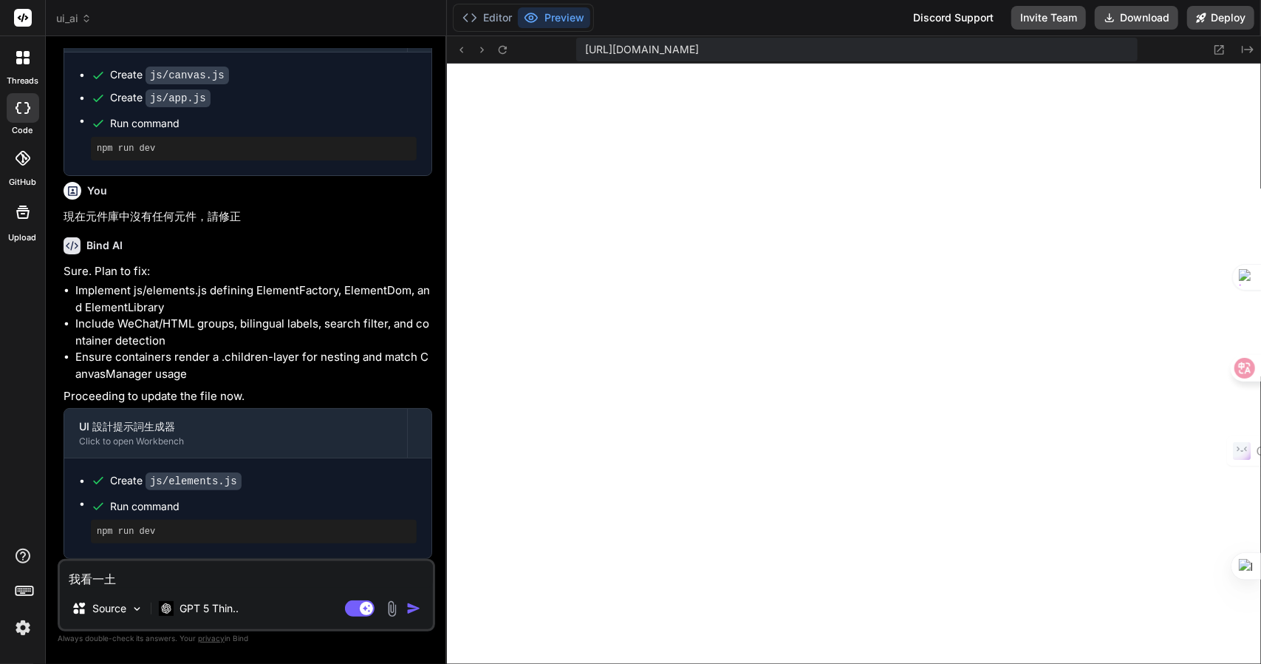
type textarea "x"
type textarea "我看一[PERSON_NAME]"
type textarea "x"
type textarea "我看到"
type textarea "x"
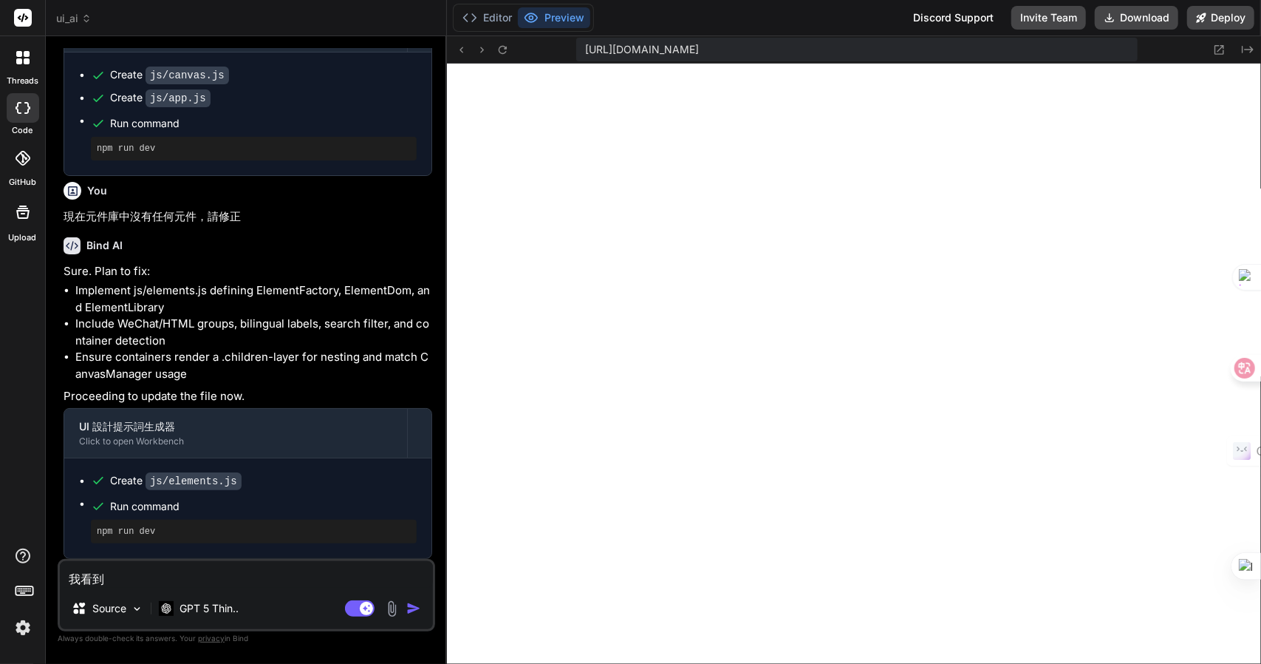
type textarea "我看到一"
type textarea "x"
type textarea "我看到一一"
type textarea "x"
type textarea "我看到一一山"
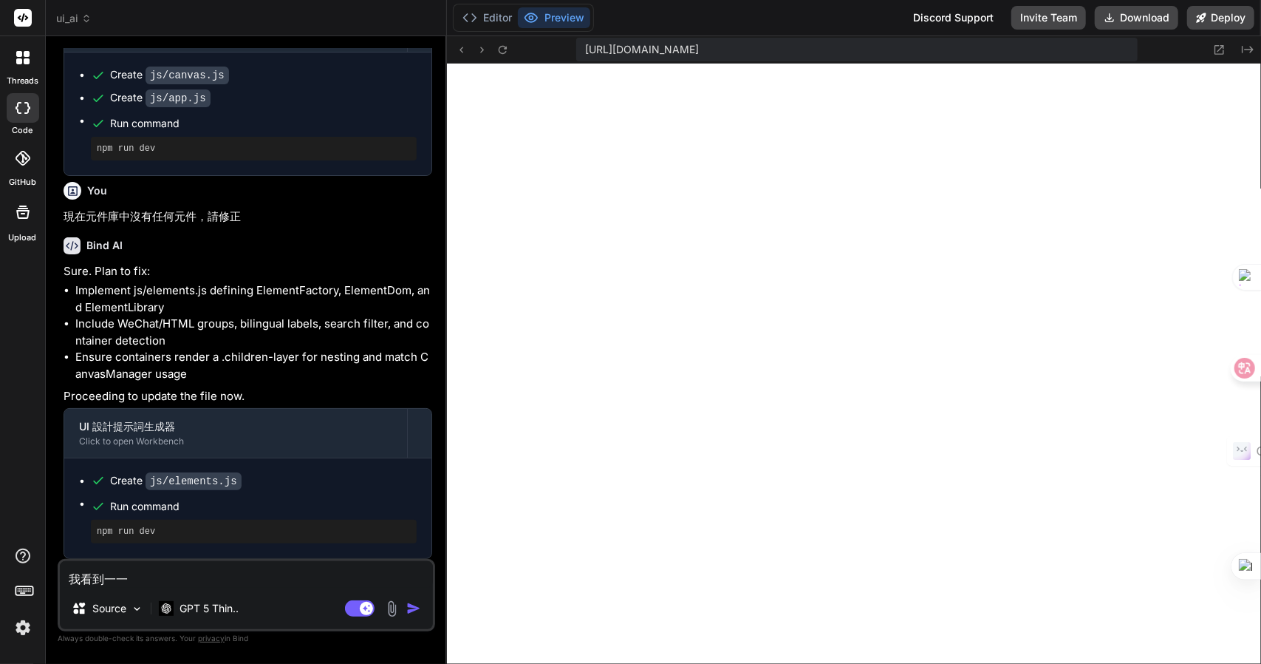
type textarea "x"
type textarea "我看到元"
type textarea "x"
type textarea "我看到元手"
type textarea "x"
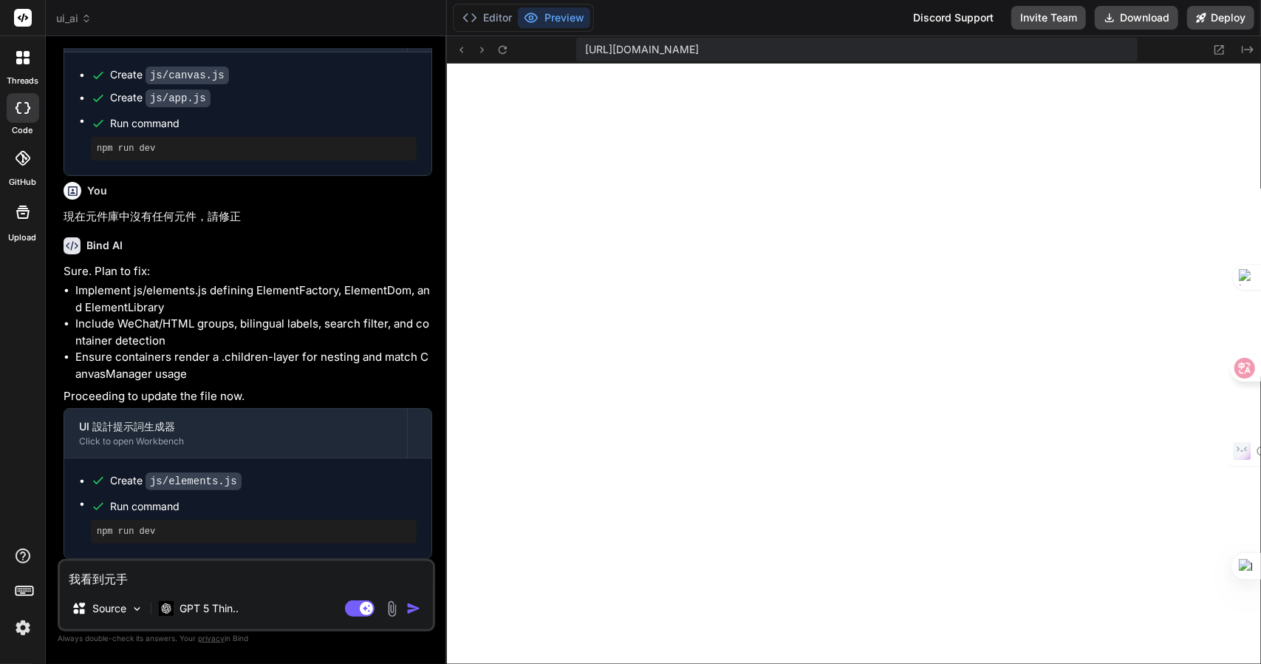
type textarea "我看到元手一"
type textarea "x"
type textarea "我看到元手一女"
type textarea "x"
type textarea "我看到元手一女[PERSON_NAME]"
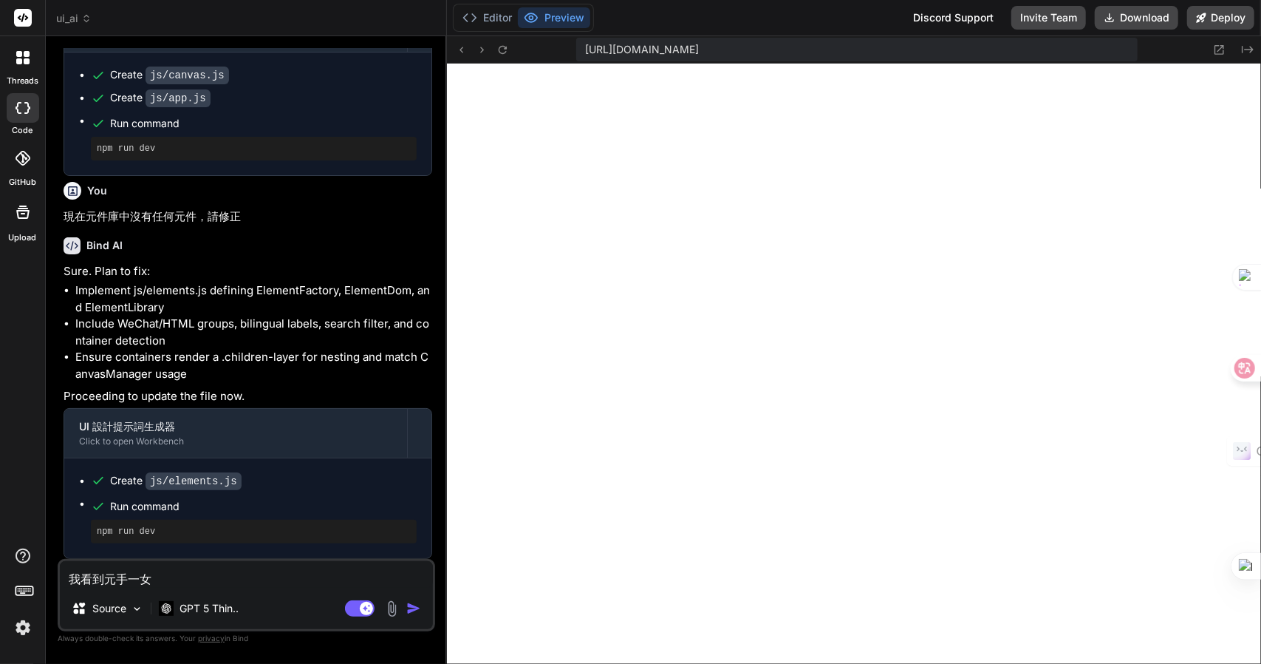
type textarea "x"
type textarea "我看到元手一女[PERSON_NAME]"
type textarea "x"
type textarea "我看到元素"
type textarea "x"
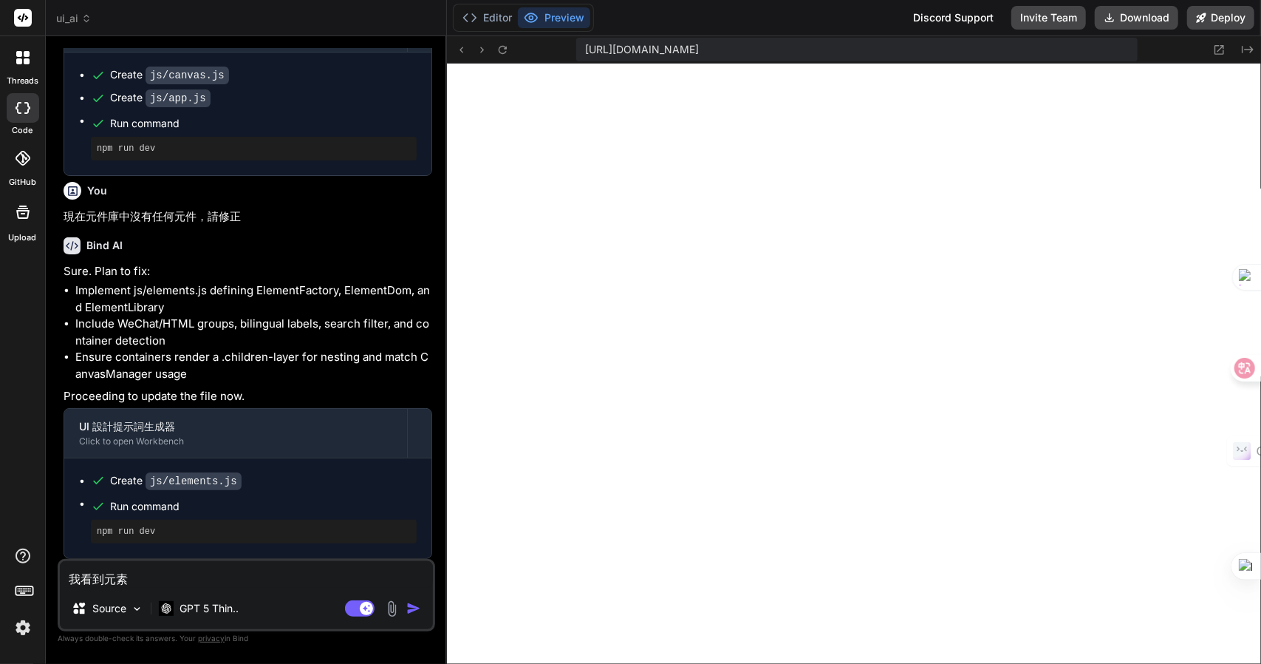
type textarea "我看到元素十"
type textarea "x"
type textarea "我看到元素十木"
type textarea "x"
type textarea "我看到元素未"
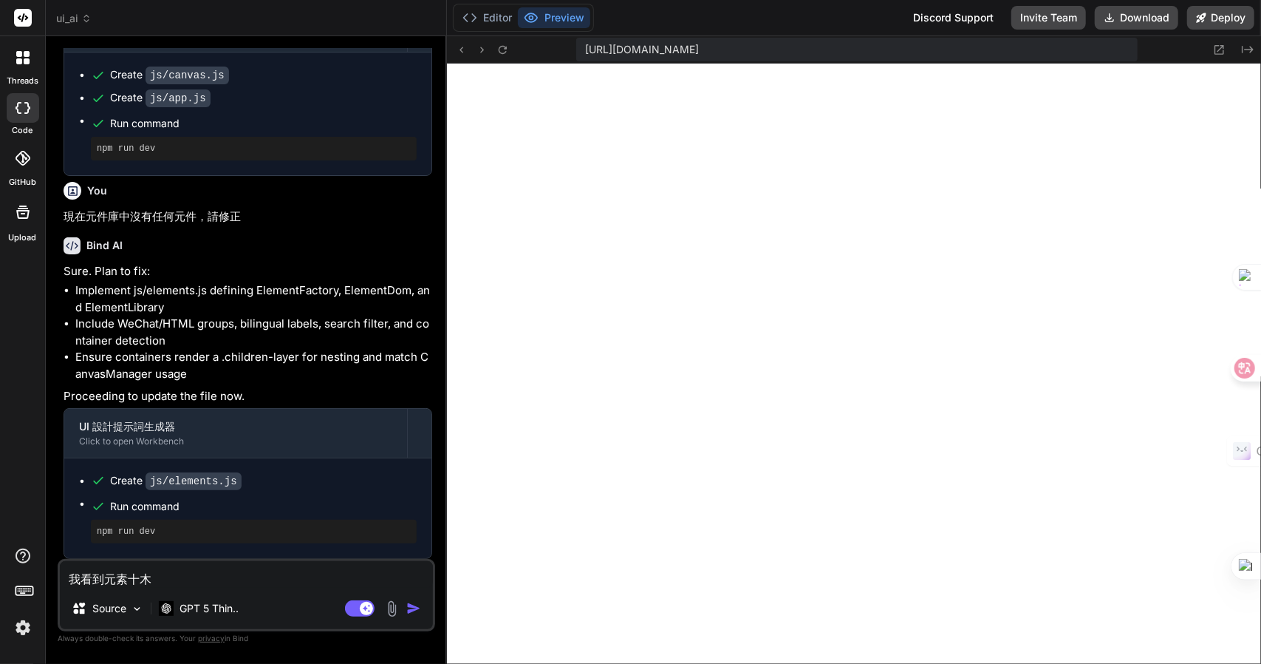
type textarea "x"
type textarea "我看到元素未[PERSON_NAME]"
type textarea "x"
type textarea "我看到元素未[PERSON_NAME]"
type textarea "x"
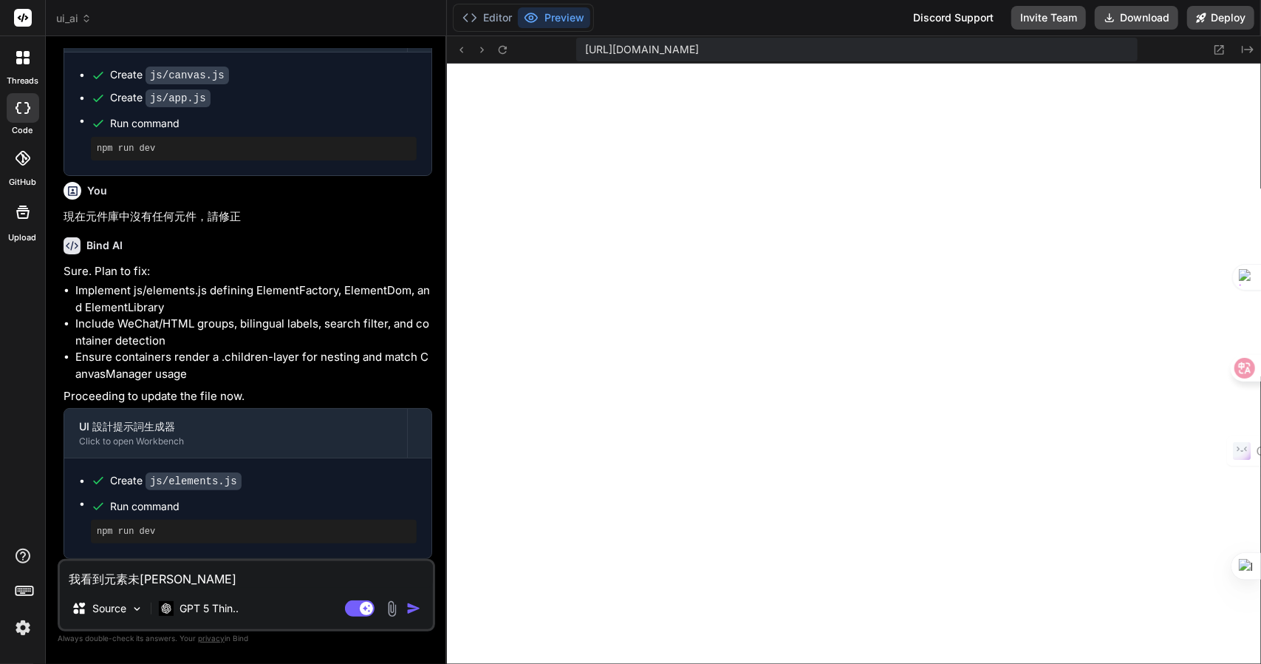
type textarea "我看到元素未戈月心"
type textarea "x"
type textarea "我看到元素未戈月心心"
type textarea "x"
type textarea "我看到元素未能"
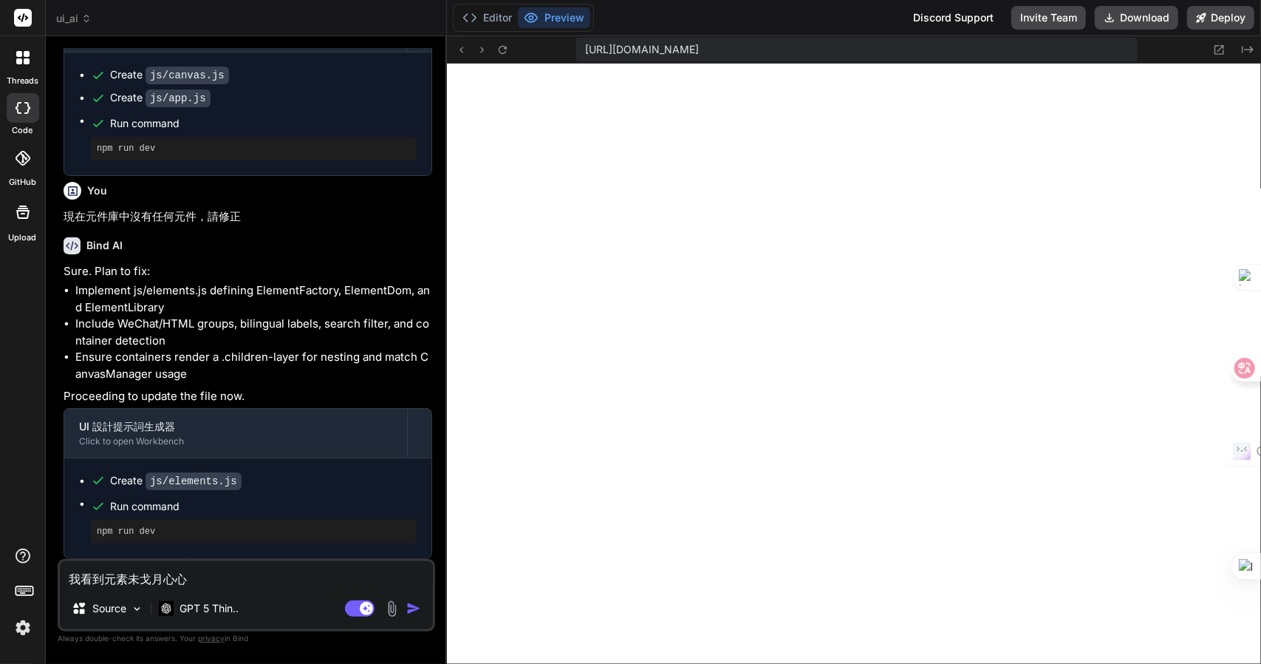
type textarea "x"
type textarea "我看到元素未能卜"
type textarea "x"
type textarea "我看到元素未能卜尸"
type textarea "x"
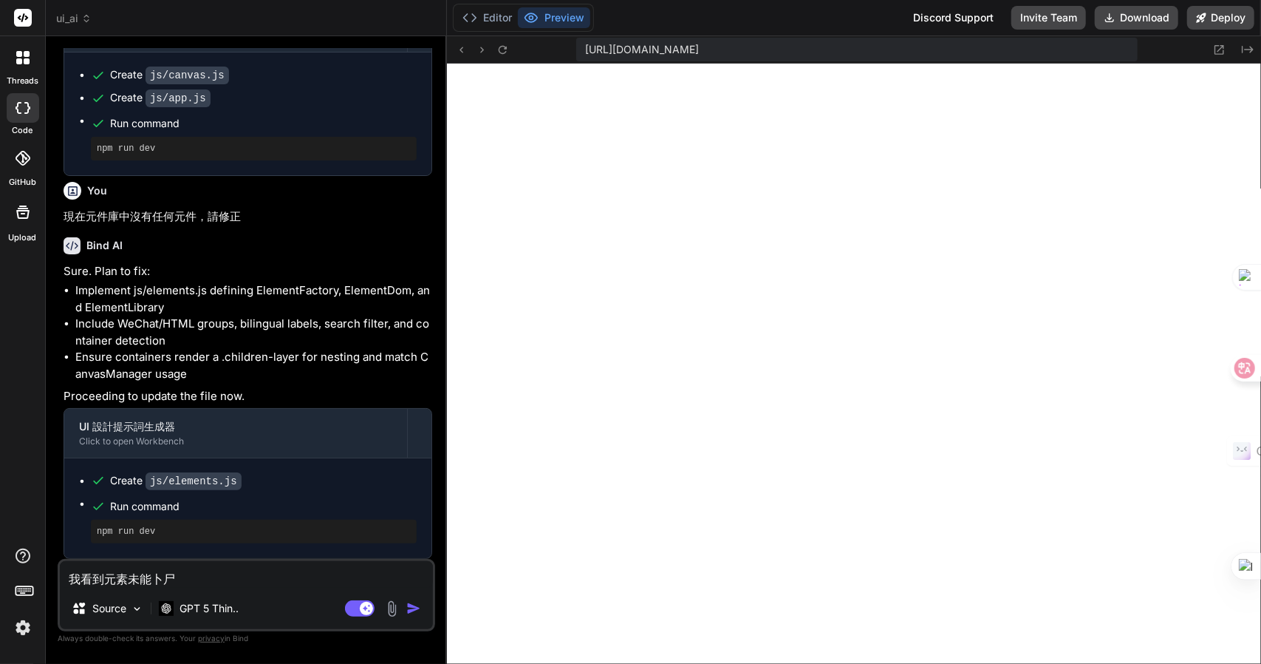
type textarea "我看到元素未能卜尸人"
type textarea "x"
type textarea "我看到元素未能卜尸人大"
type textarea "x"
type textarea "我看到元素未能放"
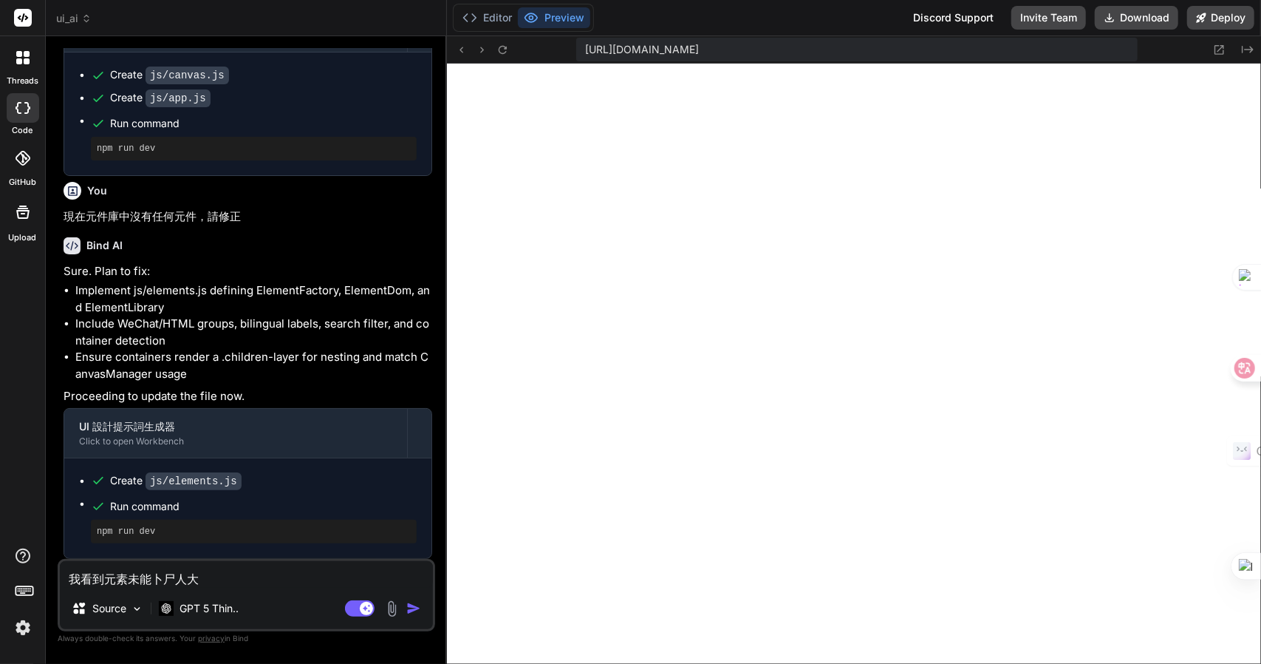
type textarea "x"
type textarea "我看到元素未能放一"
type textarea "x"
type textarea "我看到元素未能放一土"
type textarea "x"
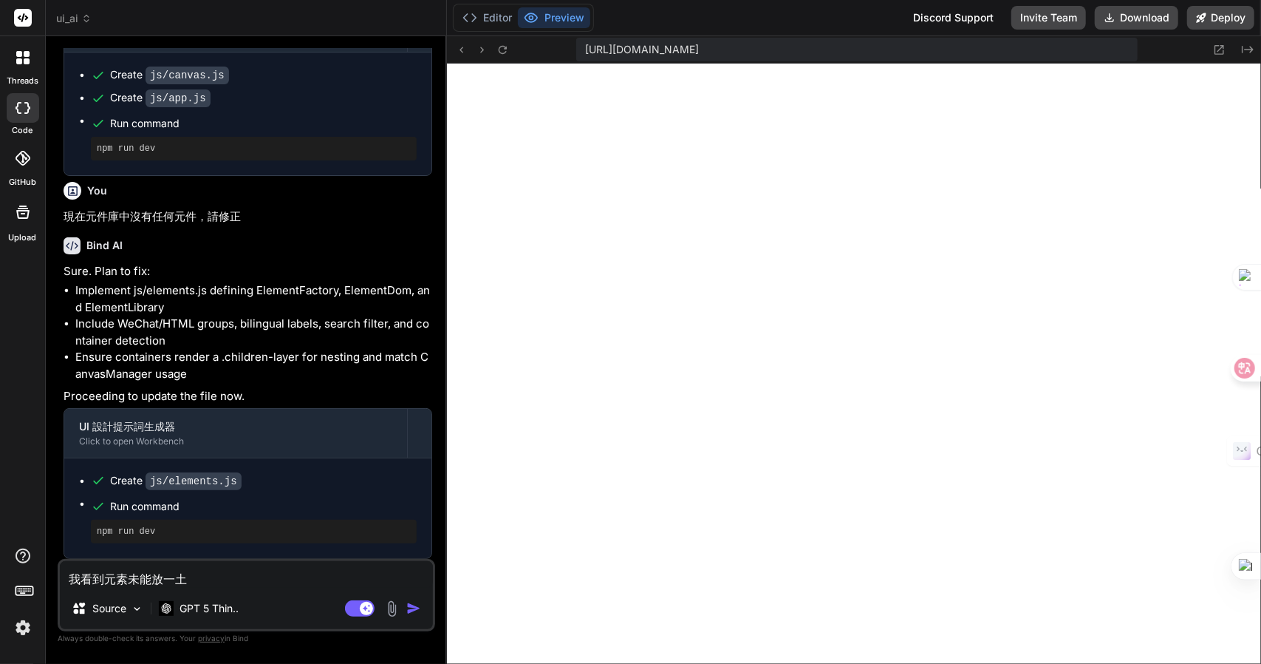
type textarea "我看到元素未能放一土中"
type textarea "x"
type textarea "我看到元素未能放一土中弓"
type textarea "x"
type textarea "我看到元素未能放到"
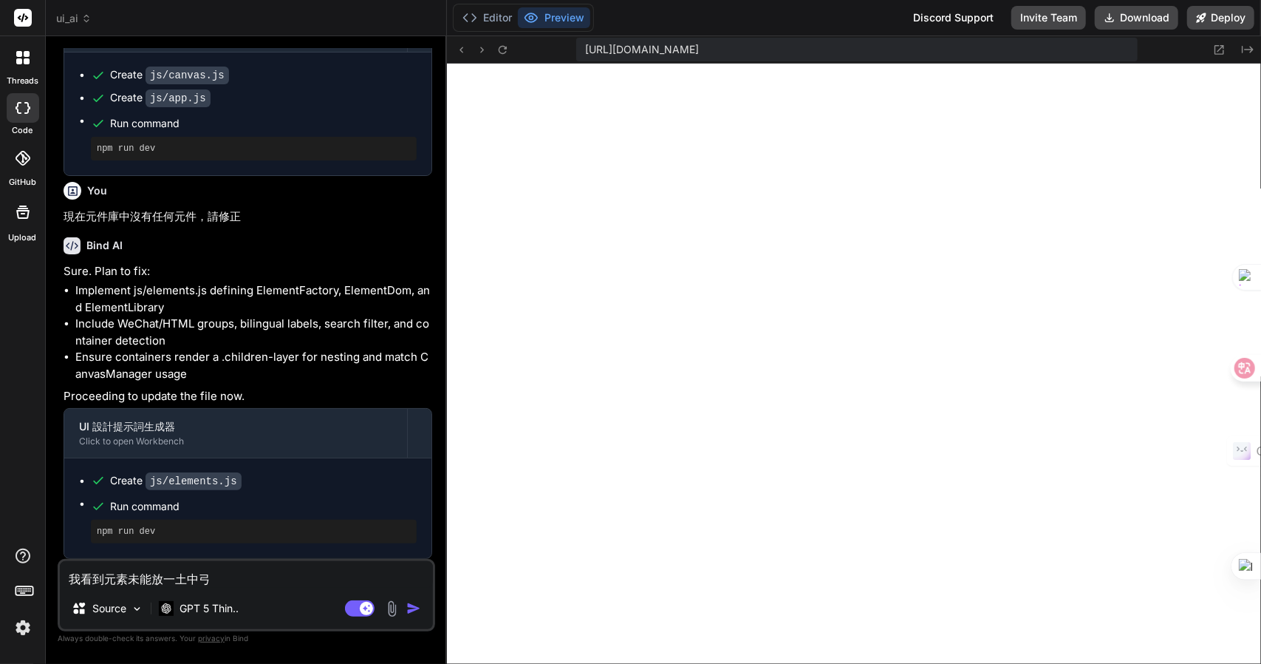
type textarea "x"
type textarea "我看到元素未能放到一"
type textarea "x"
type textarea "我看到元素未能放到一一"
type textarea "x"
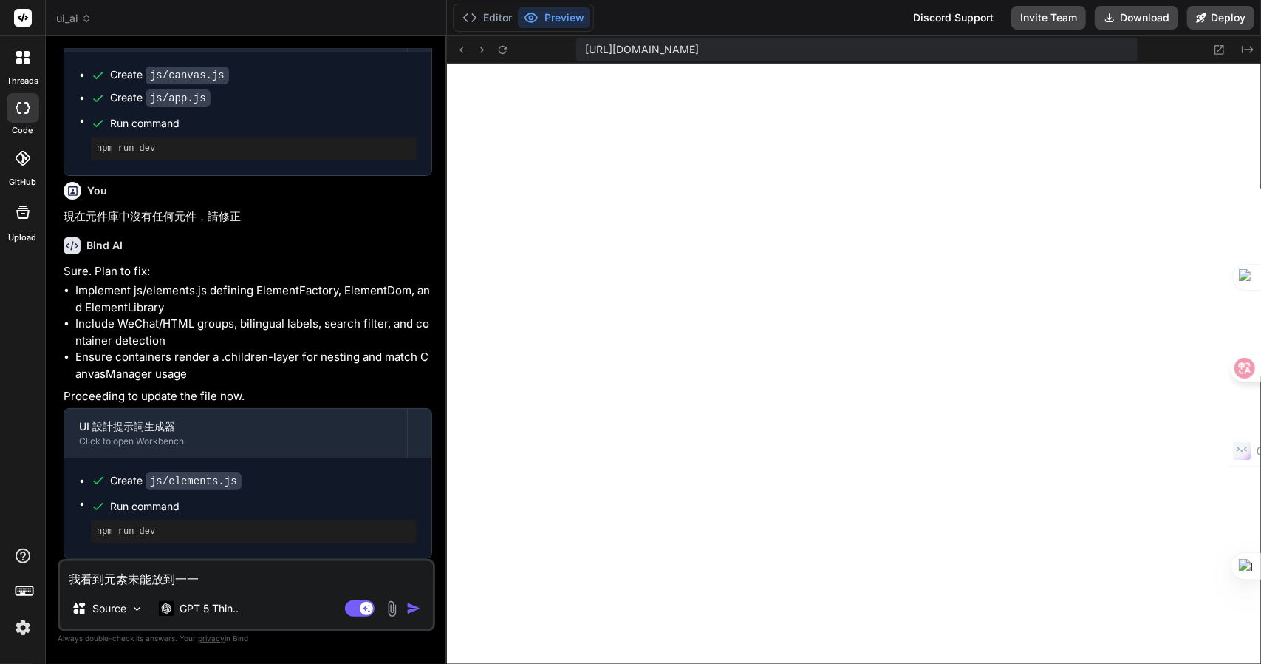
type textarea "我看到元素未能放到一一山"
type textarea "x"
type textarea "我看到元素未能放到元"
type textarea "x"
type textarea "我看到元素未能放到元手"
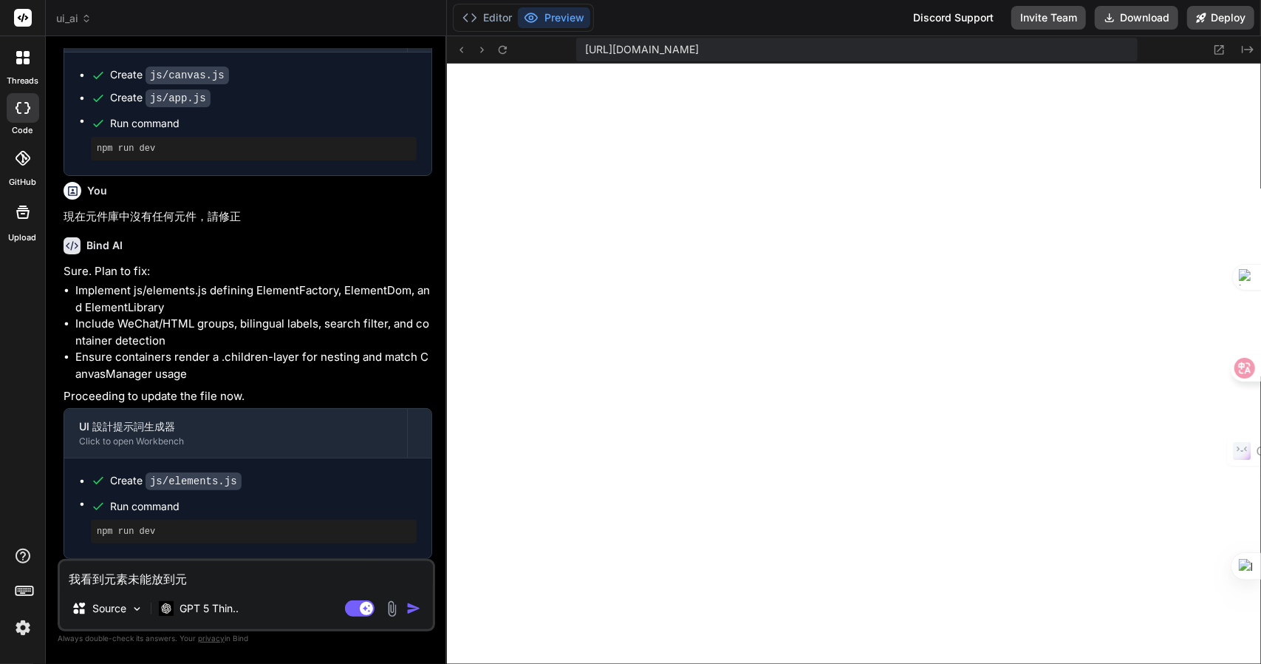
type textarea "x"
type textarea "我看到元素未能放到元手[PERSON_NAME]"
type textarea "x"
type textarea "我看到元素未能放到元手一女"
type textarea "x"
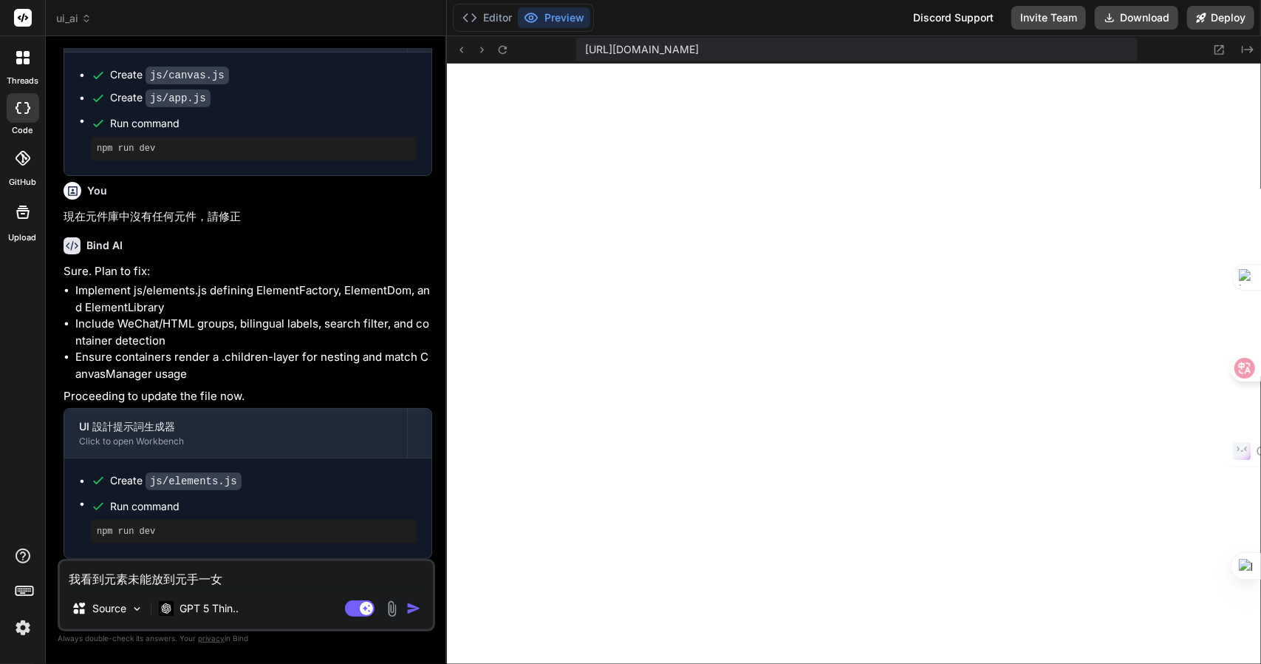
type textarea "我看到元素未能放到元手一女[PERSON_NAME]"
type textarea "x"
type textarea "我看到元素未能放到元手一女[PERSON_NAME]"
type textarea "x"
type textarea "我看到元素未能放到元素"
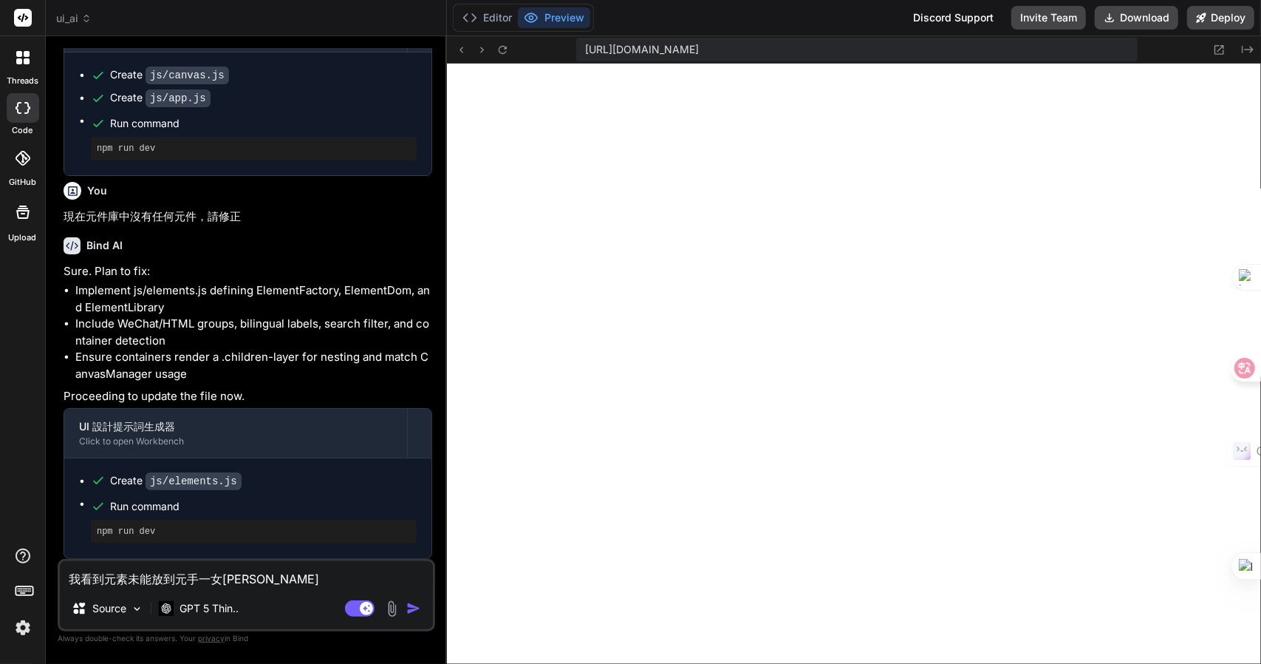
type textarea "x"
type textarea "我看到元素未能放到元素人"
type textarea "x"
type textarea "我看到元素未能放到元素人月"
type textarea "x"
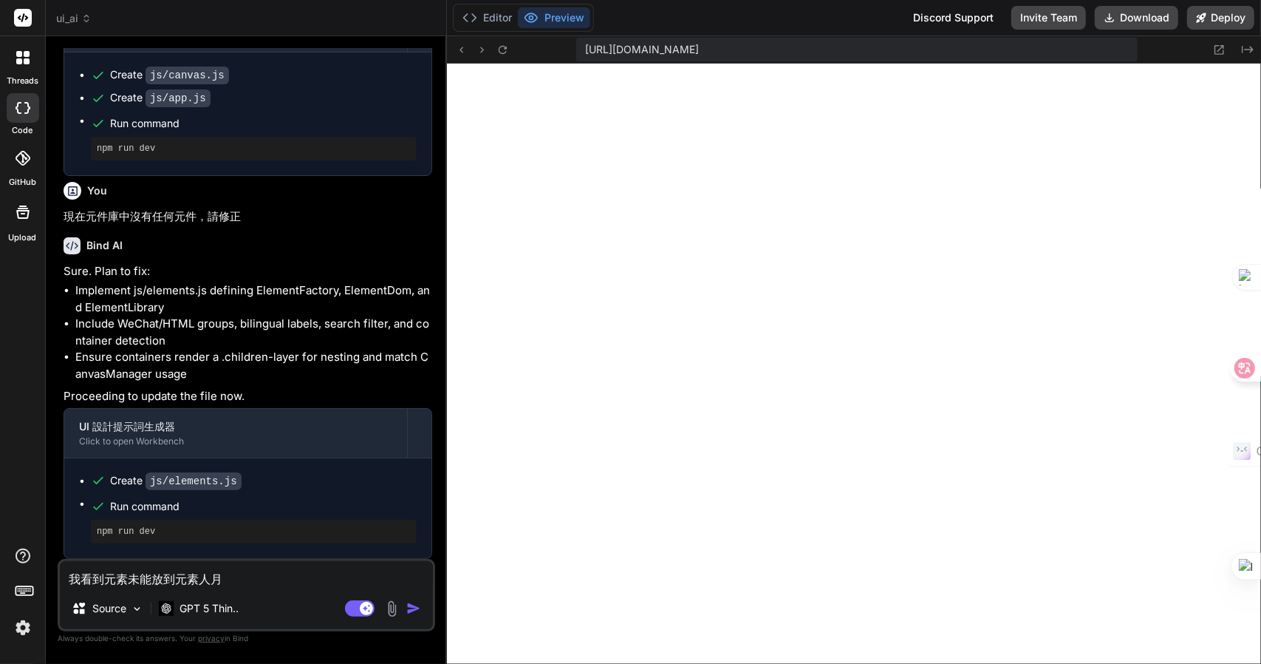
type textarea "我看到元素未能放到元素內"
type textarea "x"
type textarea "我看到元素未能放到元素內Z"
type textarea "x"
type textarea "我看到元素未能放到元素內Z難"
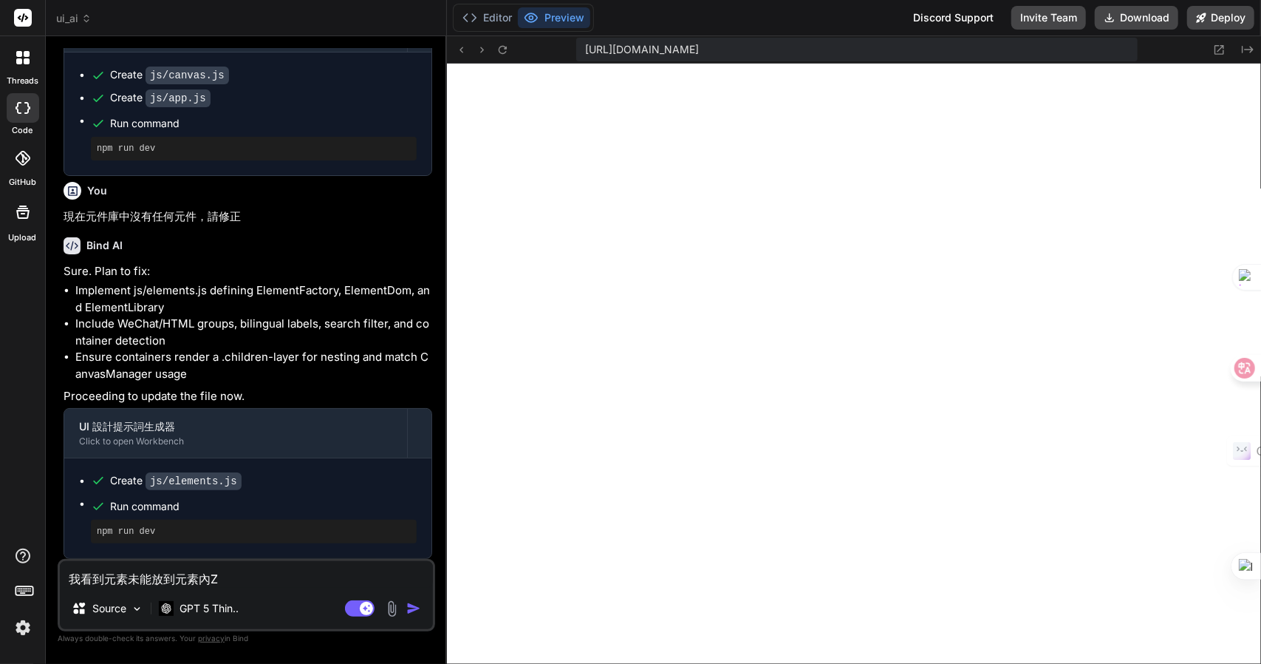
type textarea "x"
type textarea "我看到元素未能放到元素內Z難日"
type textarea "x"
type textarea "我看到元素未能放到元素內Z難日月"
type textarea "x"
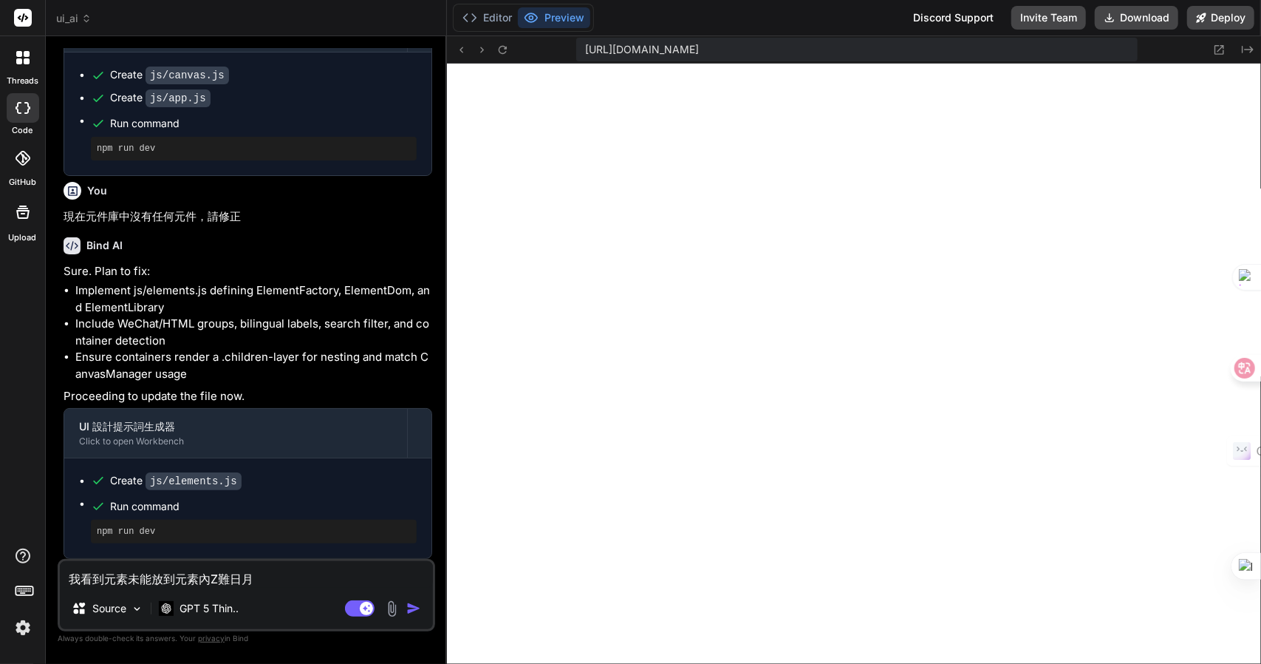
type textarea "我看到元素未能放到元素內，"
type textarea "x"
type textarea "我看到元素未能放到元素內，女"
type textarea "x"
type textarea "我看到元素未能放到元素內，女口"
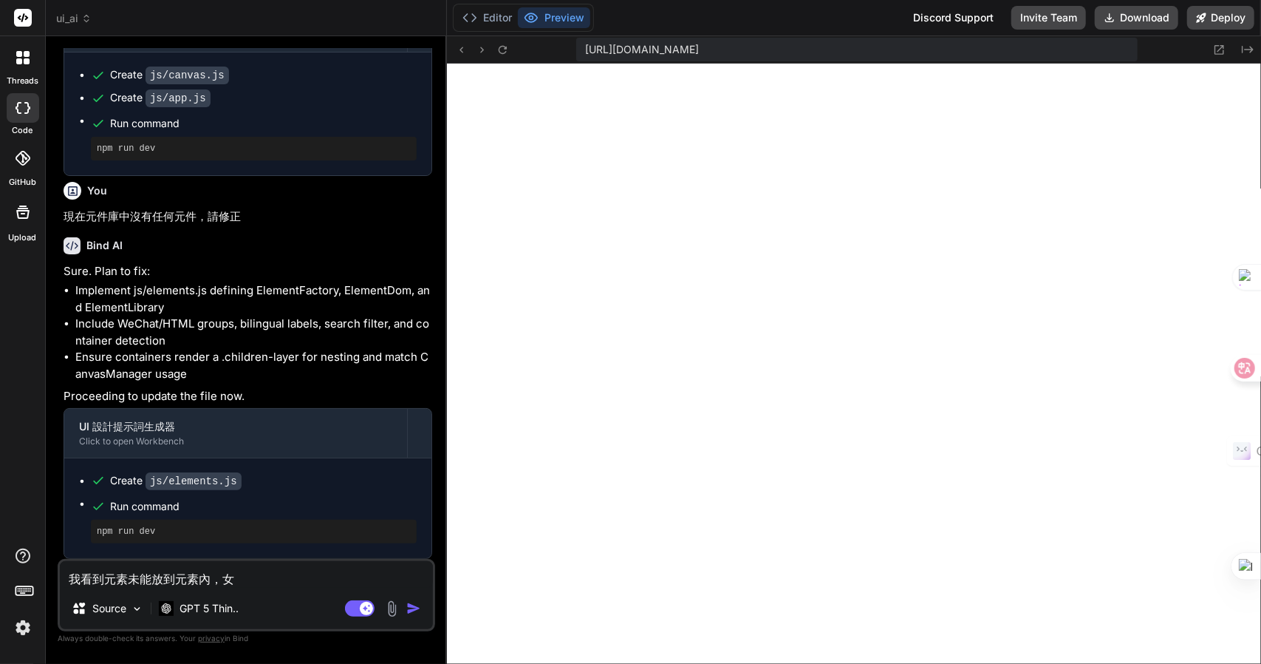
type textarea "x"
type textarea "我看到元素未能放到元素內，如"
type textarea "x"
click at [281, 574] on textarea "我看到元素未能放到元素內，如" at bounding box center [246, 574] width 373 height 27
type textarea "我看到元素未能放到元素內，如弓"
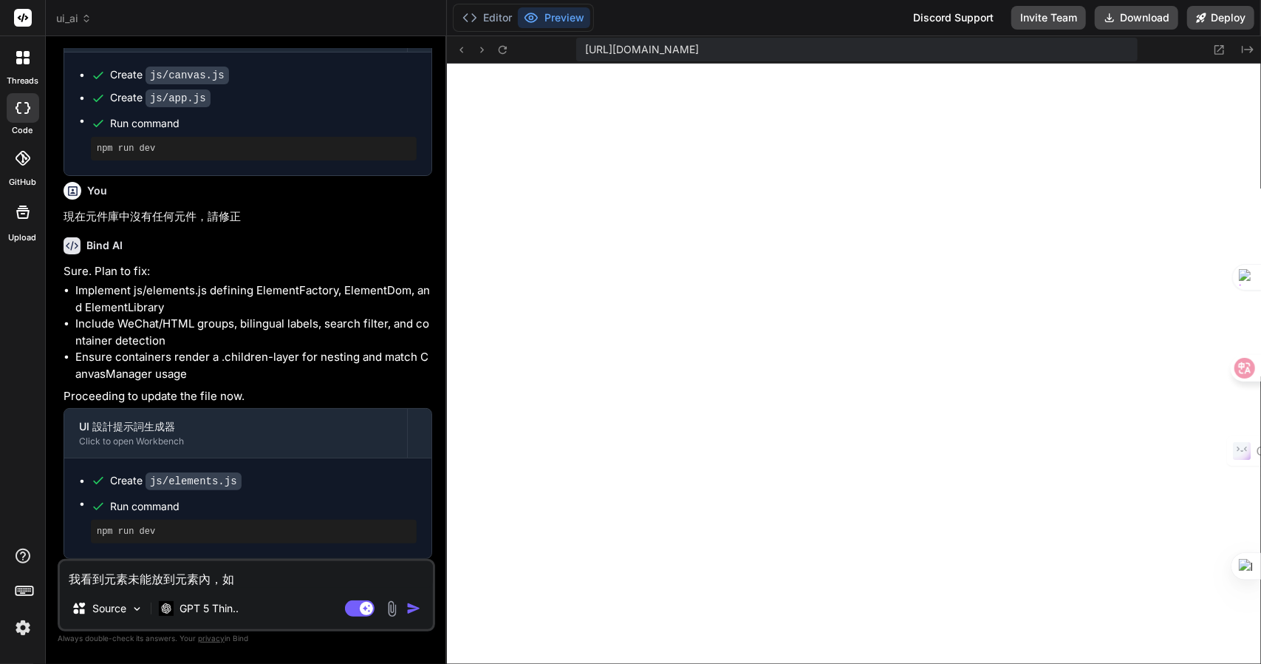
type textarea "x"
type textarea "我看到元素未能放到元素內，如弓金"
type textarea "x"
type textarea "我看到元素未能放到元素內，如小"
type textarea "x"
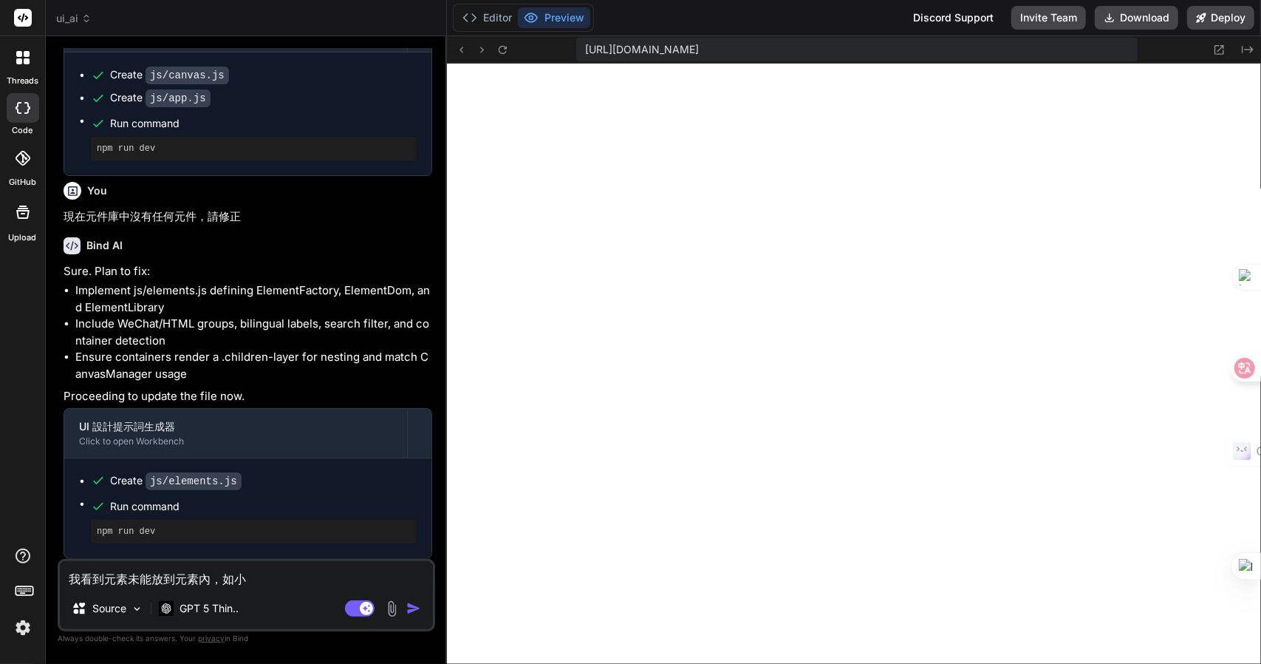
type textarea "我看到元素未能放到元素內，如[PERSON_NAME]"
type textarea "x"
type textarea "我看到元素未能放到元素內，如[PERSON_NAME]"
type textarea "x"
type textarea "我看到元素未能放到元素內，如小竹木口"
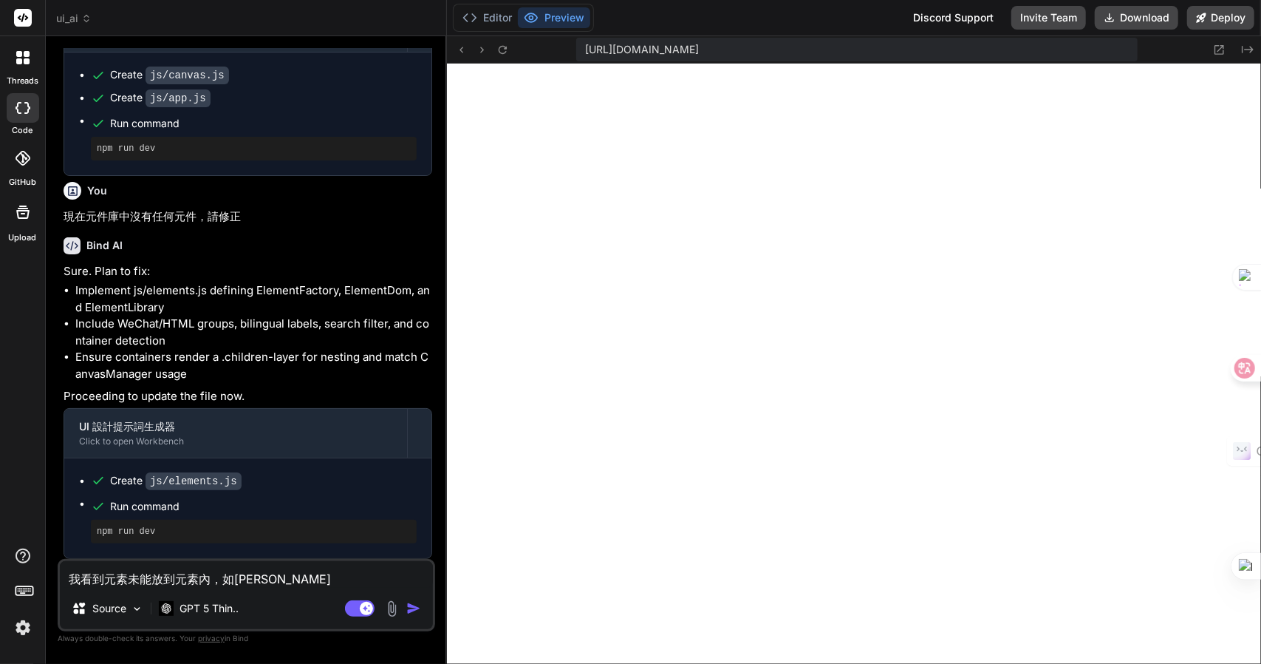
type textarea "x"
type textarea "我看到元素未能放到元素內，如[PERSON_NAME]"
type textarea "x"
type textarea "我看到元素未能放到元素內，如[PERSON_NAME]"
type textarea "x"
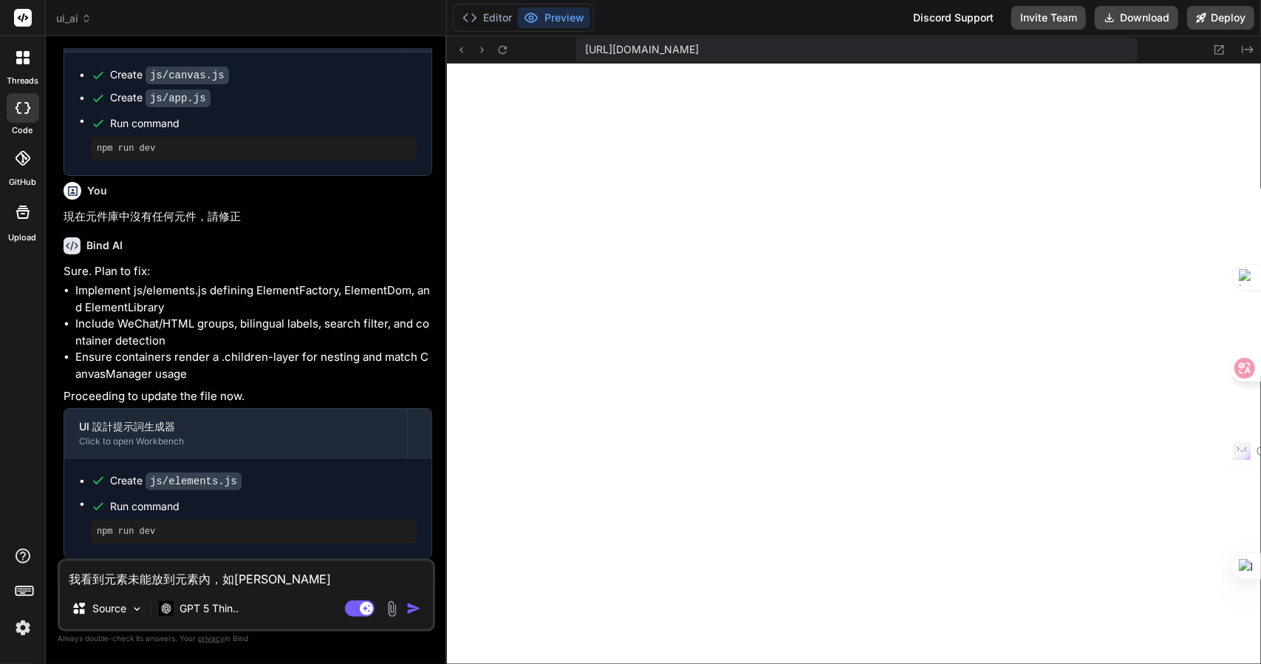
type textarea "我看到元素未能放到元素內，如小程"
type textarea "x"
type textarea "我看到元素未能放到元素內，如小[PERSON_NAME]"
type textarea "x"
type textarea "我看到元素未能放到元素內，如小[PERSON_NAME]"
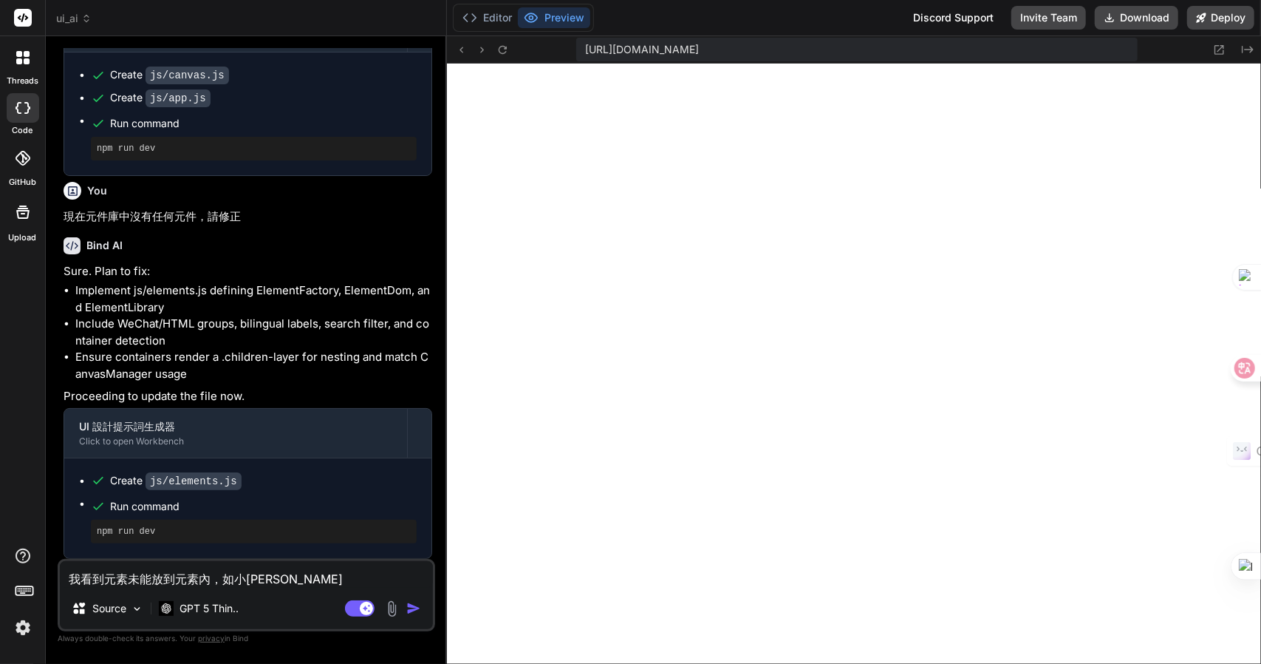
type textarea "x"
type textarea "我看到元素未能放到元素內，如小[PERSON_NAME]"
type textarea "x"
type textarea "我看到元素未能放到元素內，如小[PERSON_NAME]"
type textarea "x"
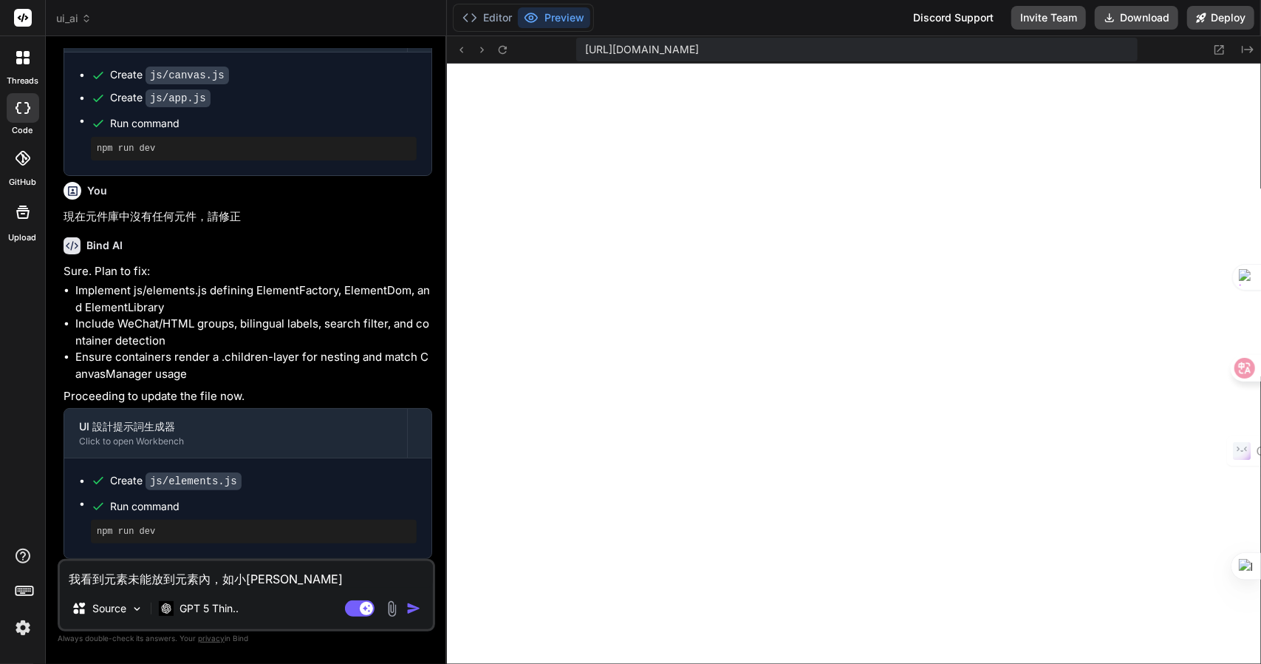
type textarea "我看到元素未能放到元素內，如小程序"
type textarea "x"
type textarea "我看到元素未能放到元素內，如小程序竹"
type textarea "x"
type textarea "我看到元素未能放到元素內，如小程序竹日"
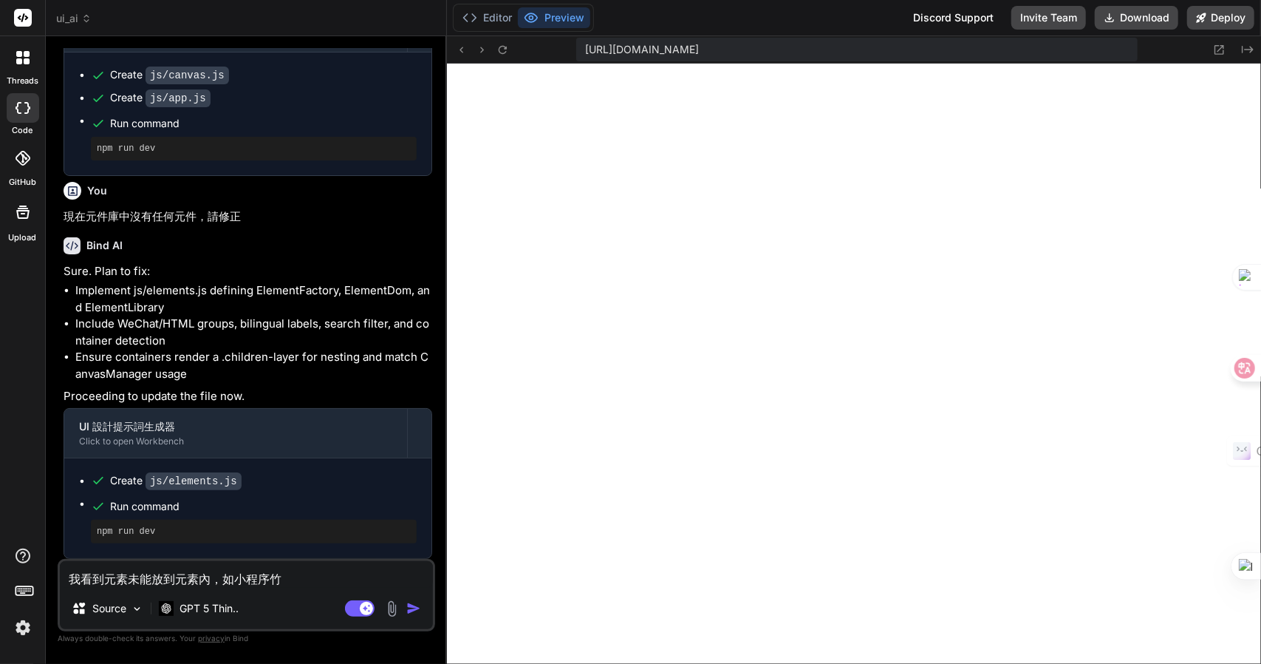
type textarea "x"
type textarea "我看到元素未能放到元素內，如小程序[PERSON_NAME]"
type textarea "x"
type textarea "我看到元素未能放到元素內，如小程序"
type textarea "x"
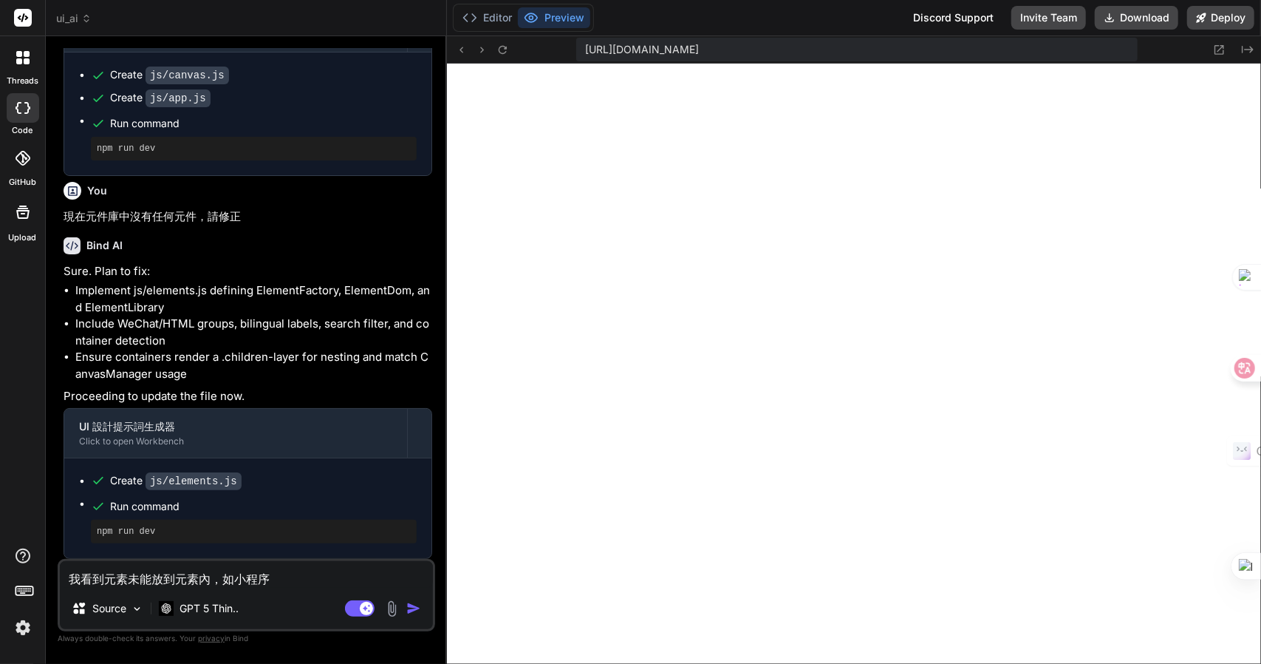
type textarea "我看到元素未能放到元素內，如小程序竹"
type textarea "x"
type textarea "我看到元素未能放到元素內，如小程序竹日"
type textarea "x"
type textarea "我看到元素未能放到元素內，如小程序竹日心"
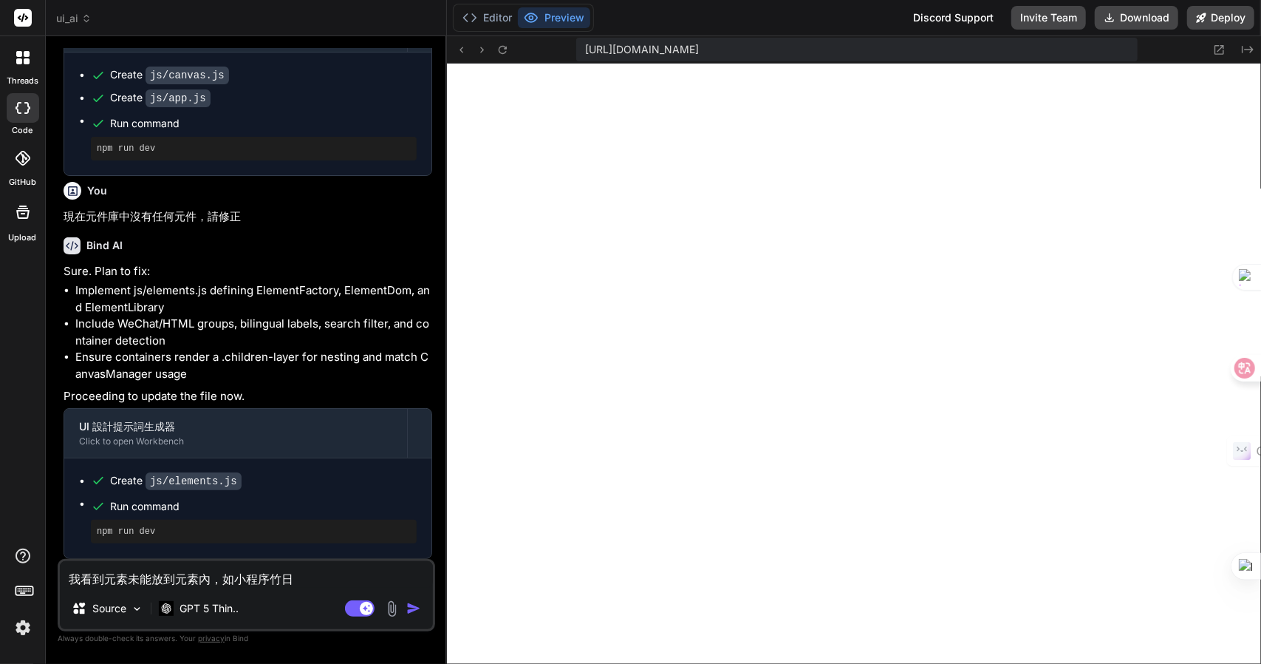
type textarea "x"
type textarea "我看到元素未能放到元素內，如小程序竹日心戈"
type textarea "x"
type textarea "我看到元素未能放到元素內，如小程序的"
type textarea "x"
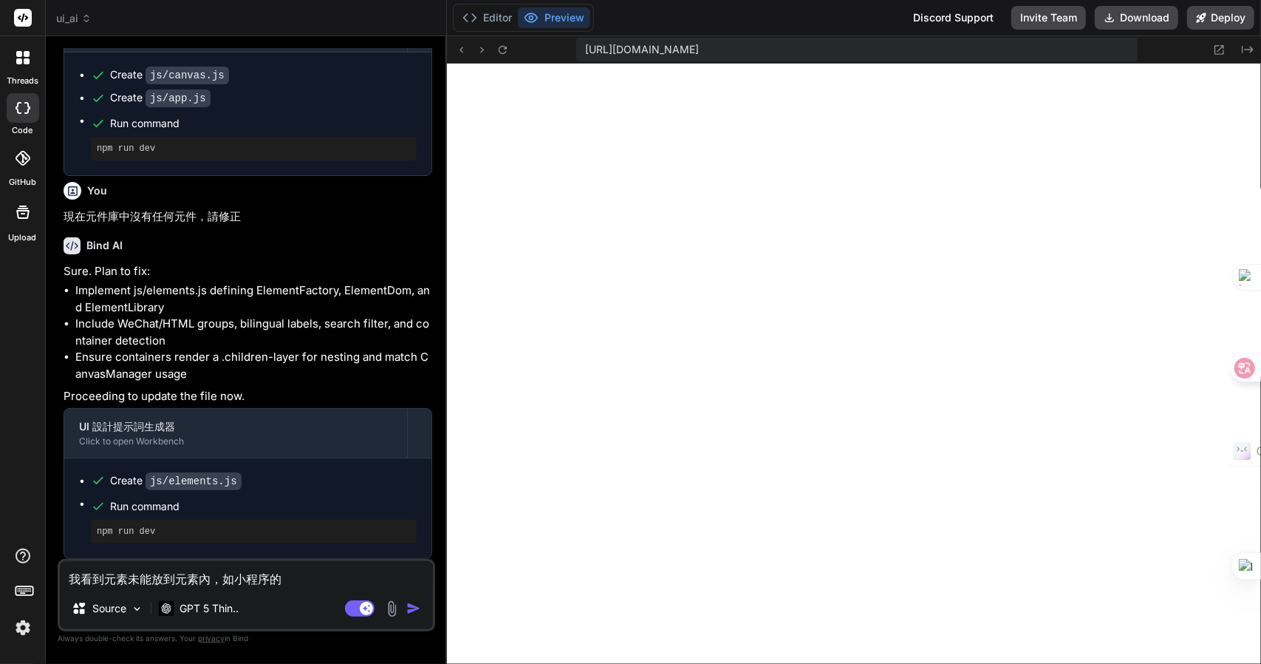
type textarea "我看到元素未能放到元素內，如小程序的V"
type textarea "x"
type textarea "我看到元素未能放到元素內，如小程序的VI"
type textarea "x"
type textarea "我看到元素未能放到元素內，如小程序的VIE"
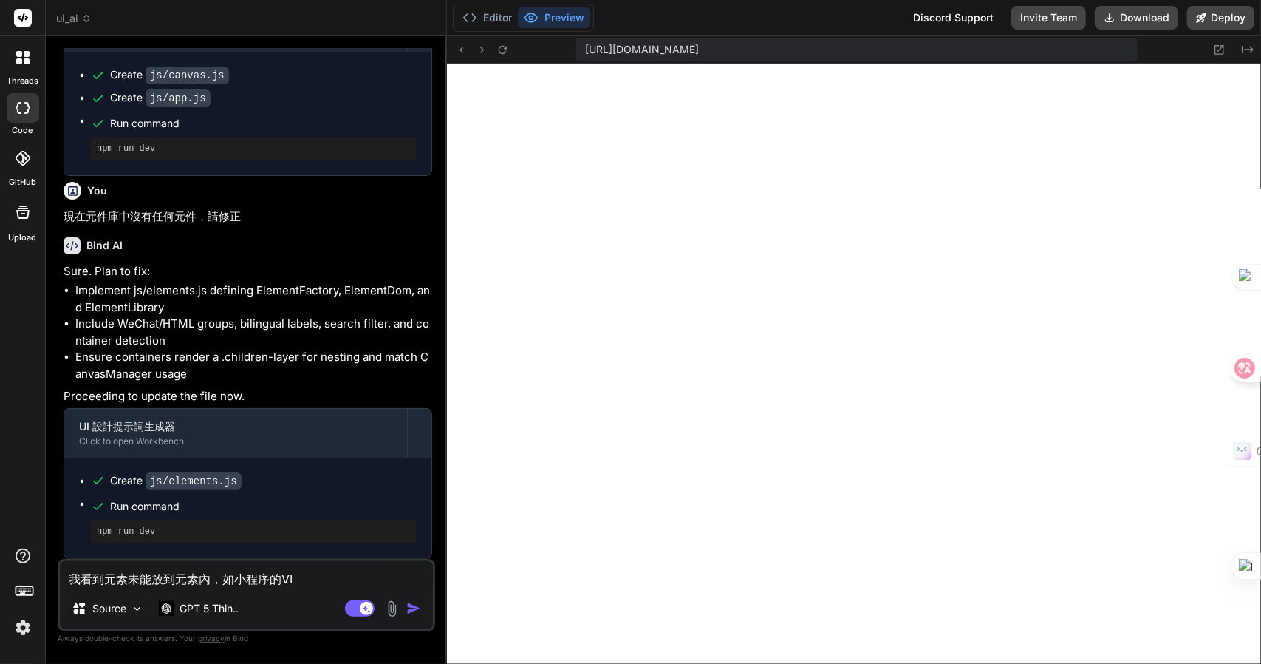
type textarea "x"
type textarea "我看到元素未能放到元素內，如小程序的VIEW"
type textarea "x"
type textarea "我看到元素未能放到元素內，如小程序的VIEW人"
type textarea "x"
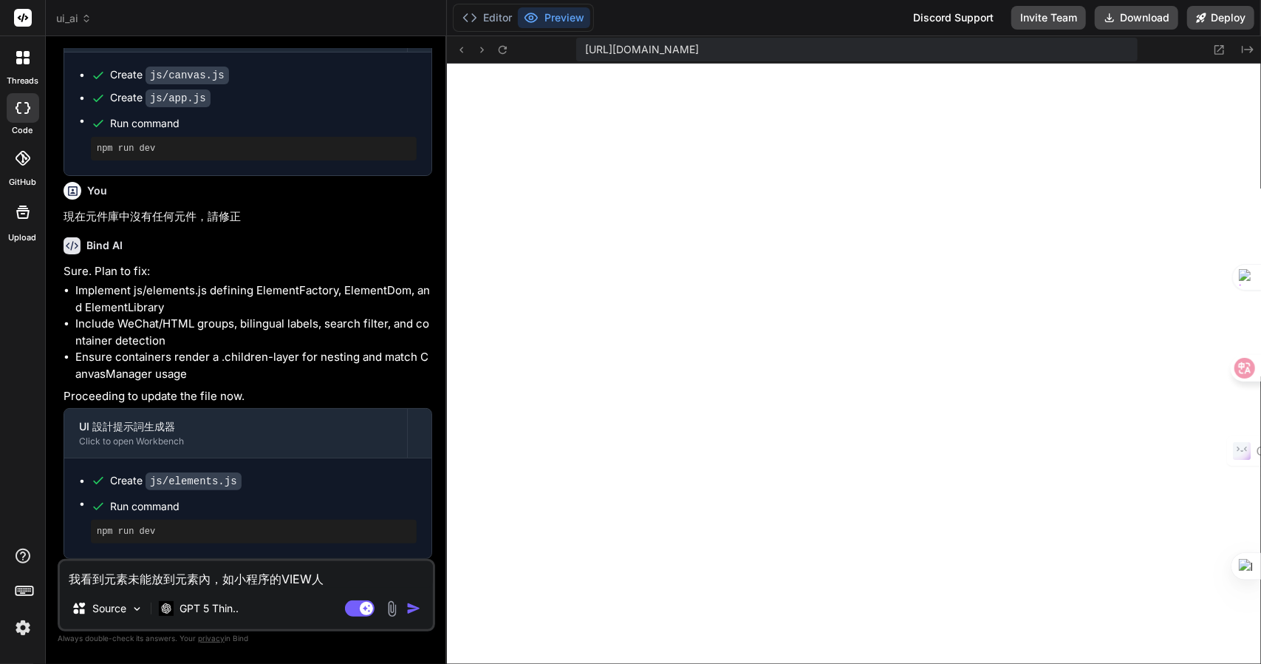
type textarea "我看到元素未能放到元素內，如小程序的VIEW人月"
type textarea "x"
type textarea "我看到元素未能放到元素內，如小程序的VIEW內"
type textarea "x"
type textarea "我看到元素未能放到元素內，如小程序的VIEW內Z"
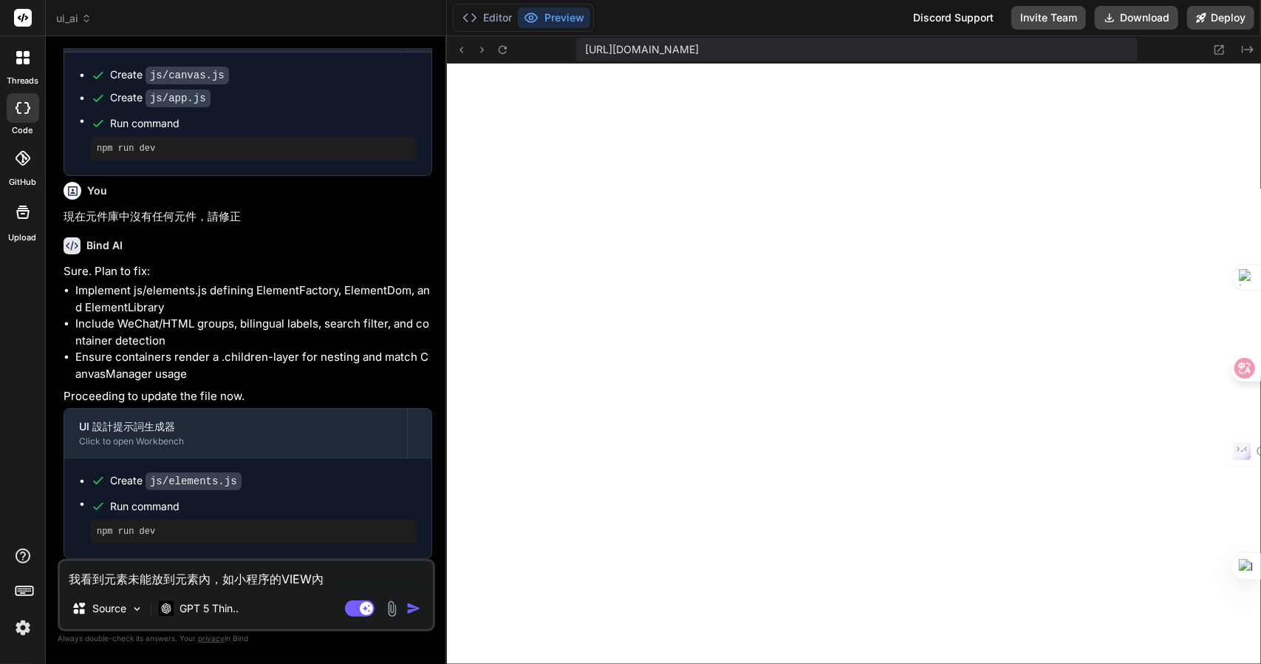
type textarea "x"
type textarea "我看到元素未能放到元素內，如小程序的VIEW內Z難"
type textarea "x"
type textarea "我看到元素未能放到元素內，如小程序的VIEW內Z難日"
type textarea "x"
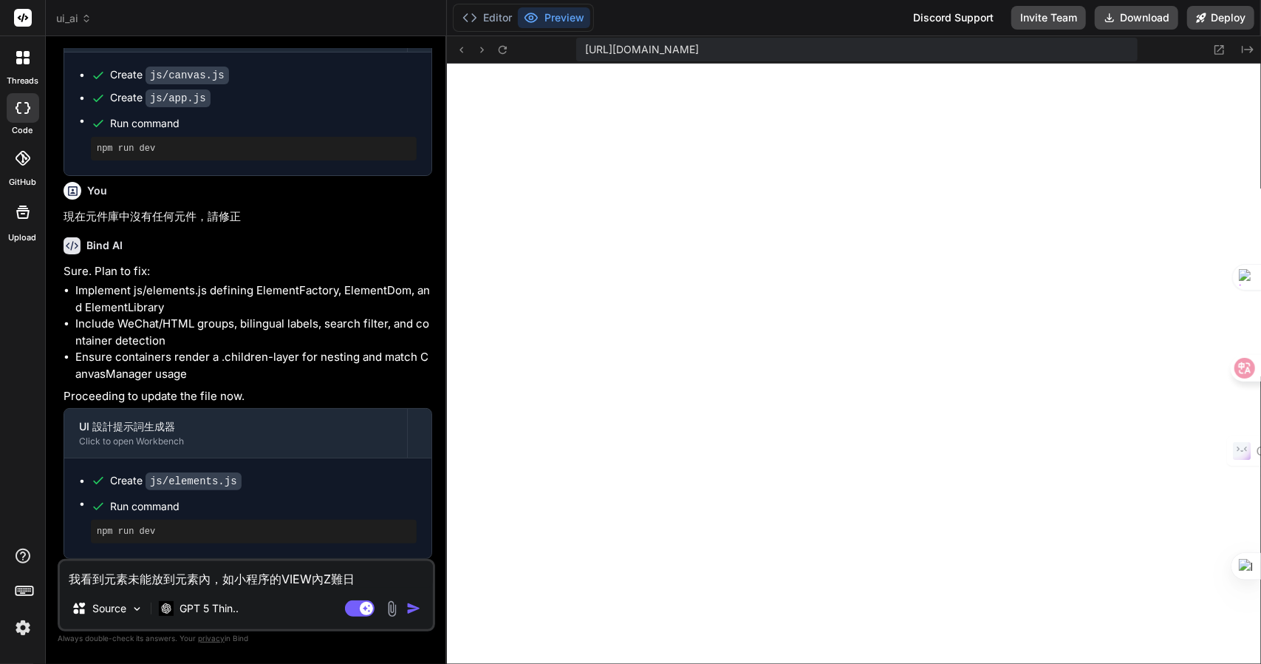
type textarea "我看到元素未能放到元素內，如小程序的VIEW內Z難日月"
type textarea "x"
type textarea "我看到元素未能放到元素內，如小程序的VIEW內，"
type textarea "x"
type textarea "我看到元素未能放到元素內，如小程序的VIEW內，日"
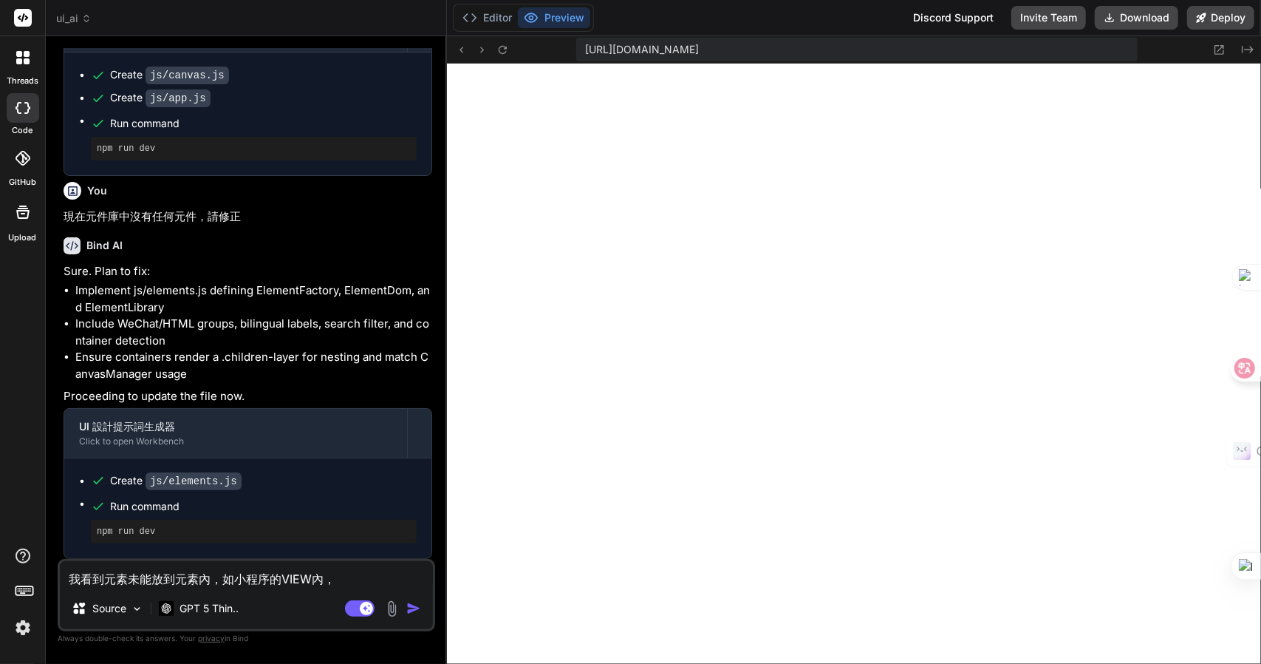
type textarea "x"
type textarea "我看到元素未能放到元素內，如小程序的VIEW內，日一"
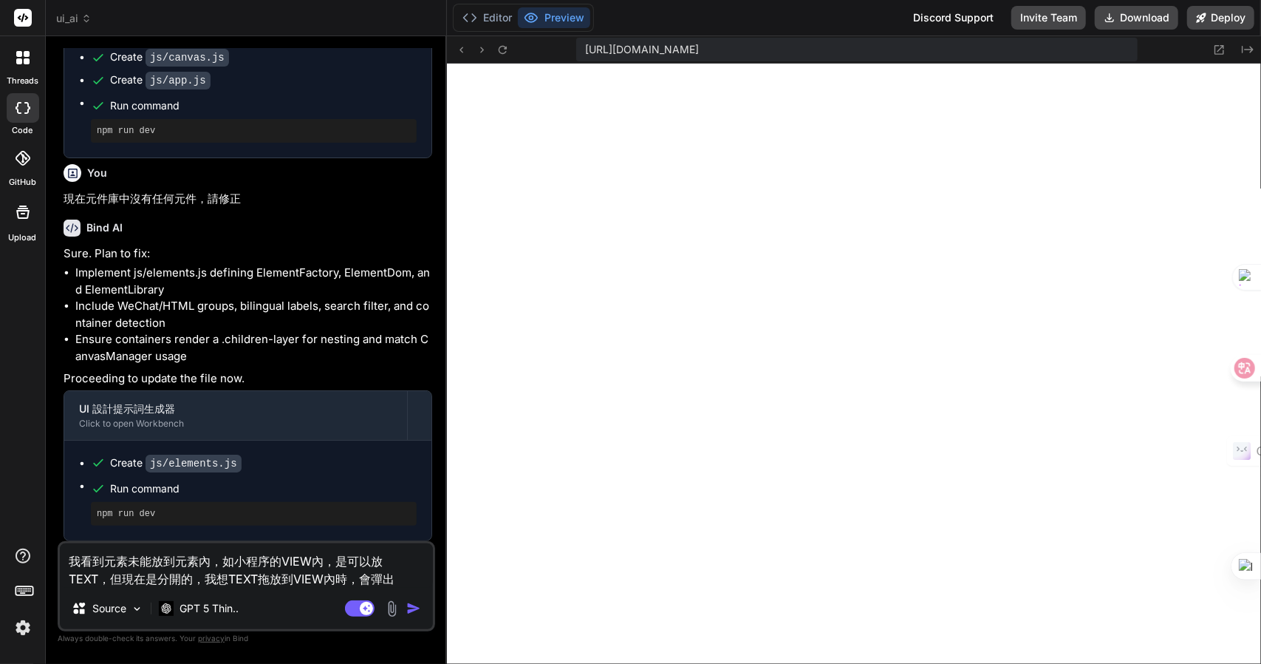
click at [222, 565] on textarea "我看到元素未能放到元素內，如小程序的VIEW內，是可以放TEXT，但現在是分開的，我想TEXT拖放到VIEW內時，會彈出" at bounding box center [246, 565] width 373 height 44
click at [387, 579] on textarea "我看到元素未能放到元素內，例如小程序的VIEW內，是可以放TEXT，但現在是分開的，我想TEXT拖放到VIEW內時，會彈出" at bounding box center [246, 565] width 373 height 44
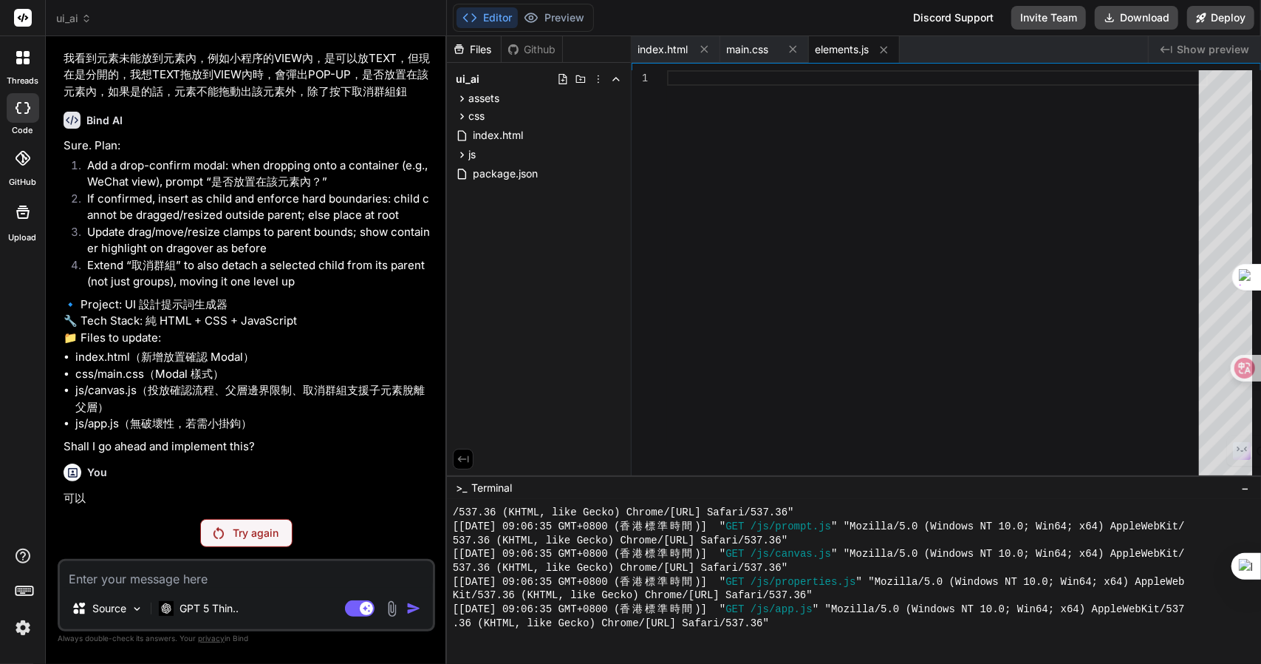
scroll to position [1855, 0]
click at [81, 14] on icon at bounding box center [86, 18] width 10 height 10
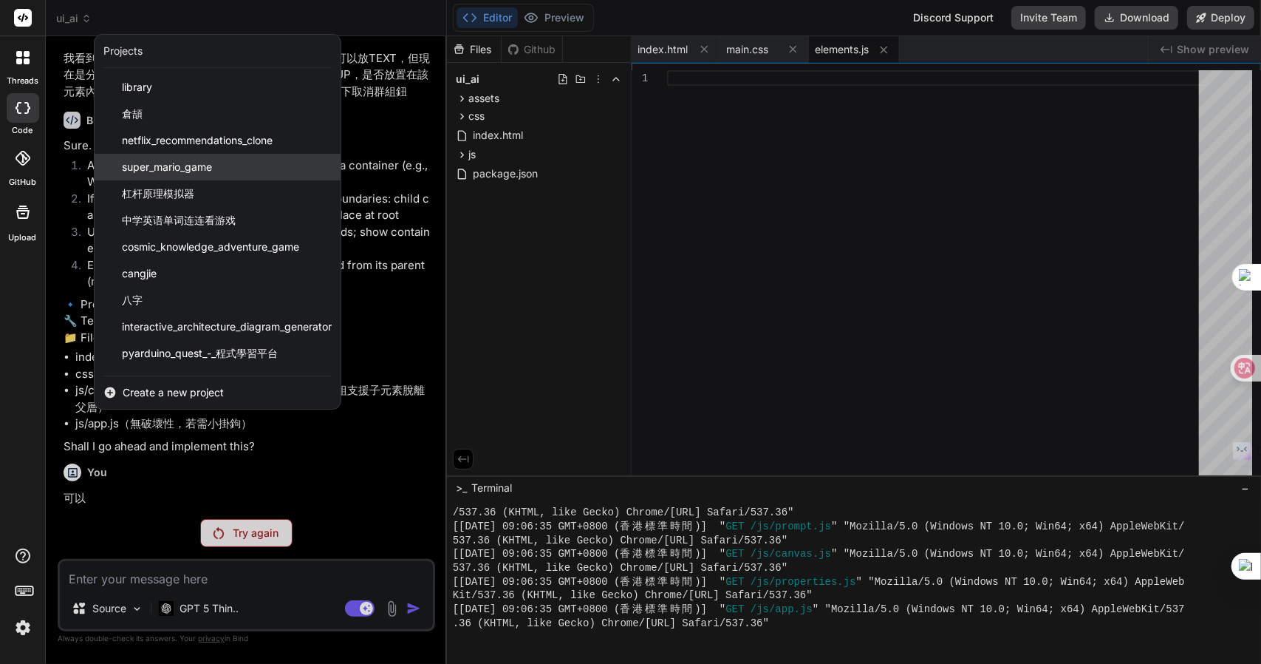
scroll to position [77, 0]
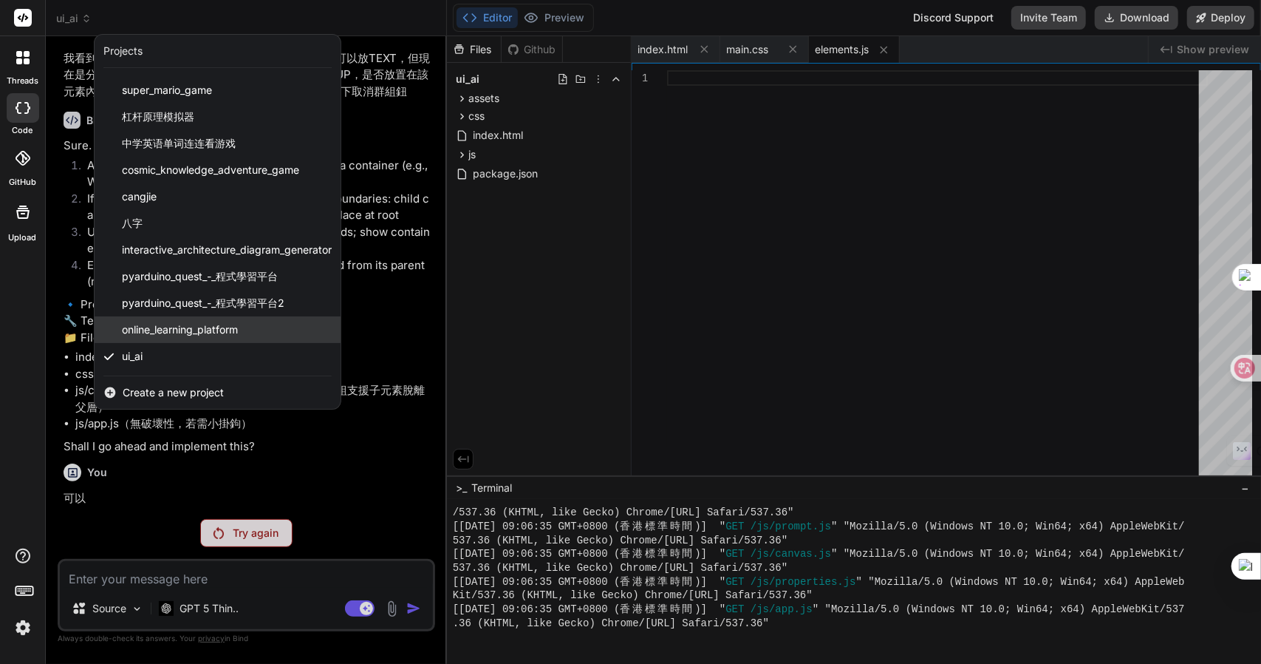
click at [185, 323] on span "online_learning_platform" at bounding box center [180, 329] width 116 height 15
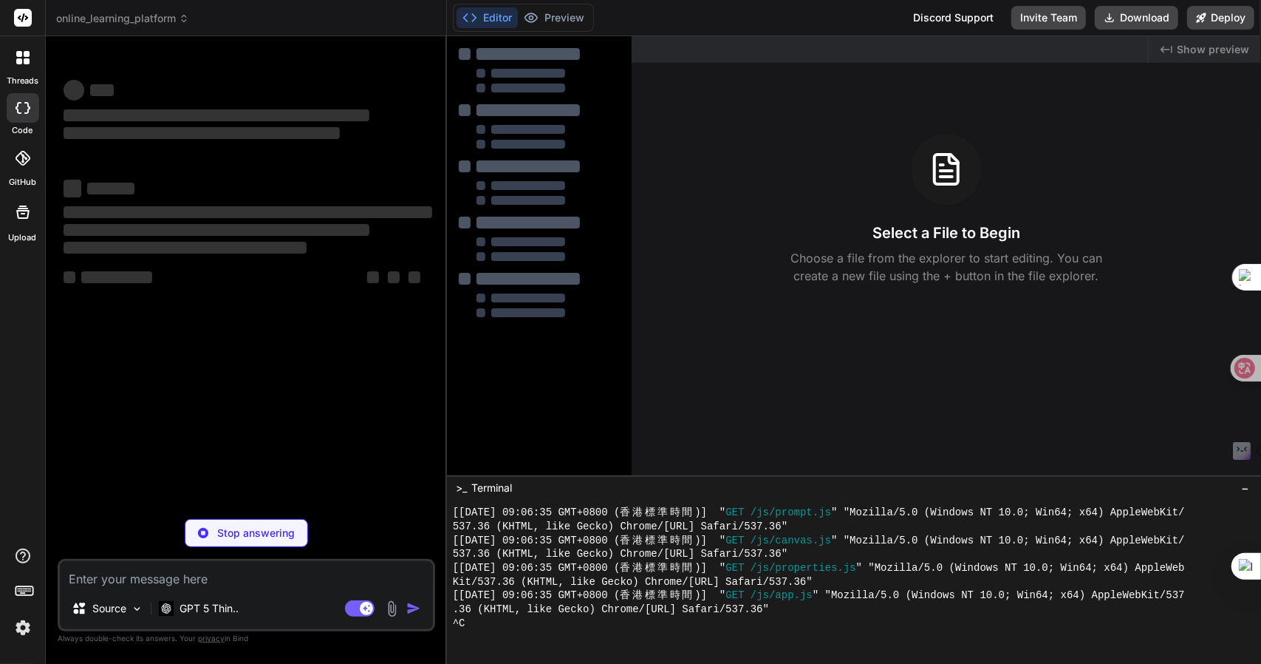
scroll to position [800, 0]
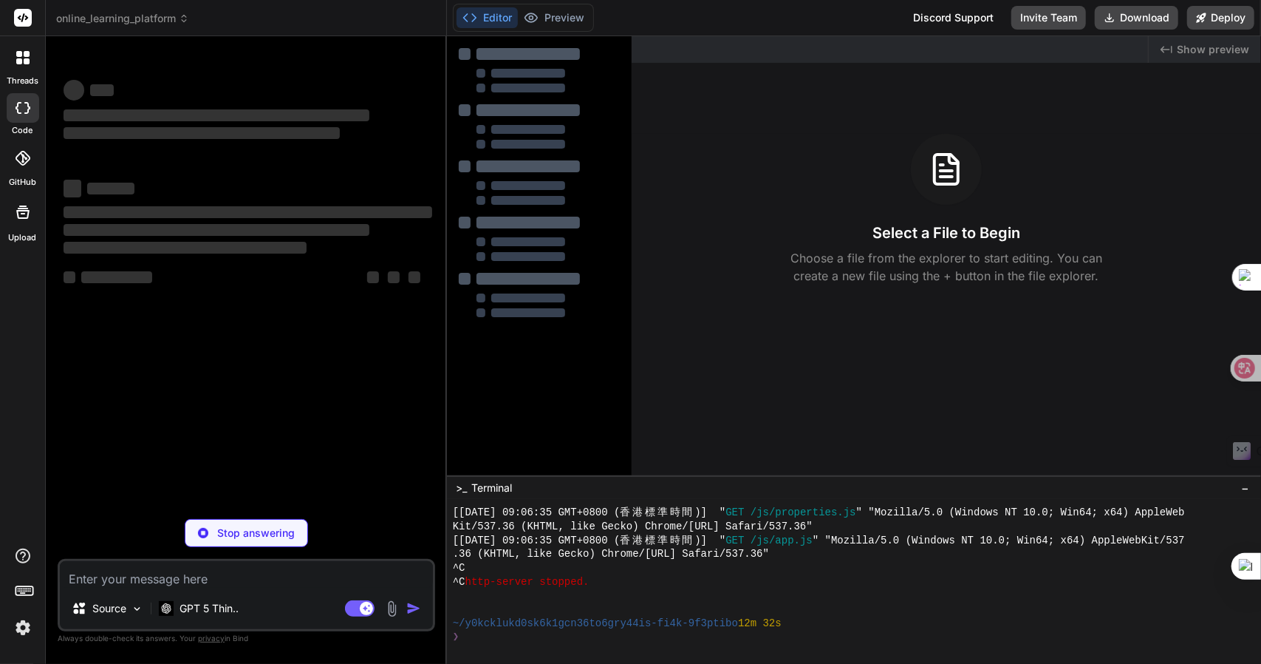
click at [124, 26] on header "online_learning_platform Created with Pixso." at bounding box center [246, 18] width 401 height 36
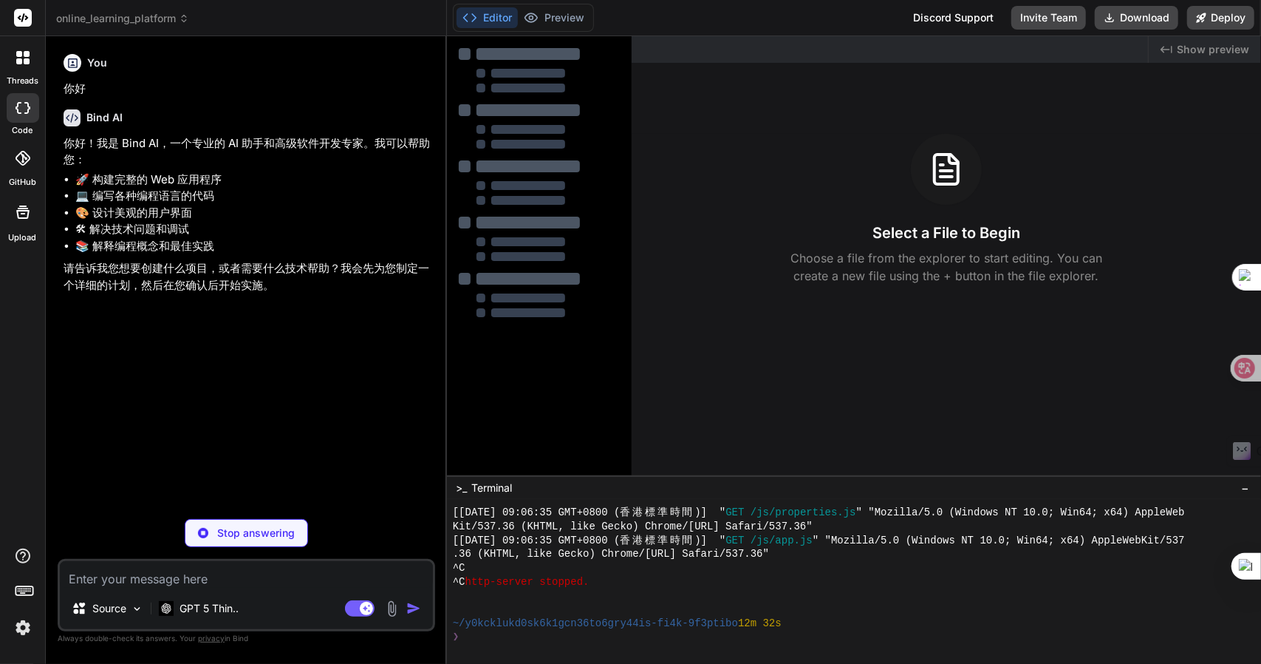
click at [120, 20] on span "online_learning_platform" at bounding box center [122, 18] width 133 height 15
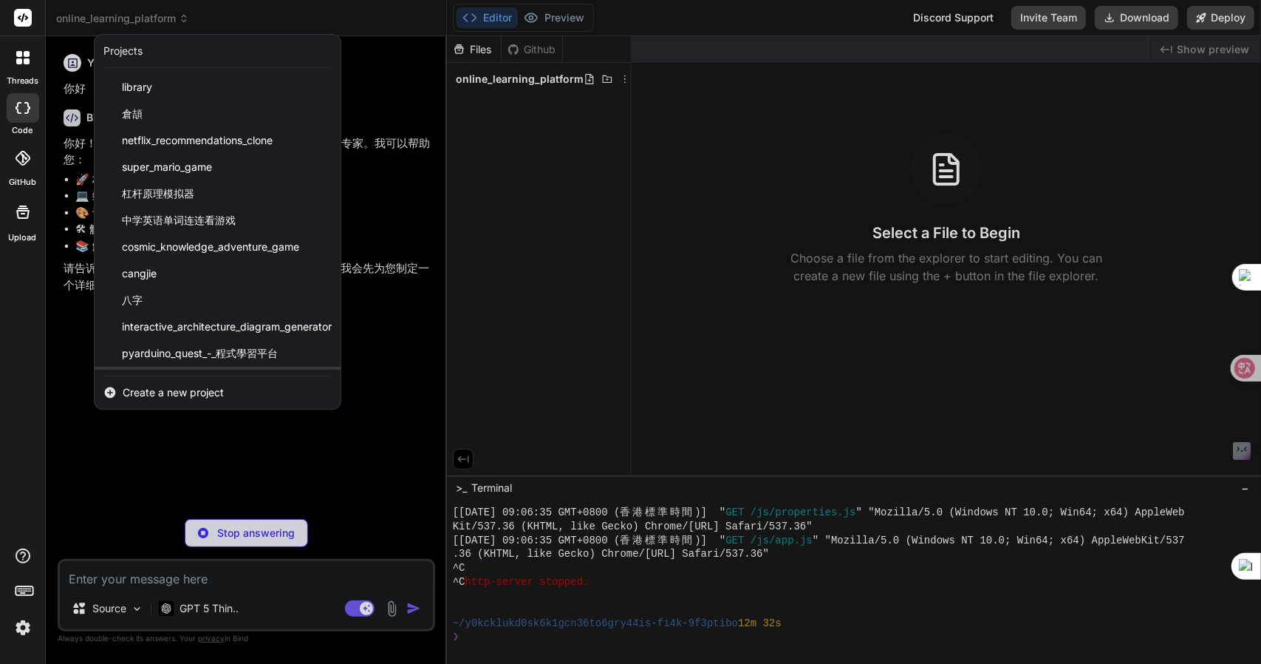
scroll to position [77, 0]
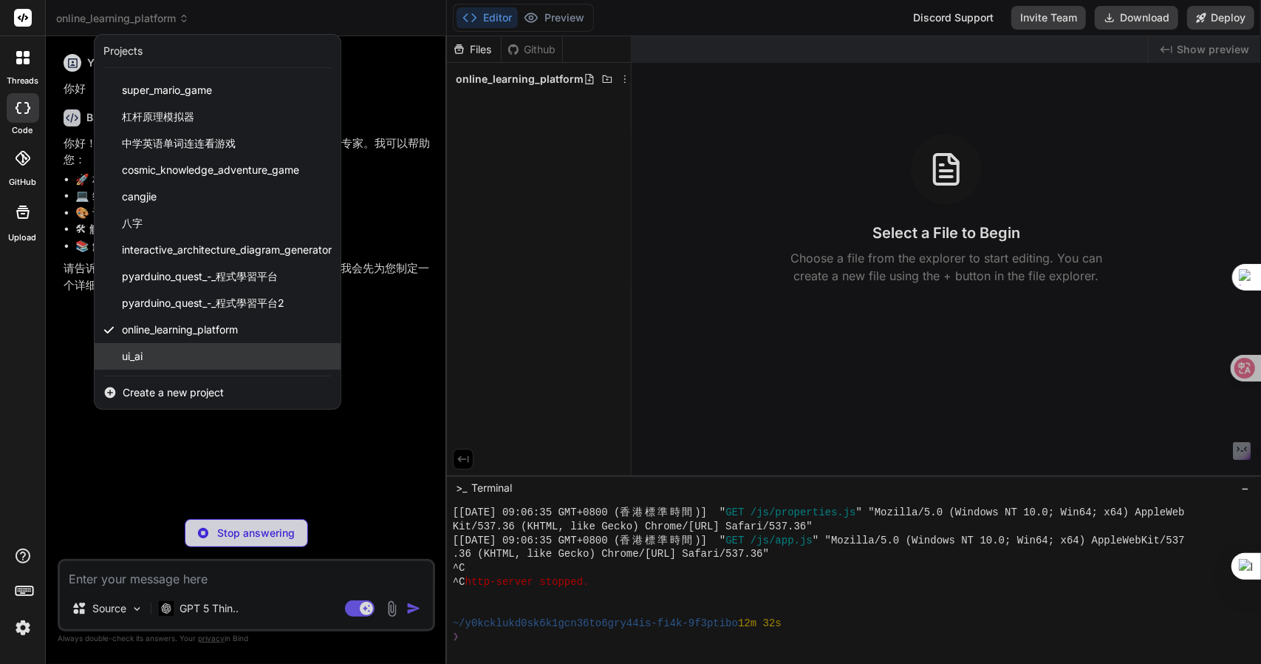
click at [174, 348] on div "ui_ai" at bounding box center [218, 356] width 246 height 27
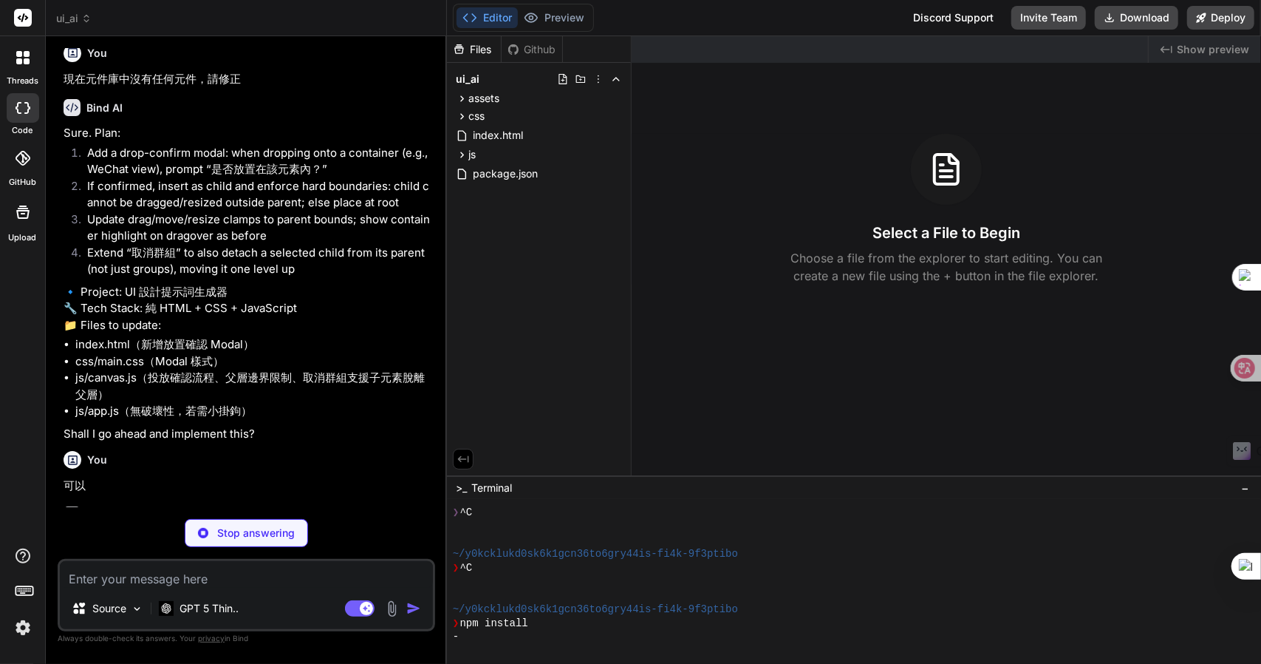
scroll to position [1247, 0]
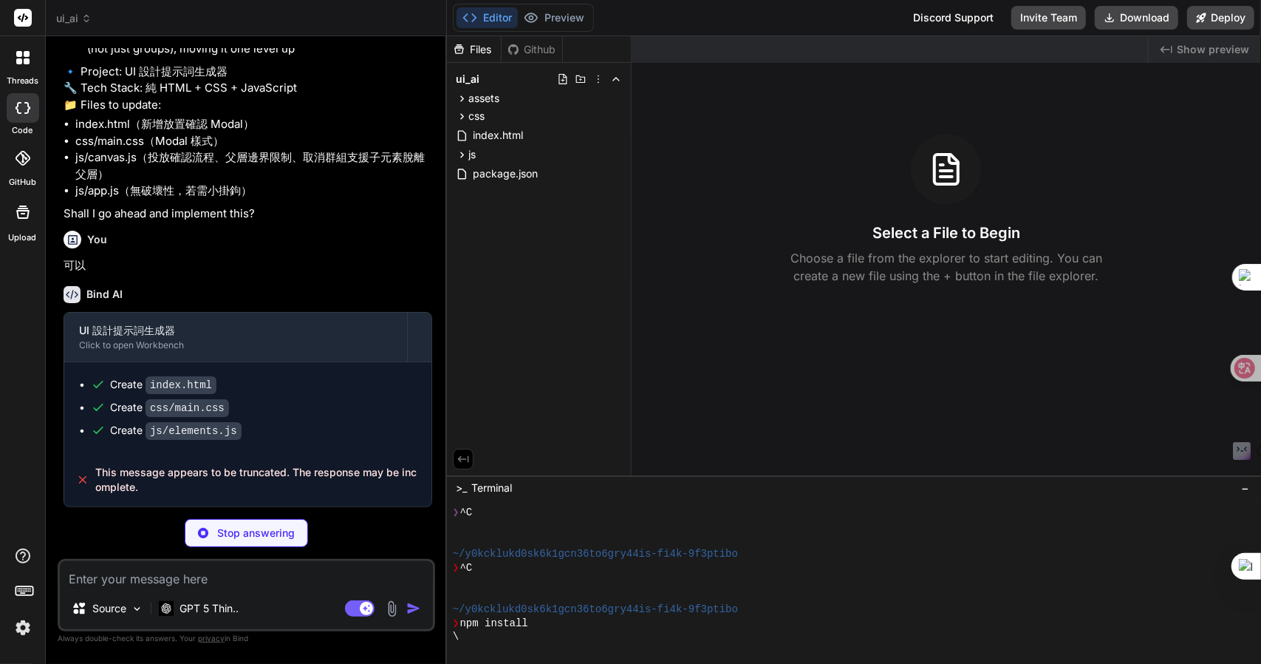
click at [216, 580] on textarea at bounding box center [246, 574] width 373 height 27
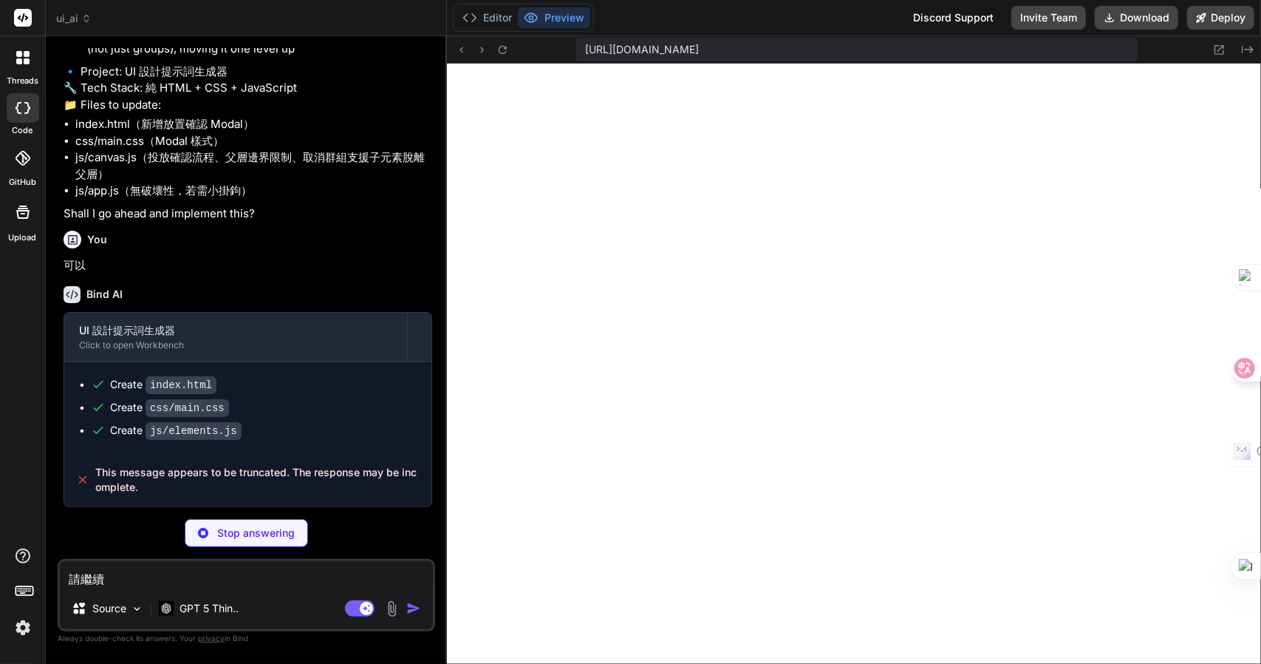
scroll to position [1614, 0]
click at [185, 576] on textarea "請繼續" at bounding box center [246, 574] width 373 height 27
click at [246, 540] on p "Stop answering" at bounding box center [256, 532] width 78 height 15
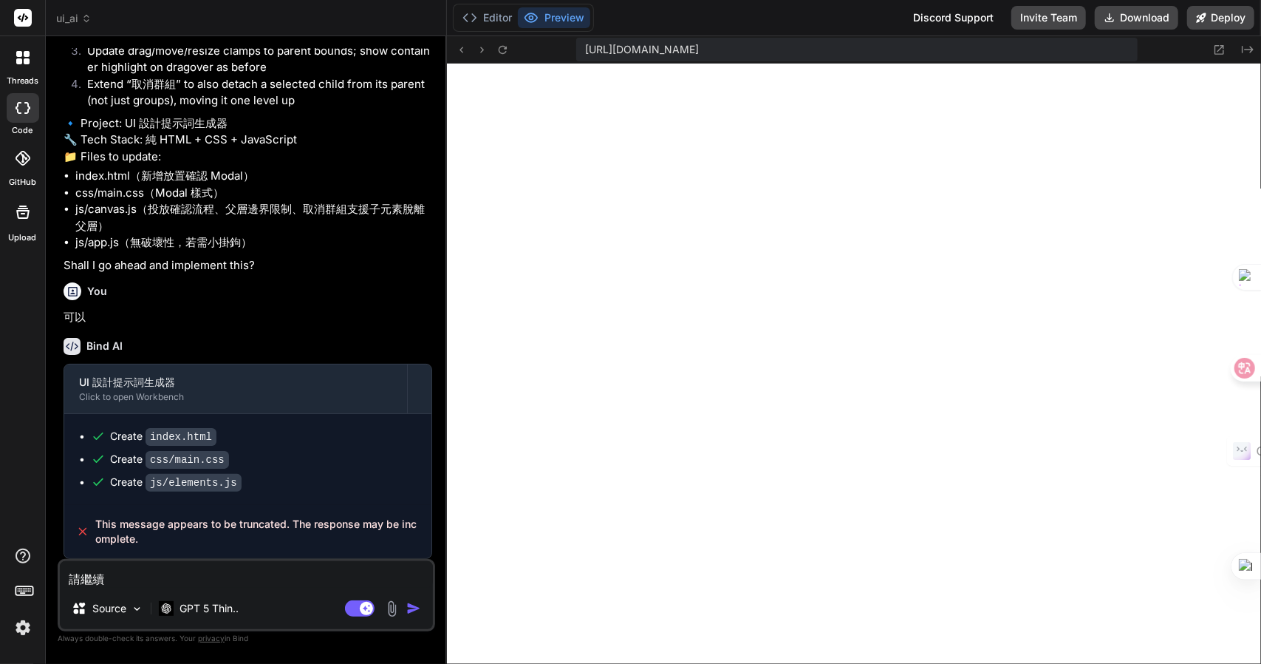
scroll to position [1196, 0]
click at [151, 582] on textarea "請繼續" at bounding box center [246, 574] width 373 height 27
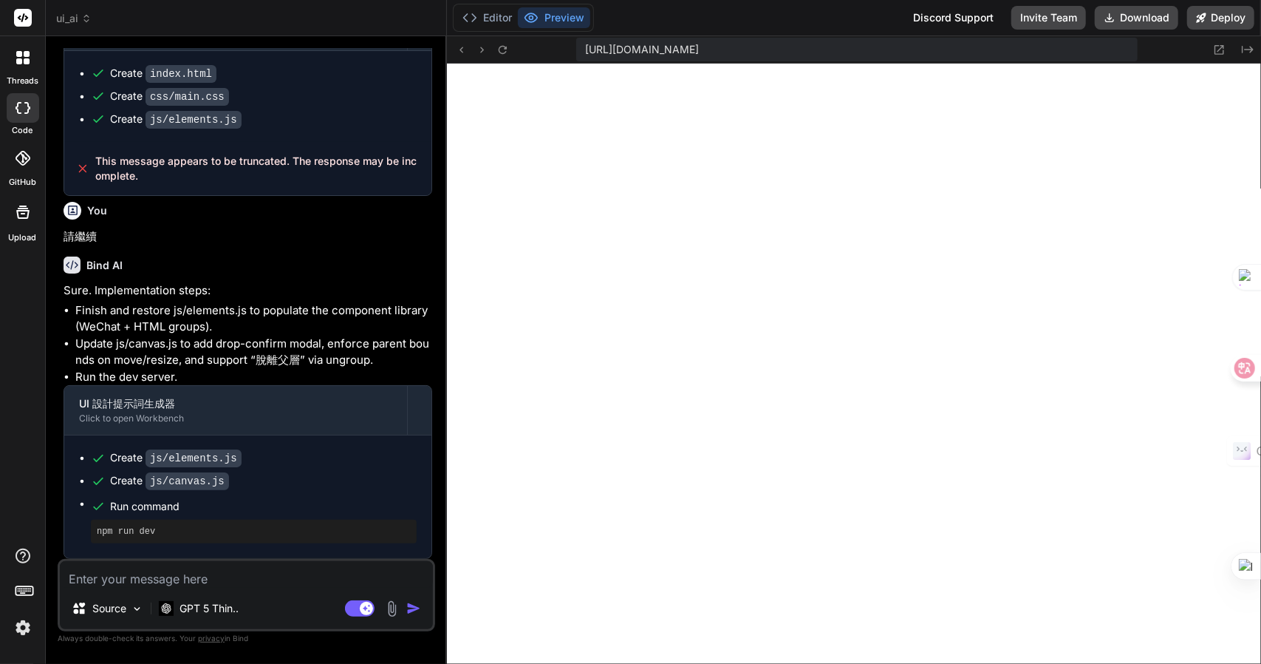
scroll to position [1558, 0]
click at [142, 582] on textarea at bounding box center [246, 574] width 373 height 27
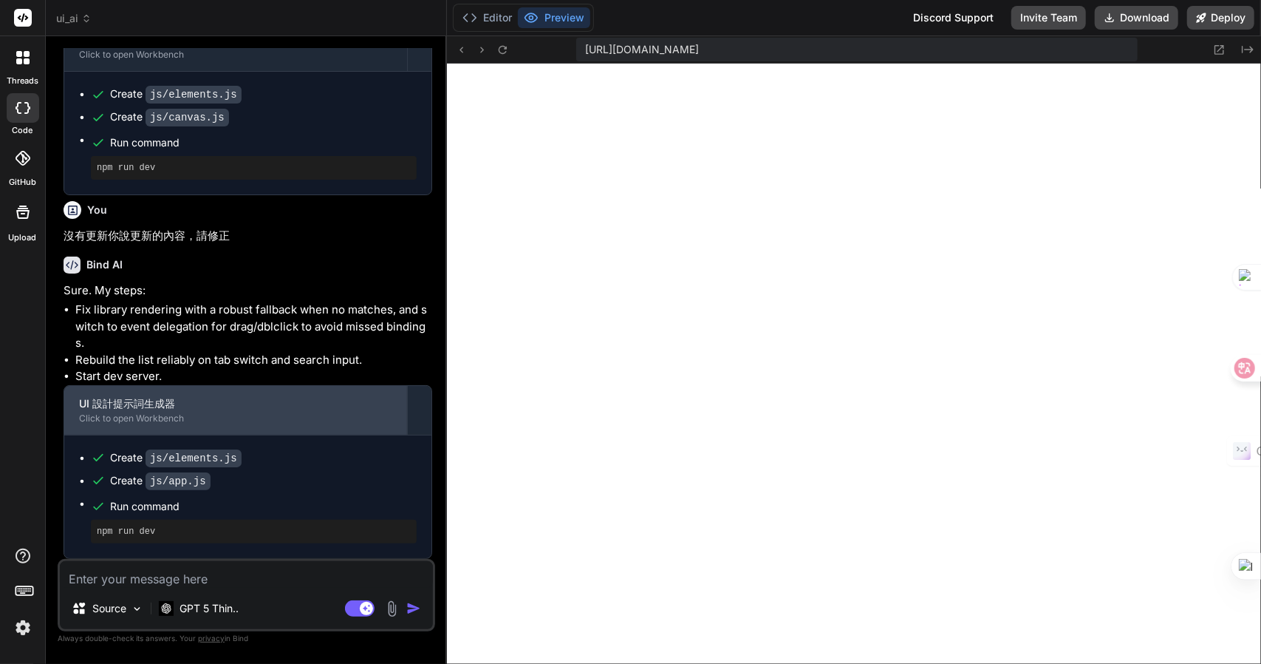
scroll to position [1902, 0]
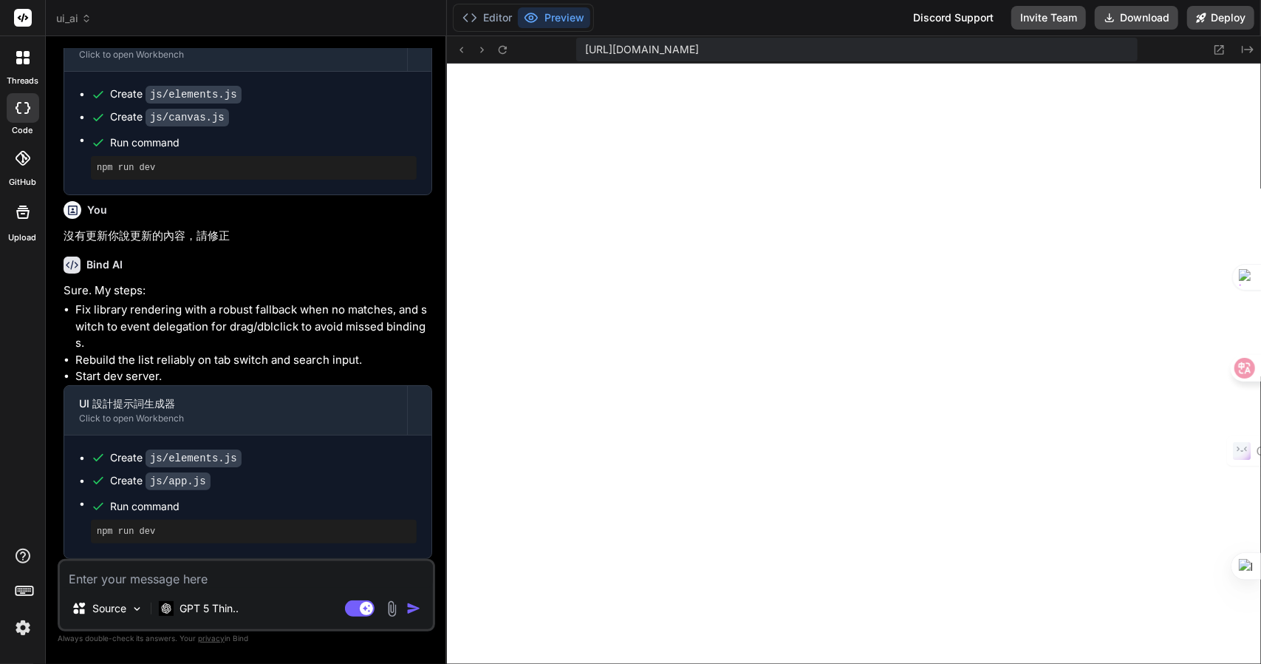
click at [203, 585] on textarea at bounding box center [246, 574] width 373 height 27
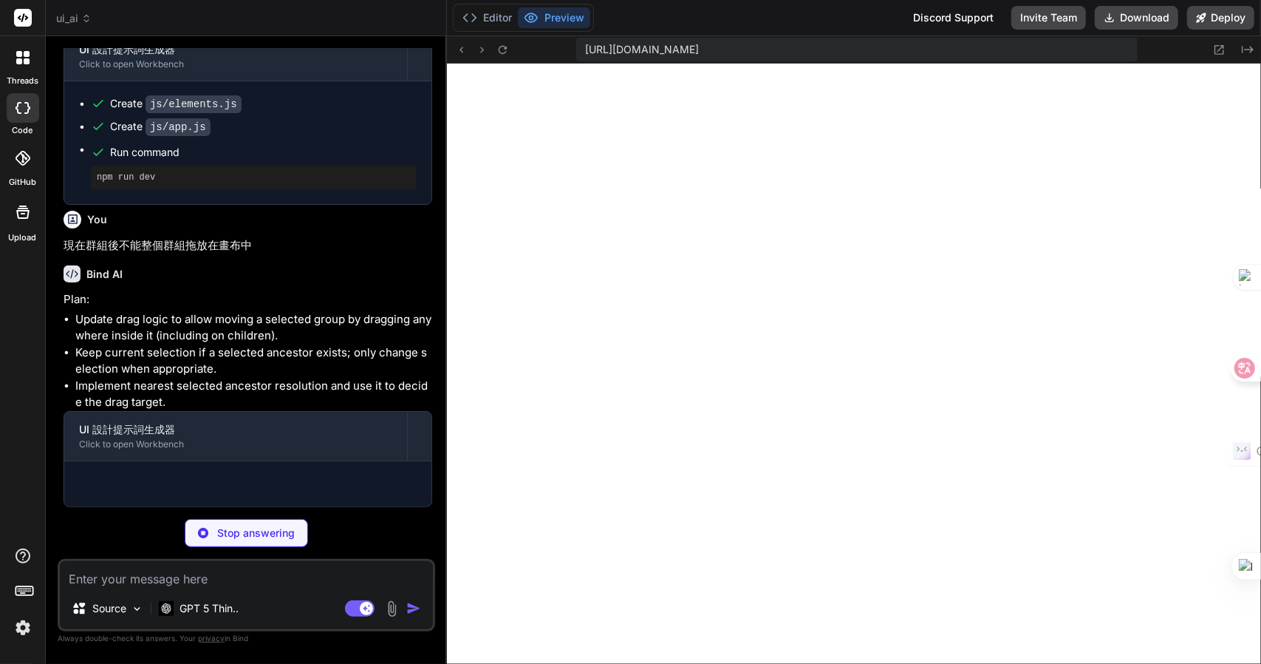
scroll to position [2255, 0]
click at [490, 17] on button "Editor" at bounding box center [487, 17] width 61 height 21
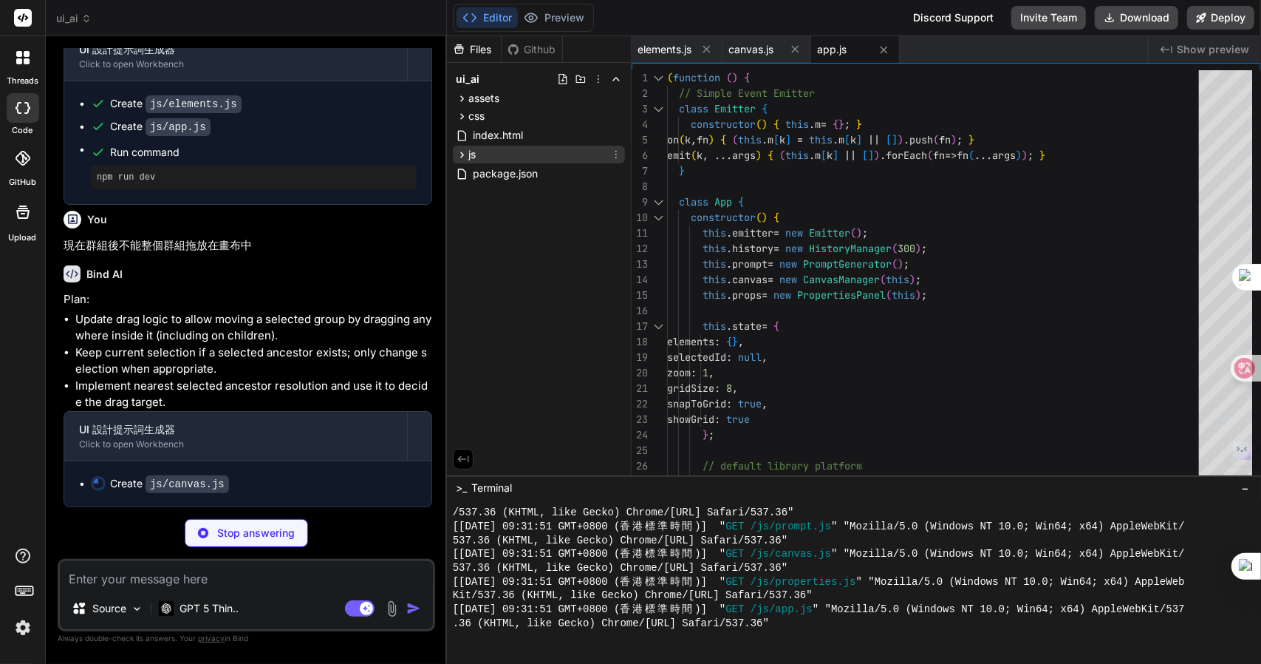
click at [556, 154] on div "js" at bounding box center [539, 155] width 172 height 18
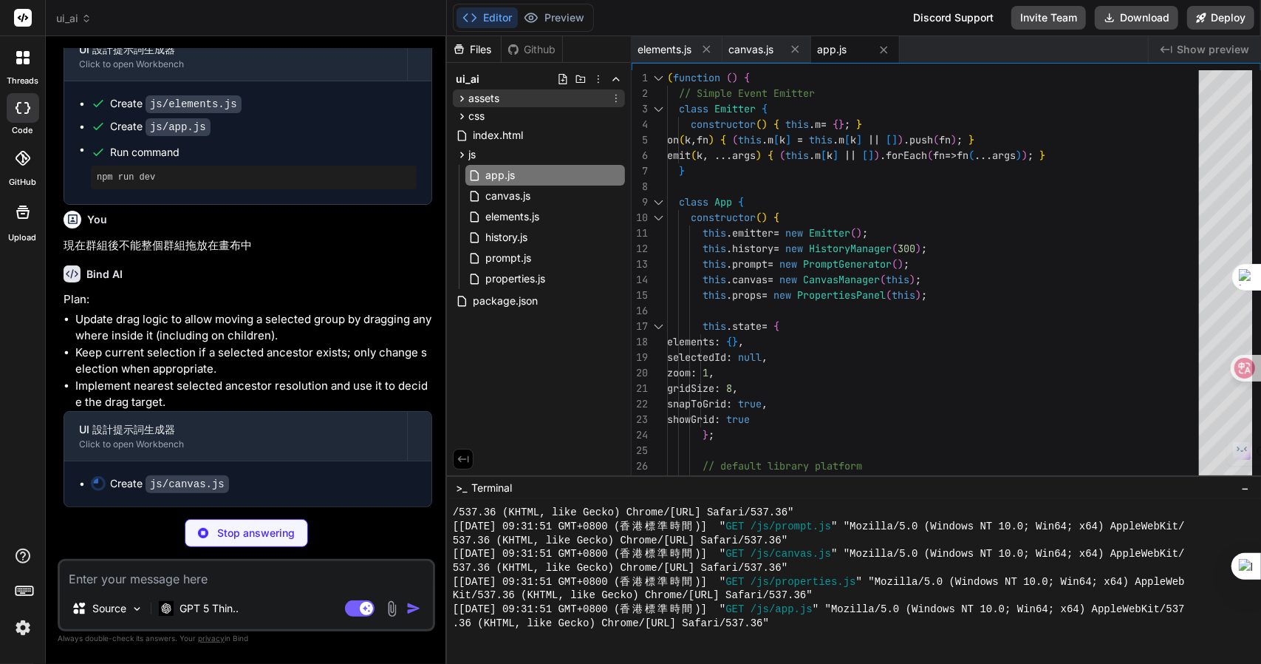
click at [511, 94] on div "assets" at bounding box center [539, 98] width 172 height 18
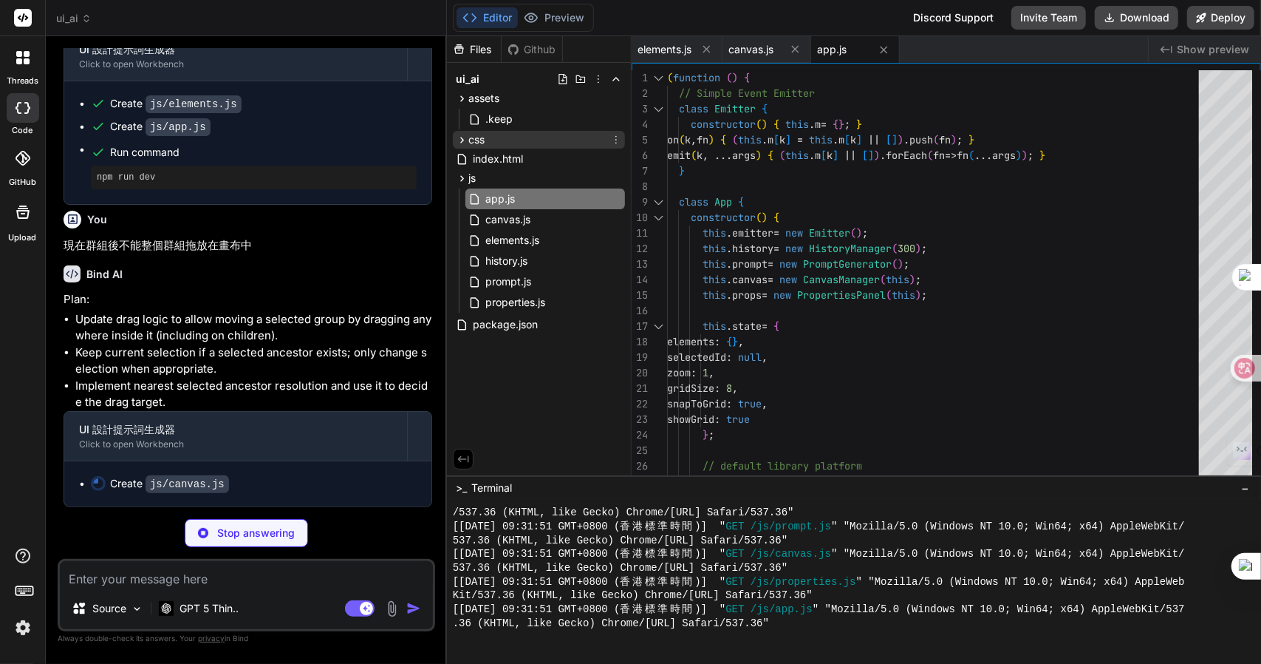
click at [475, 134] on span "css" at bounding box center [477, 139] width 16 height 15
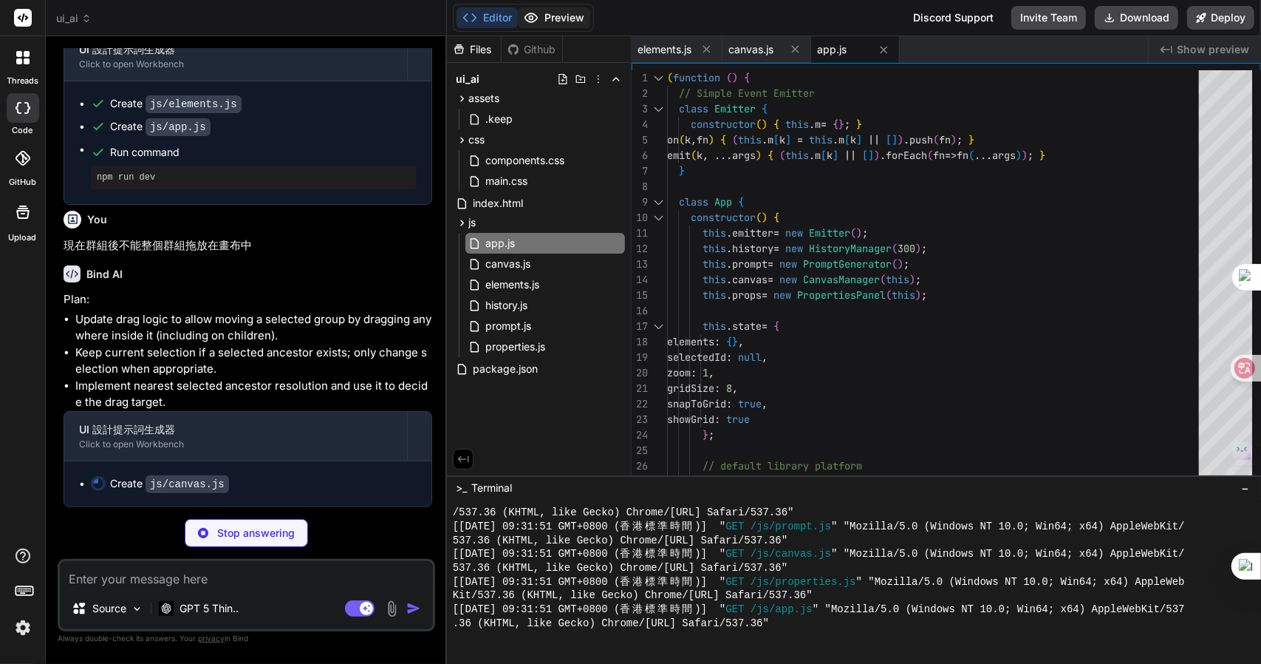
click at [559, 13] on button "Preview" at bounding box center [554, 17] width 72 height 21
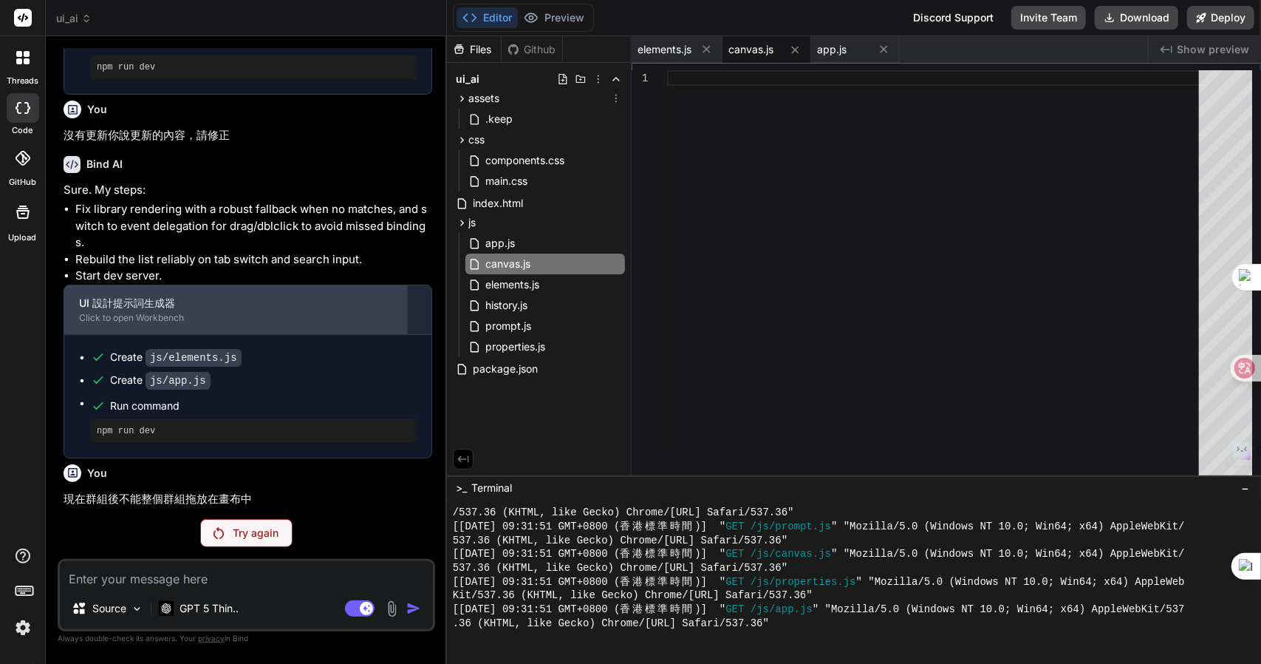
scroll to position [2003, 0]
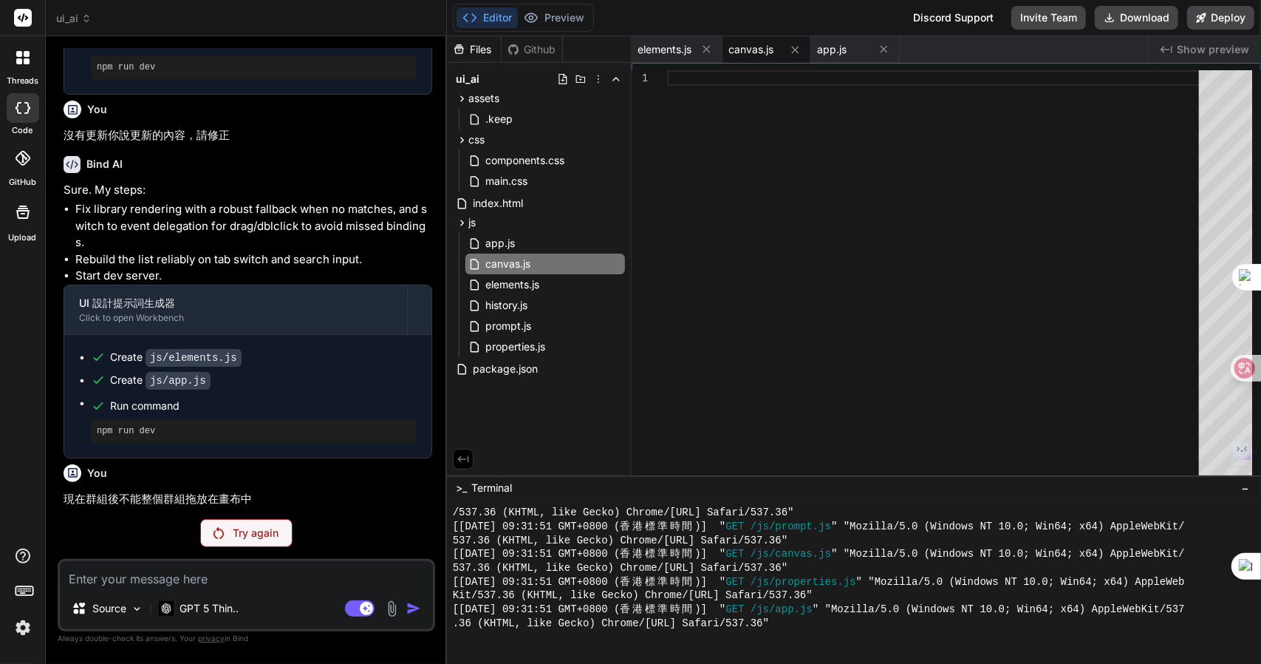
click at [79, 23] on span "ui_ai" at bounding box center [73, 18] width 35 height 15
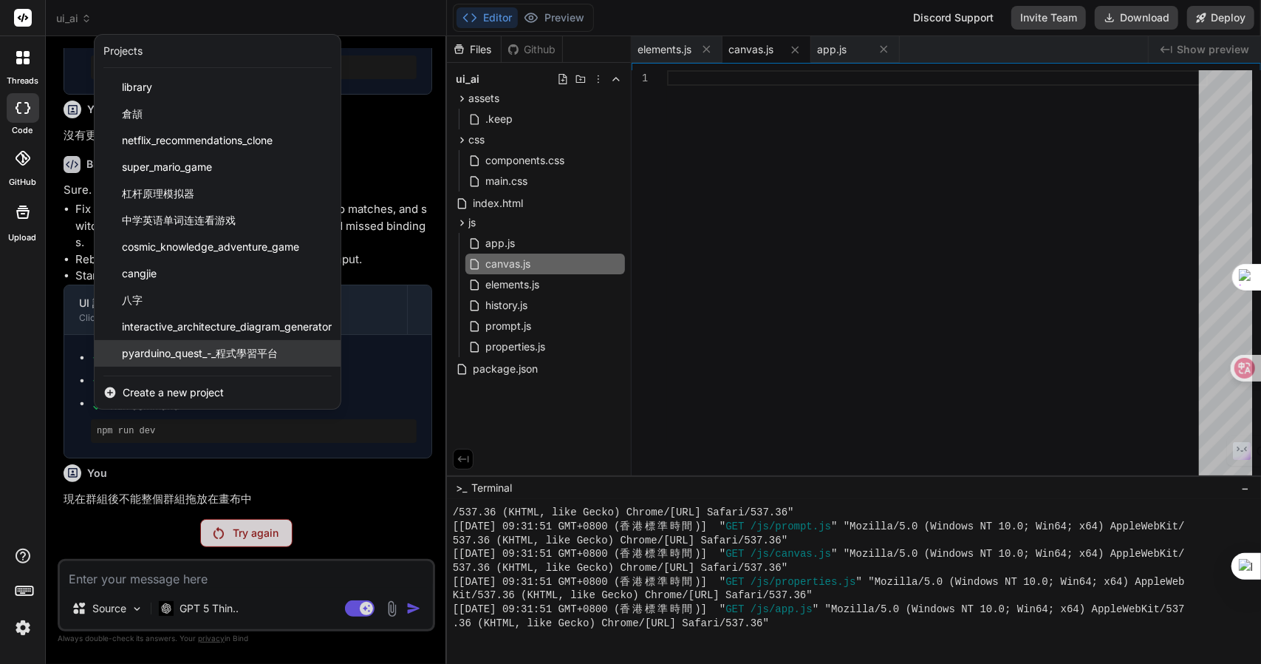
scroll to position [77, 0]
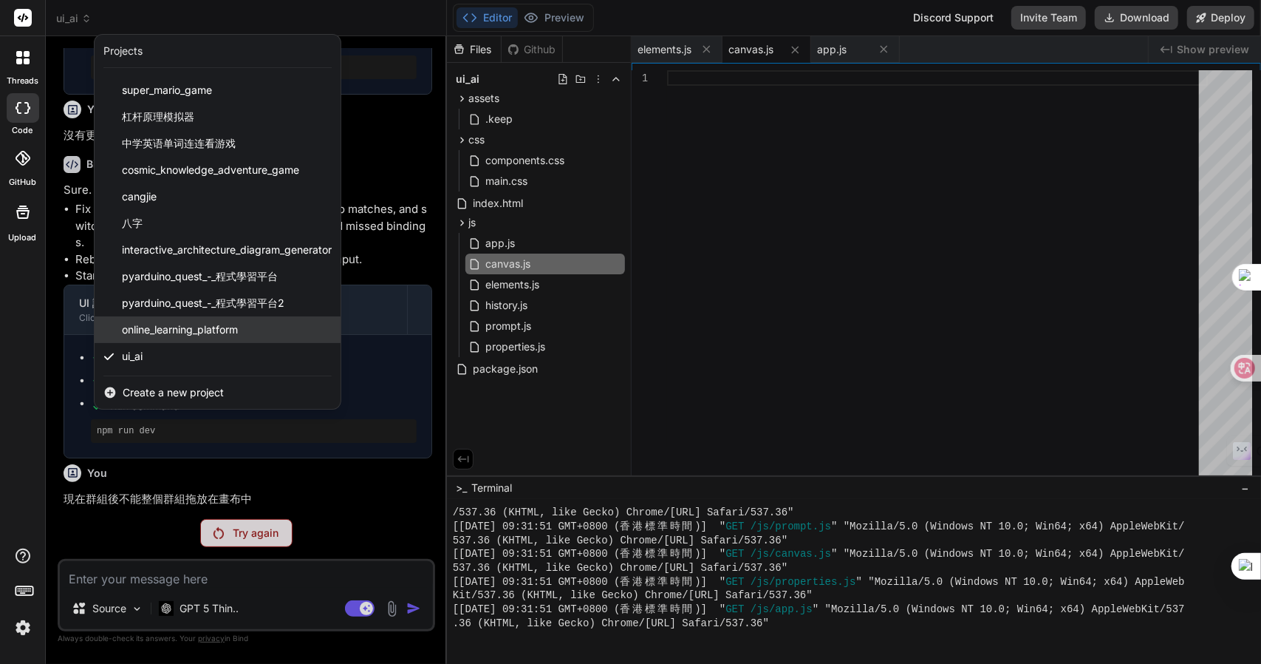
click at [157, 317] on div "online_learning_platform" at bounding box center [218, 329] width 246 height 27
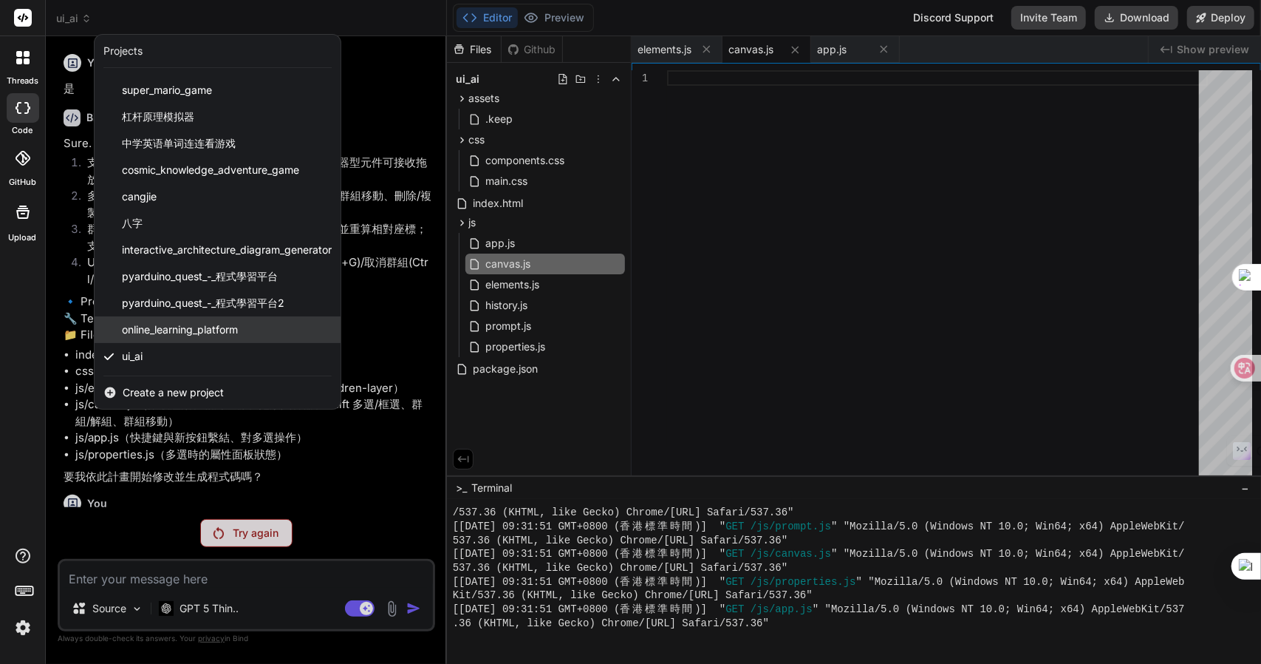
scroll to position [3200, 0]
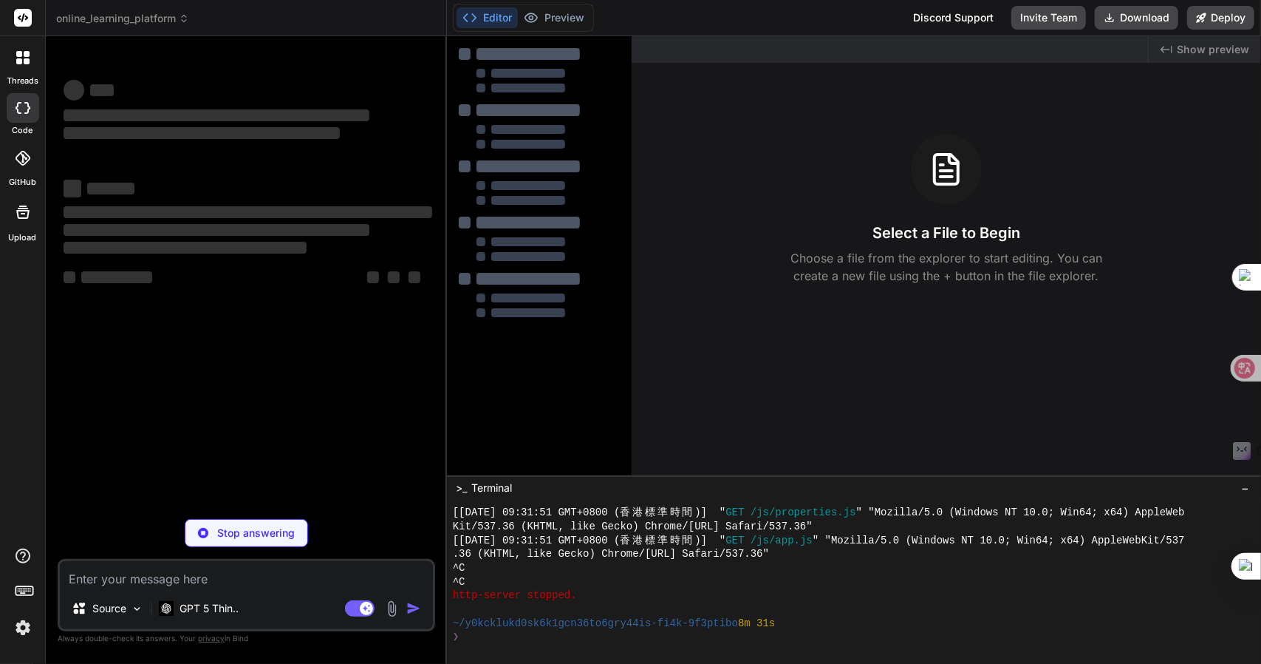
click at [117, 14] on span "online_learning_platform" at bounding box center [122, 18] width 133 height 15
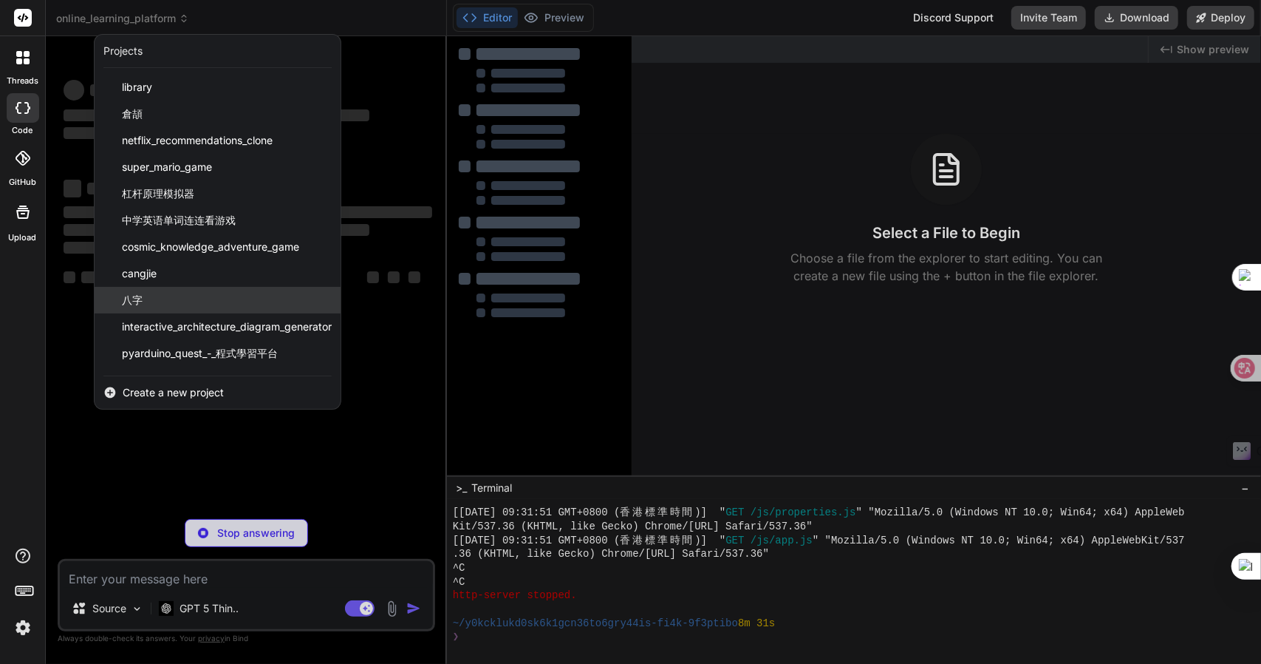
scroll to position [77, 0]
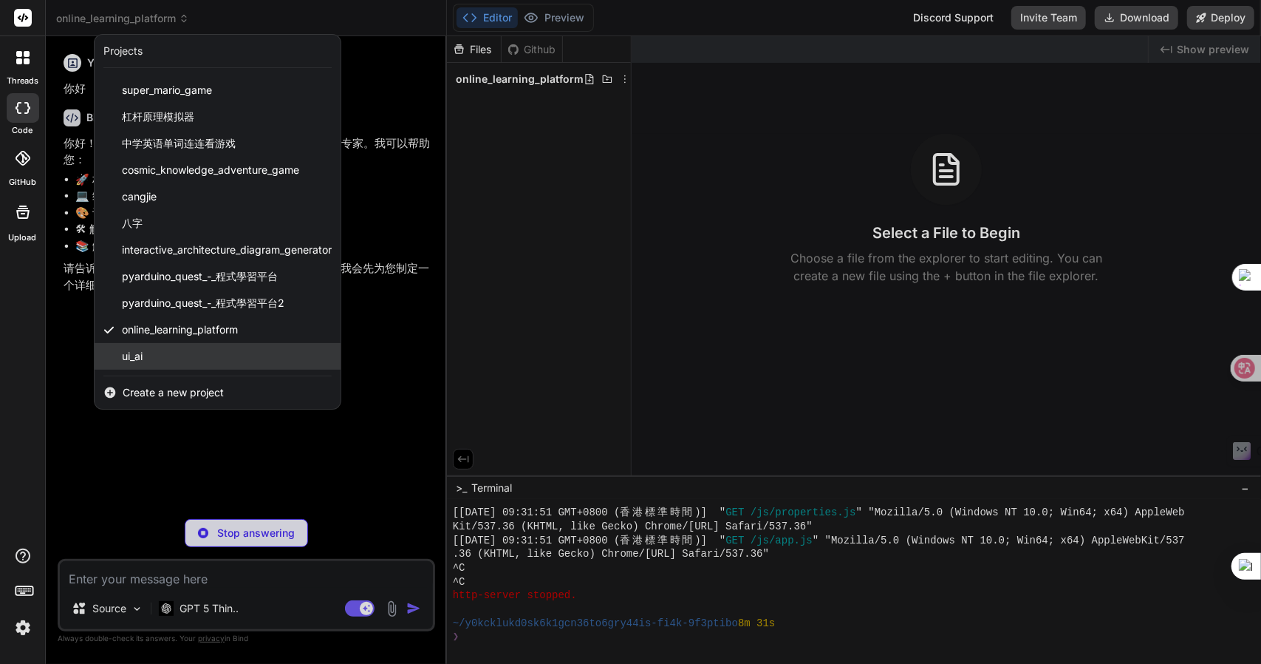
click at [152, 347] on div "ui_ai" at bounding box center [218, 356] width 246 height 27
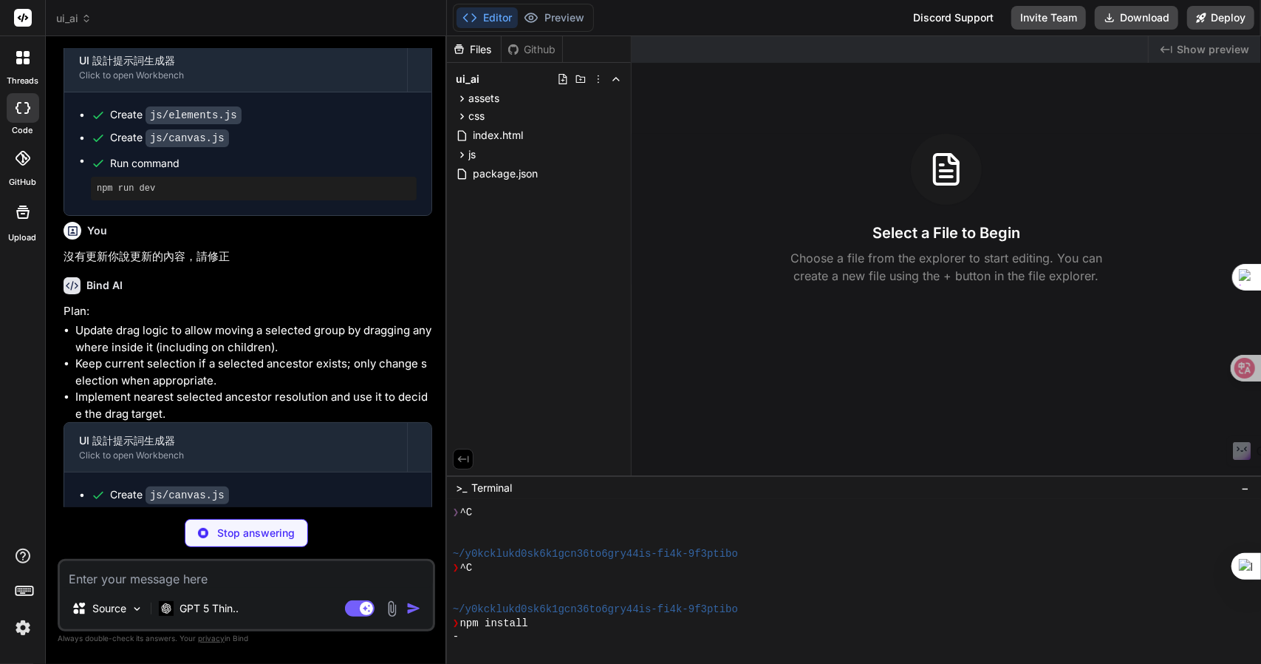
scroll to position [1210, 0]
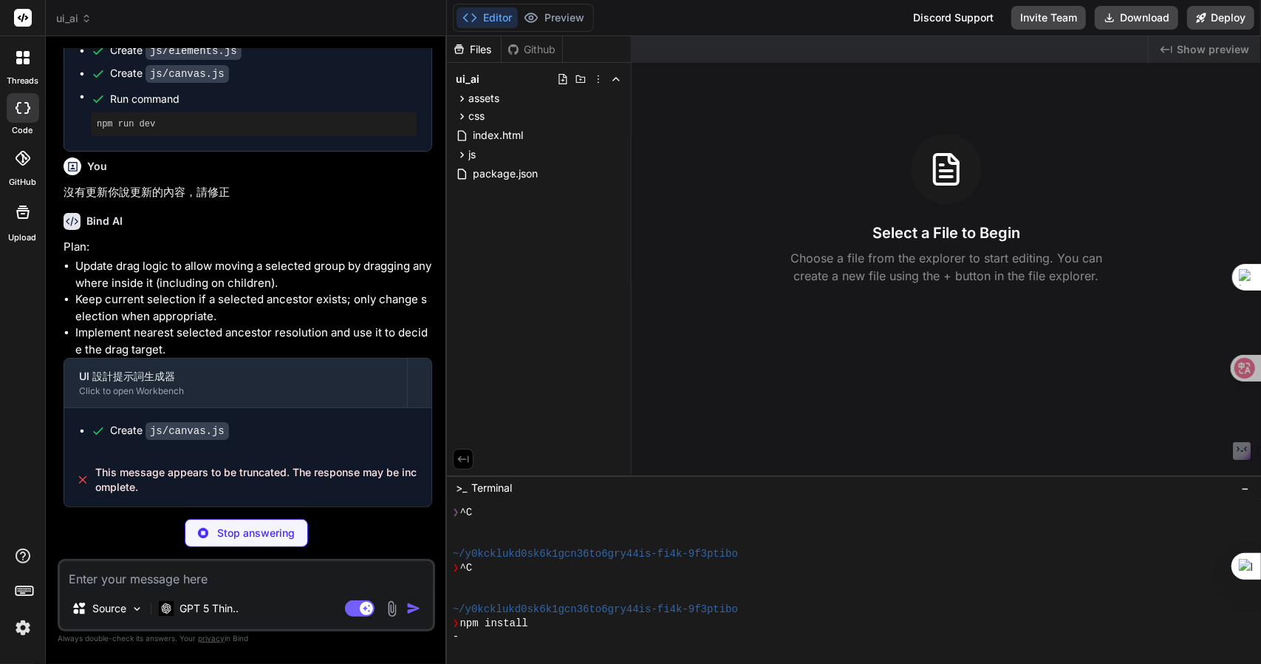
click at [234, 534] on p "Stop answering" at bounding box center [256, 532] width 78 height 15
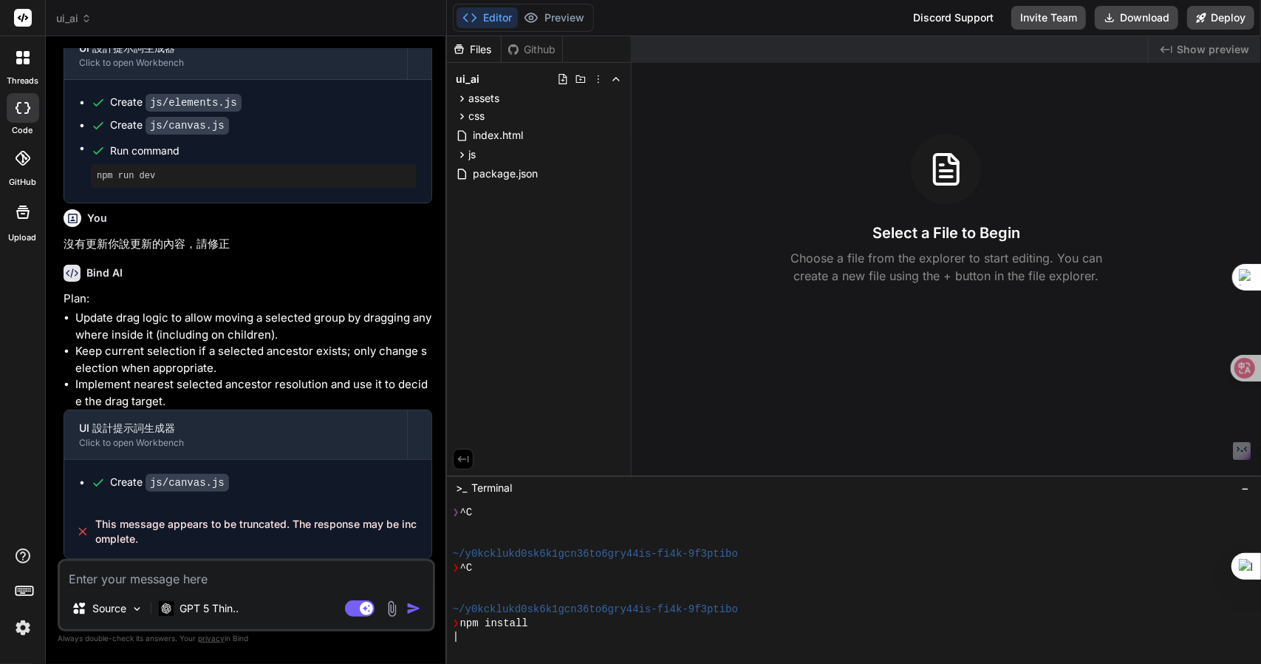
scroll to position [1159, 0]
drag, startPoint x: 245, startPoint y: 247, endPoint x: 61, endPoint y: 243, distance: 183.3
click at [61, 243] on div "You 可以 Bind AI UI 設計提示詞生成器 Click to open Workbench Create js/elements.js Create…" at bounding box center [248, 303] width 375 height 511
copy p "沒有更新你說更新的內容，請修正"
click at [146, 571] on textarea at bounding box center [246, 574] width 373 height 27
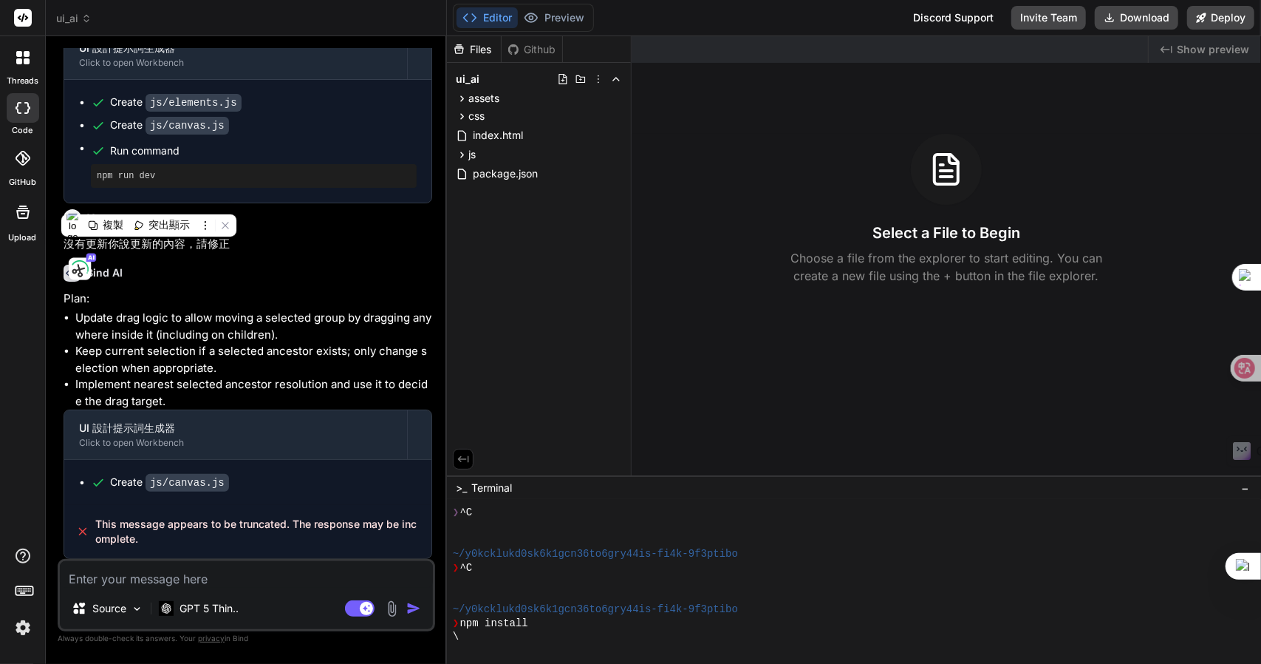
paste textarea "沒有更新你說更新的內容，請修正"
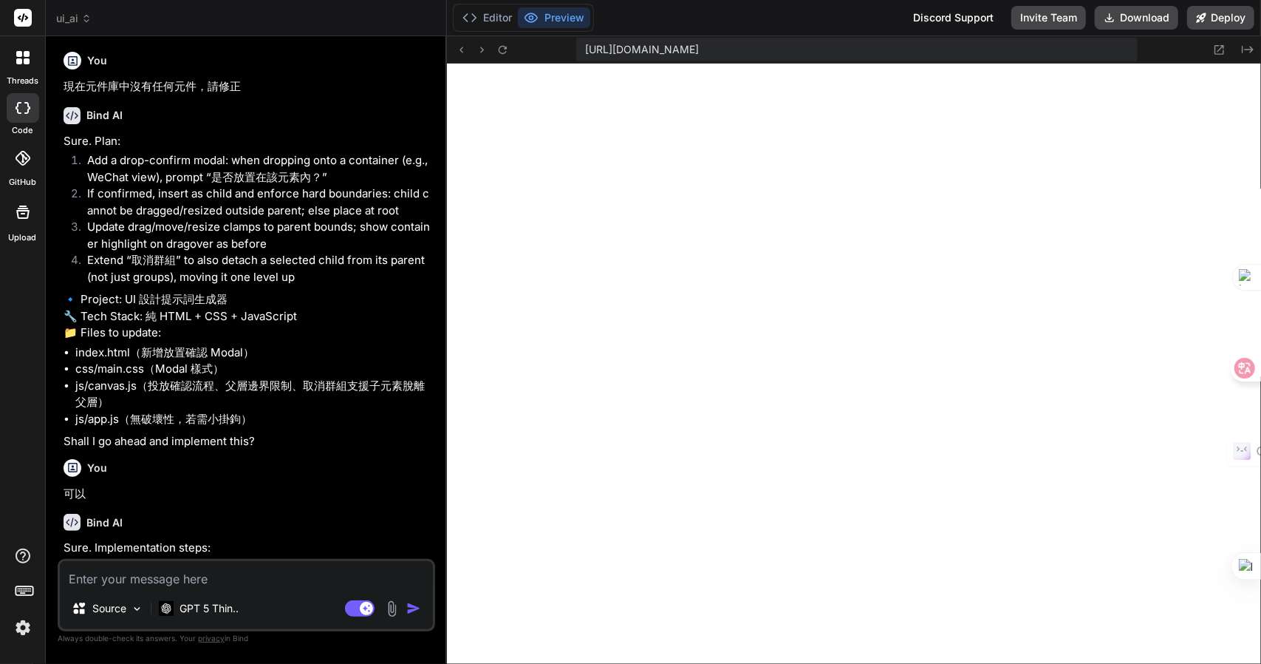
scroll to position [521, 0]
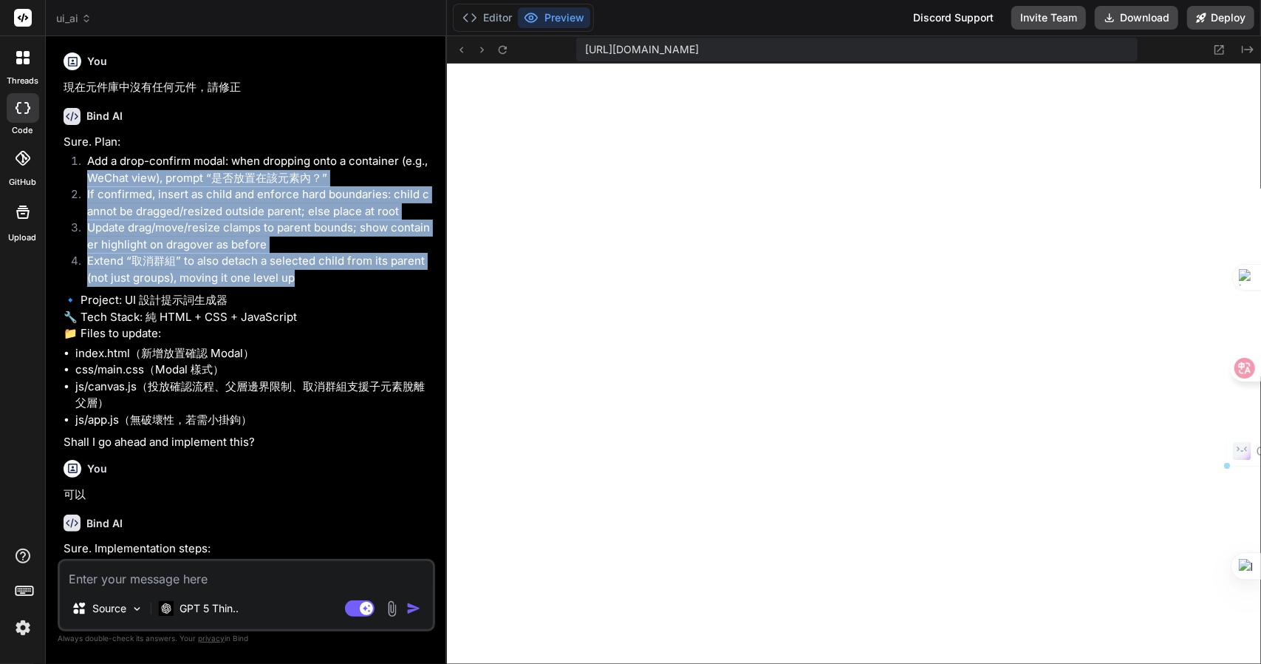
drag, startPoint x: 316, startPoint y: 269, endPoint x: 58, endPoint y: 167, distance: 278.0
click at [58, 167] on div "You 可以 Bind AI UI 設計提示詞生成器 Click to open Workbench Create js/elements.js Create…" at bounding box center [247, 355] width 378 height 615
click at [333, 268] on li "Extend “取消群組” to also detach a selected child from its parent (not just groups)…" at bounding box center [253, 269] width 357 height 33
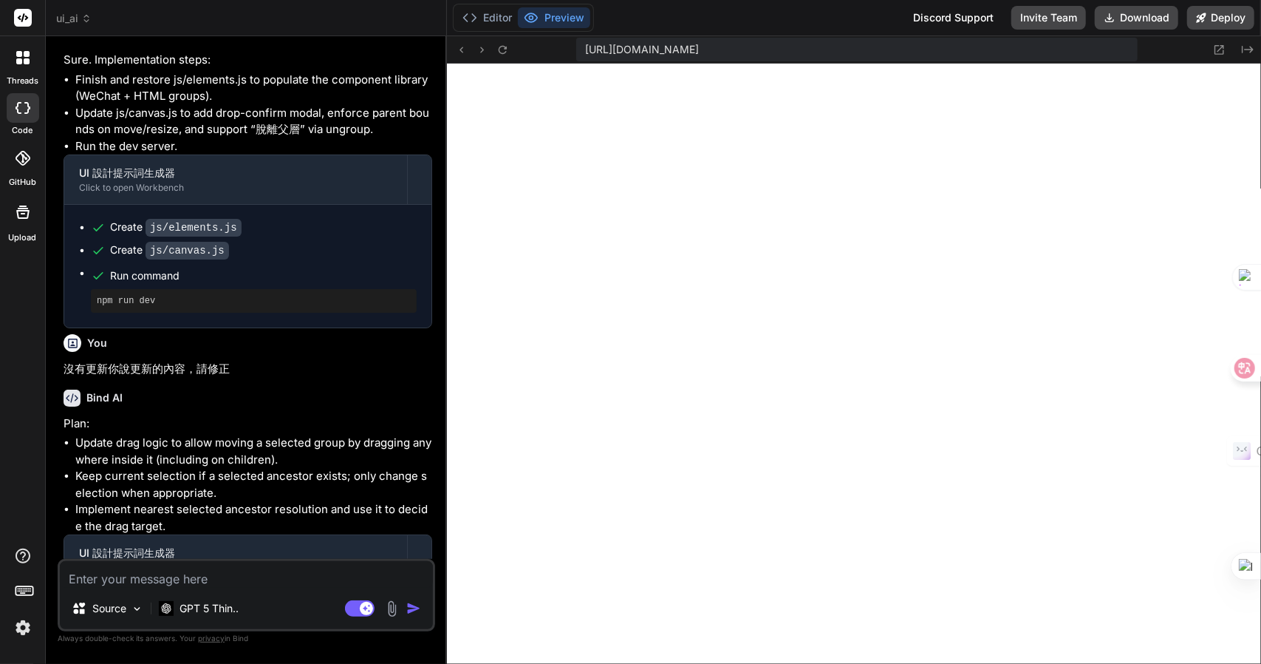
scroll to position [1396, 0]
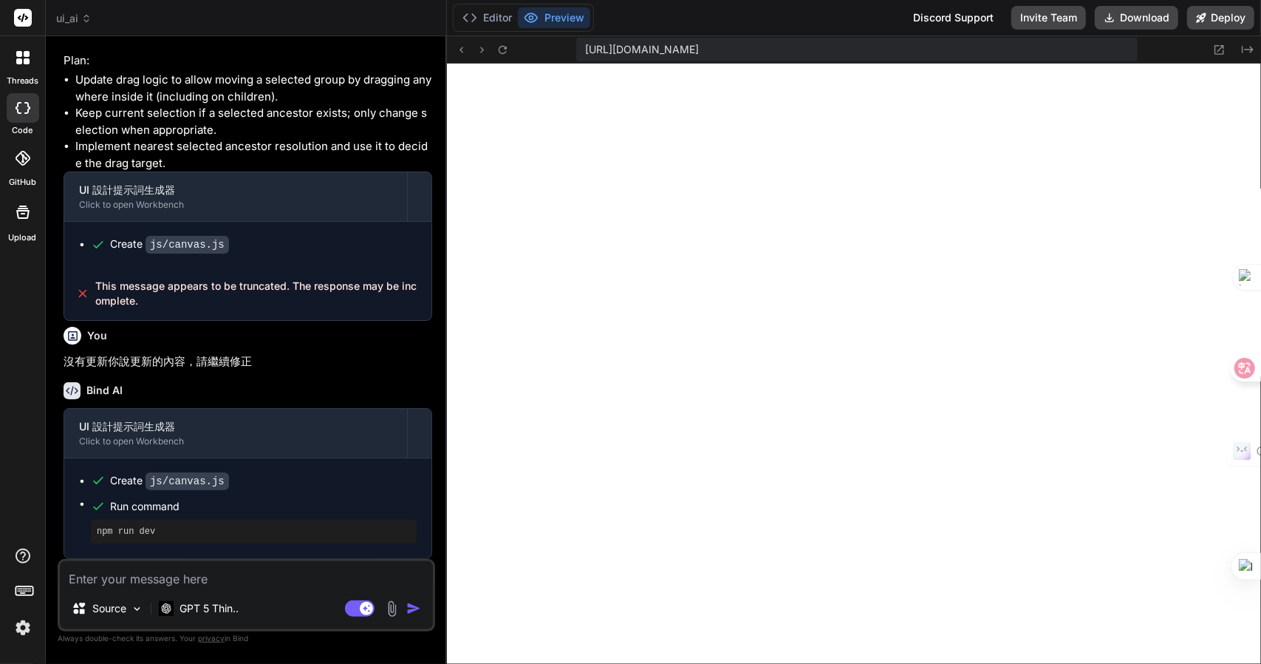
click at [155, 576] on textarea at bounding box center [246, 574] width 373 height 27
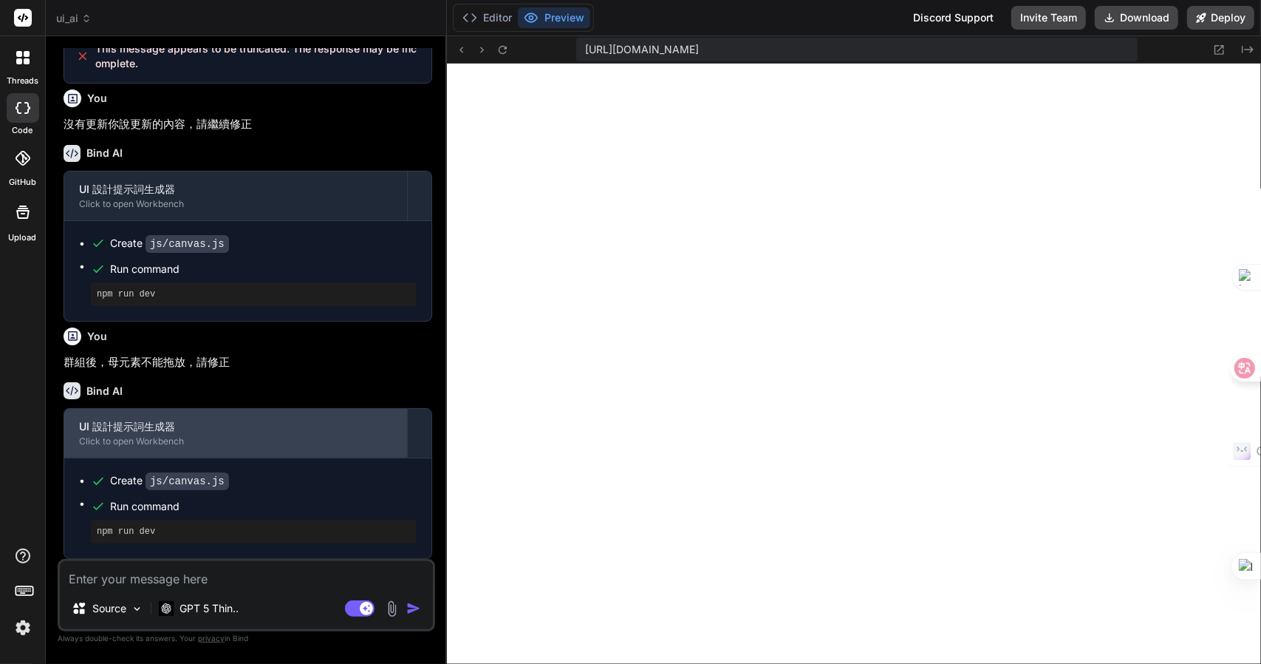
scroll to position [1632, 0]
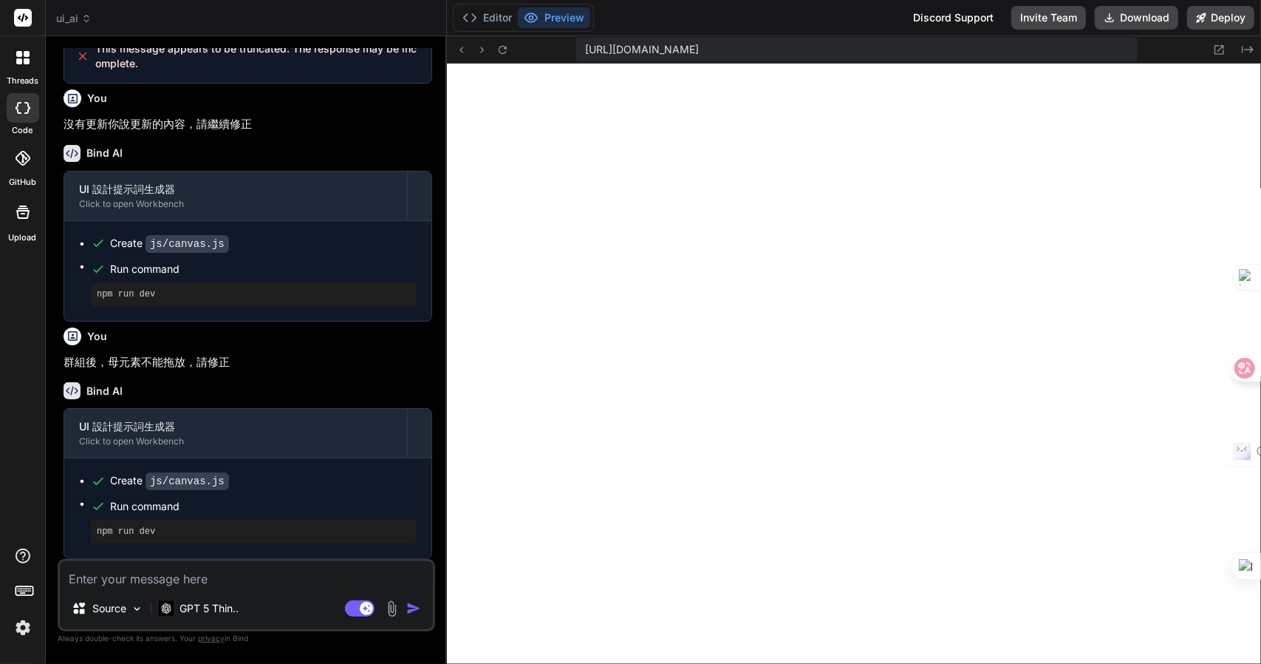
click at [125, 577] on textarea at bounding box center [246, 574] width 373 height 27
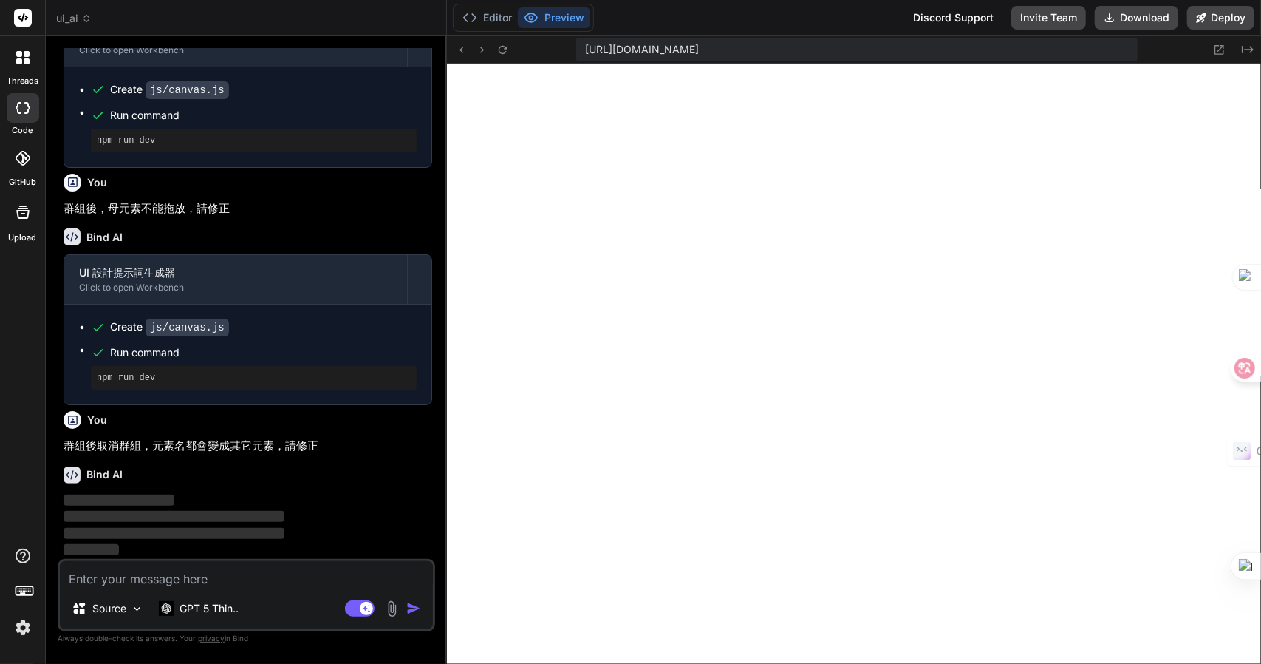
scroll to position [1785, 0]
